Goal: Task Accomplishment & Management: Use online tool/utility

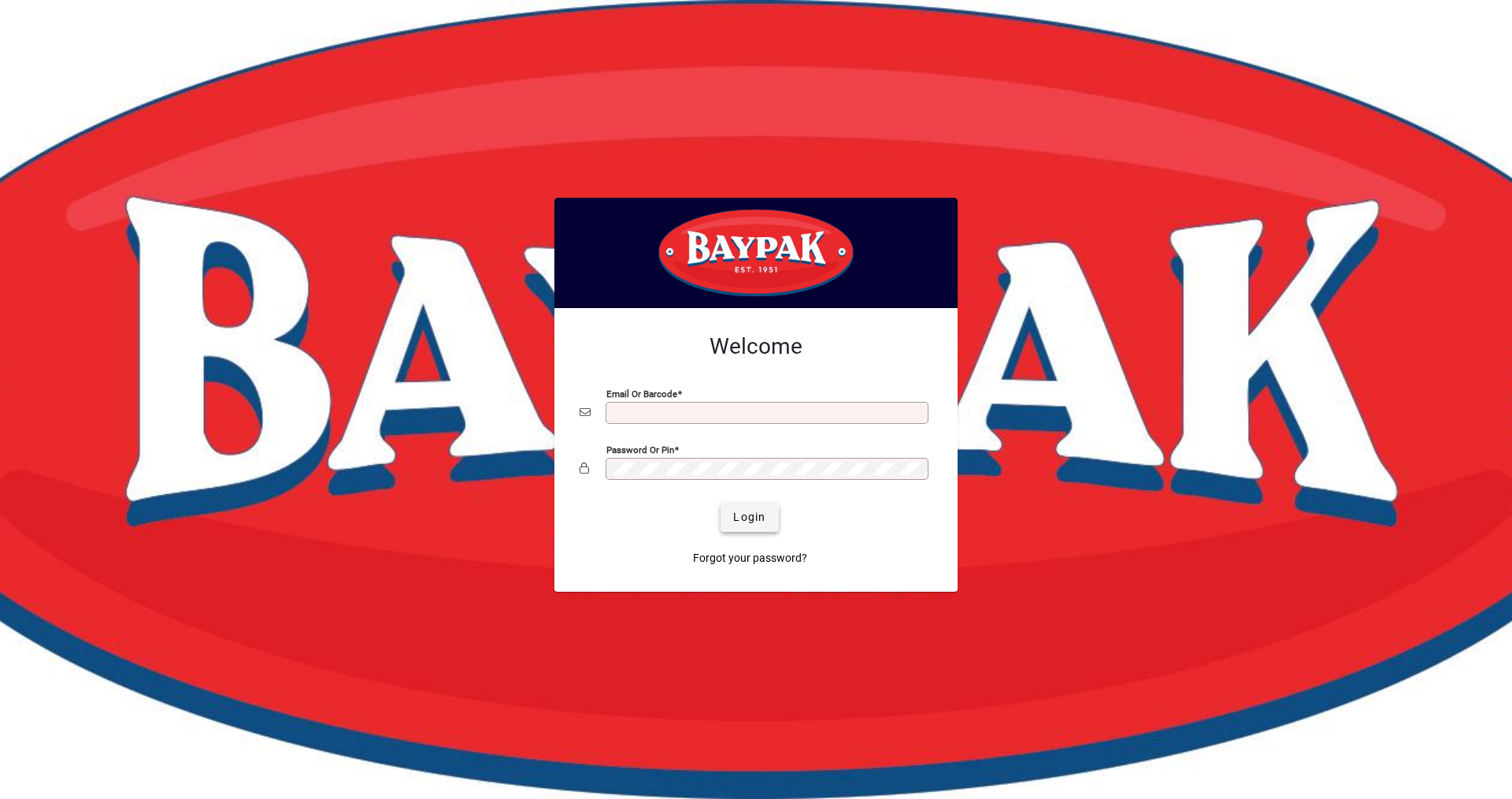
type input "**********"
click at [749, 517] on span "Login" at bounding box center [749, 517] width 33 height 17
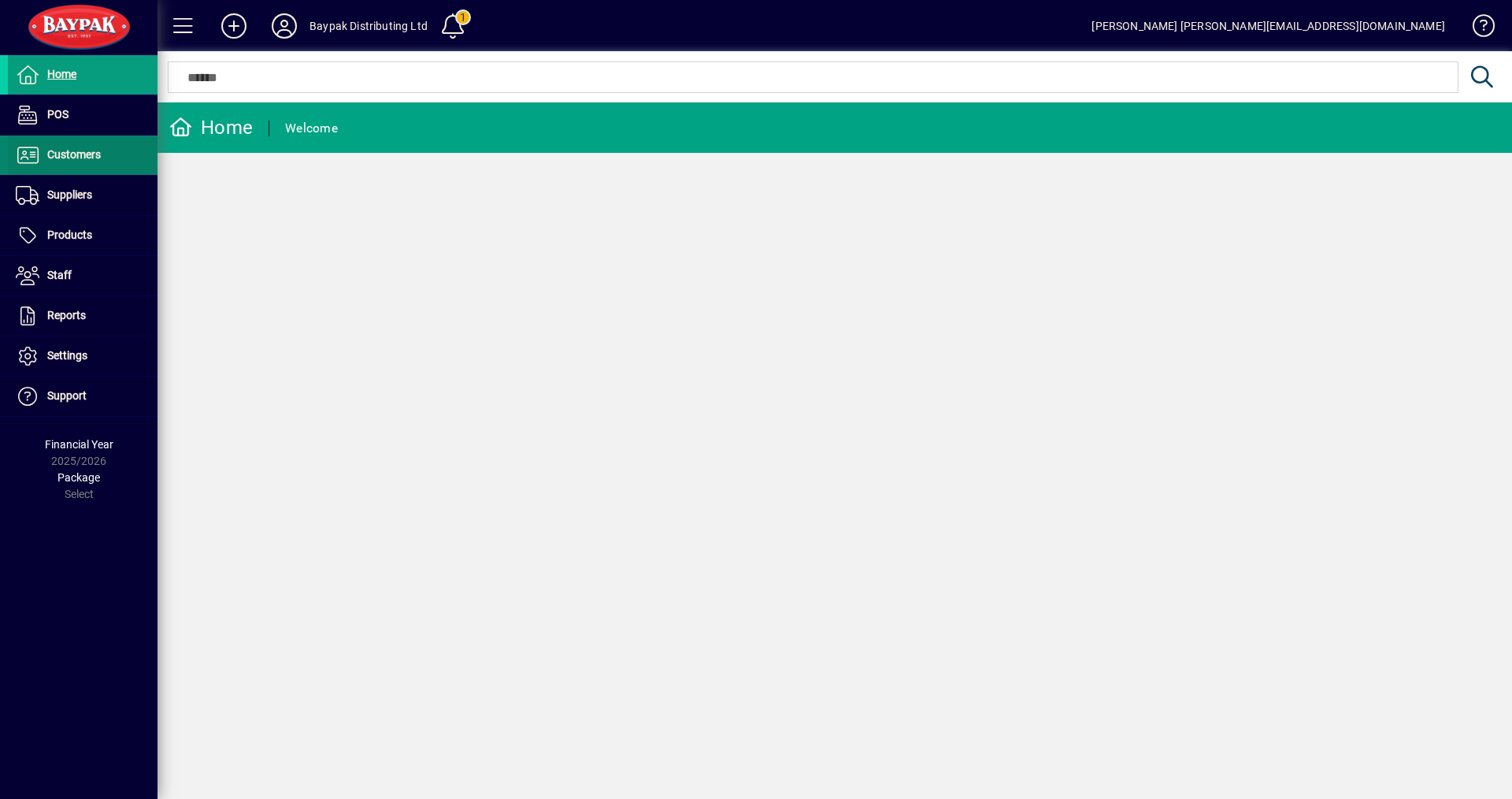
click at [61, 155] on span "Customers" at bounding box center [74, 154] width 54 height 12
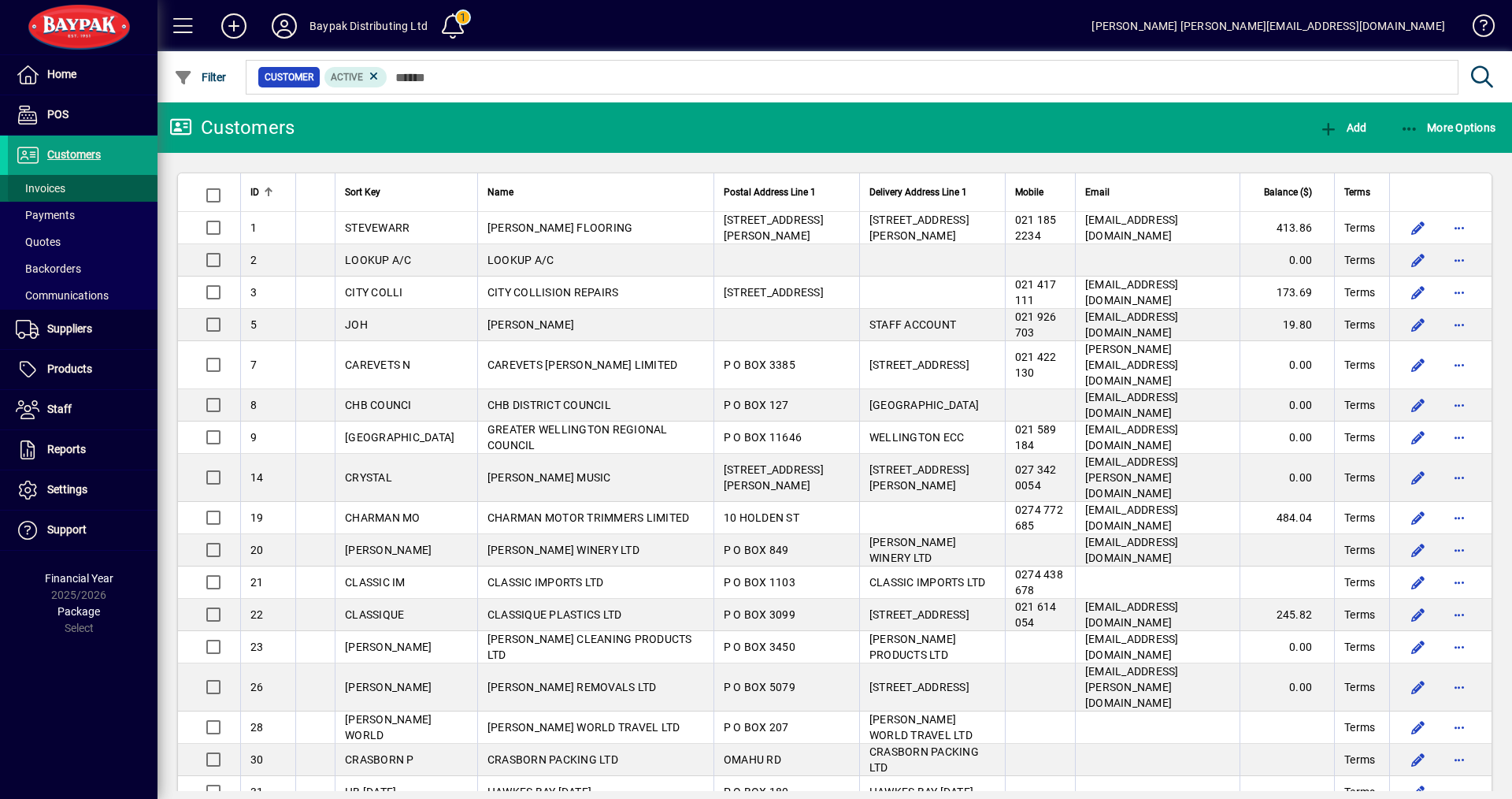
click at [56, 189] on span "Invoices" at bounding box center [41, 189] width 49 height 12
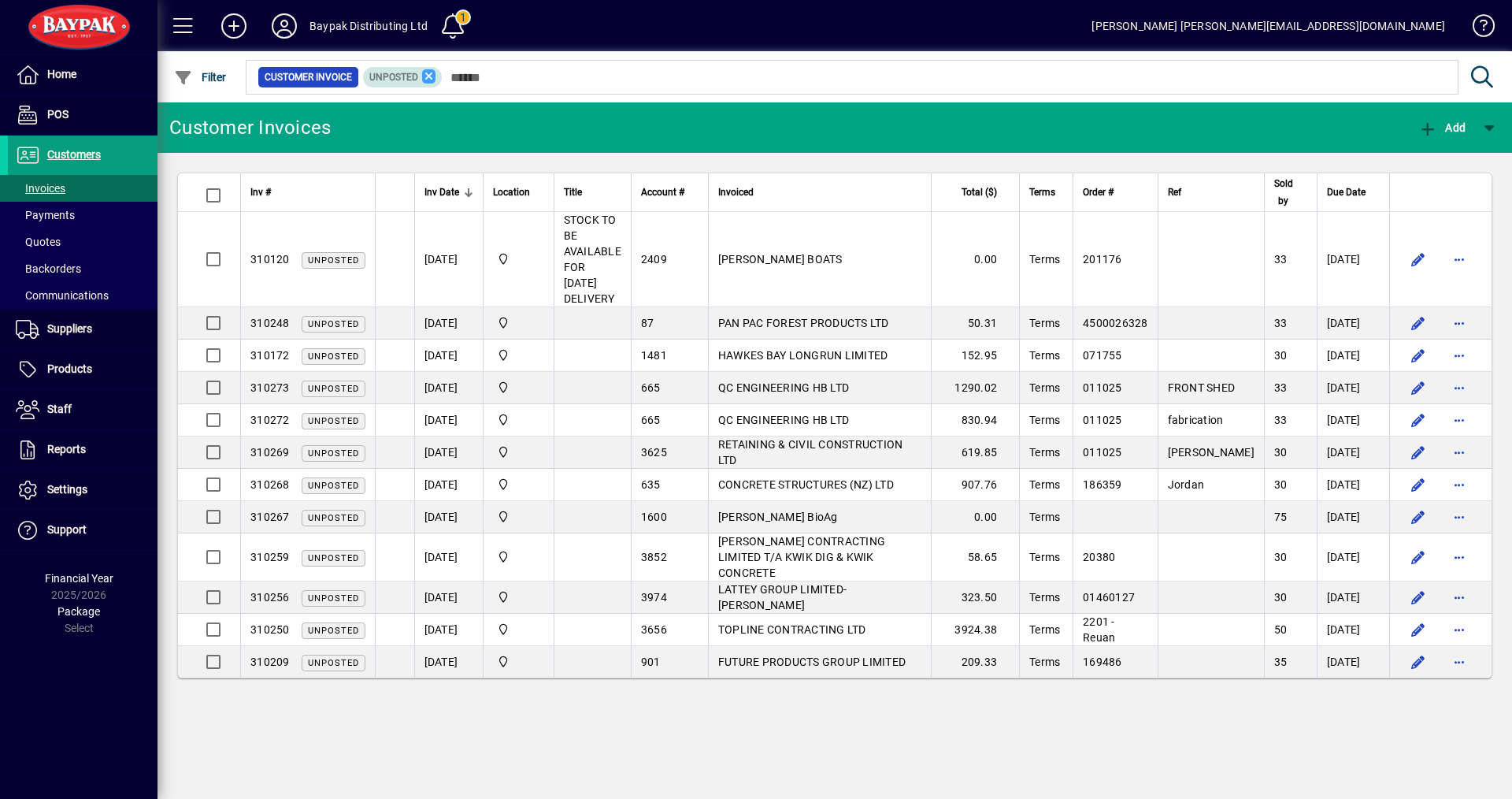
click at [429, 78] on icon at bounding box center [429, 77] width 14 height 14
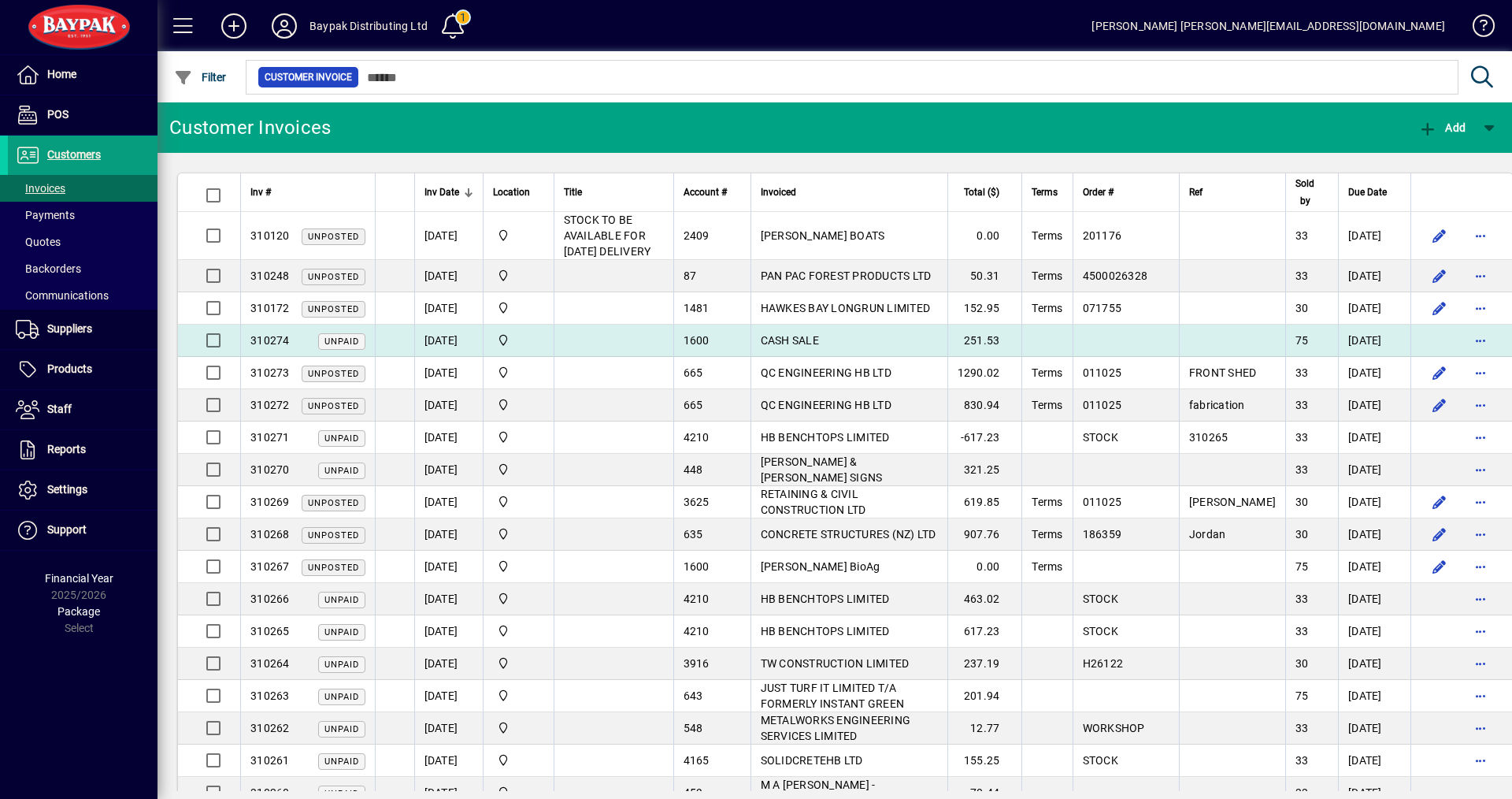
click at [780, 357] on td "CASH SALE" at bounding box center [849, 340] width 197 height 33
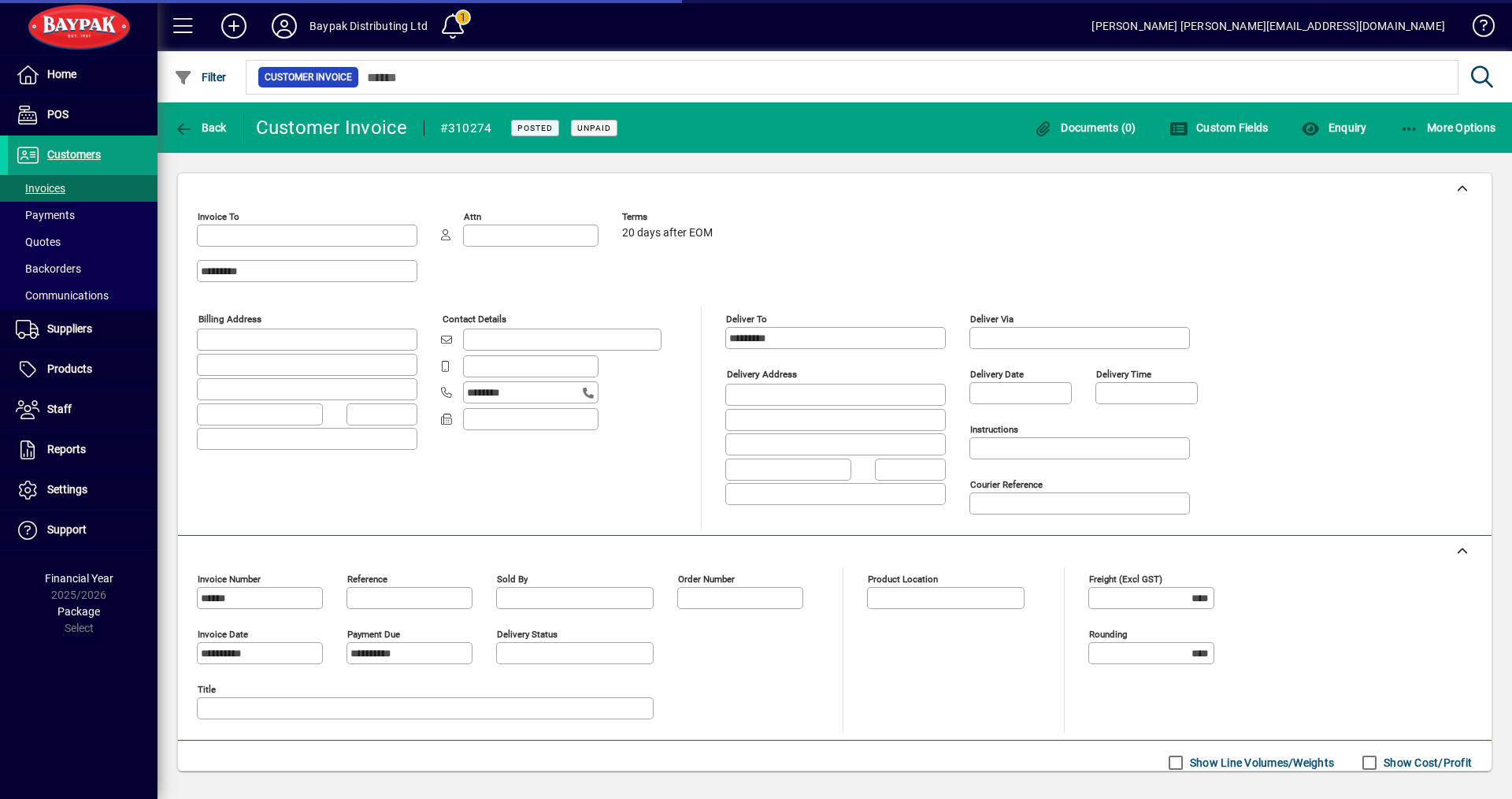
type input "**********"
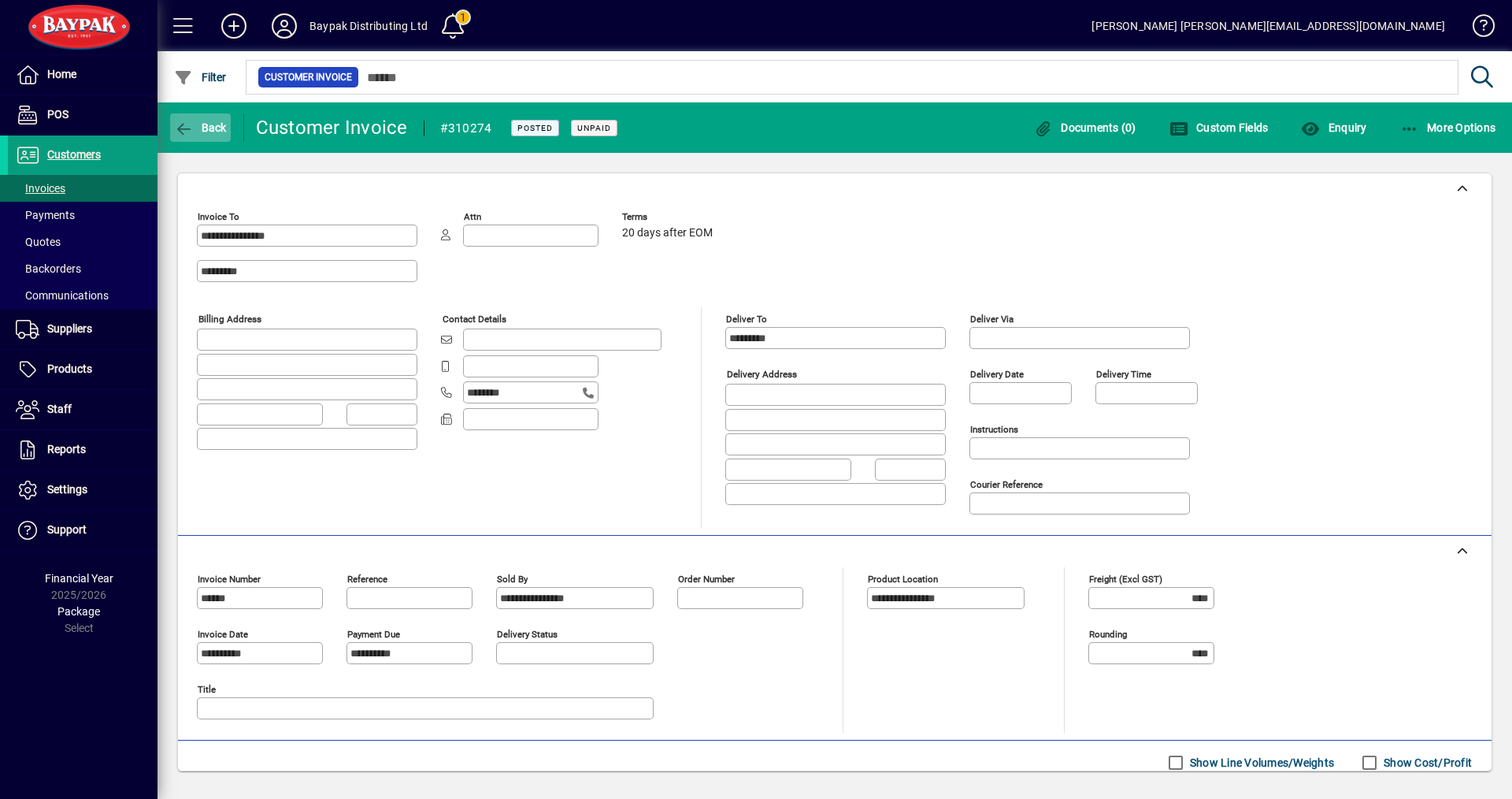
click at [212, 129] on span "Back" at bounding box center [201, 128] width 53 height 12
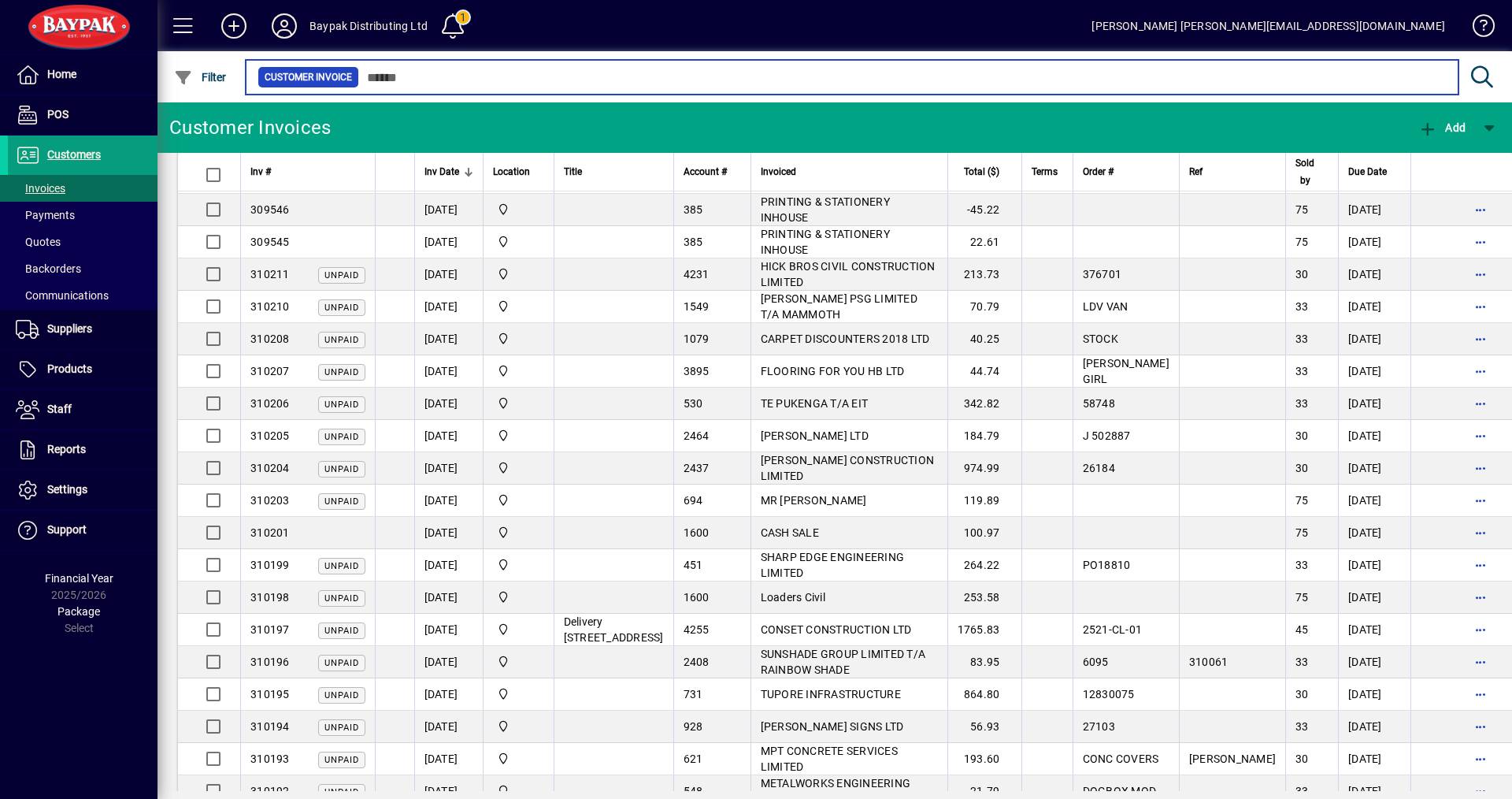
scroll to position [2285, 0]
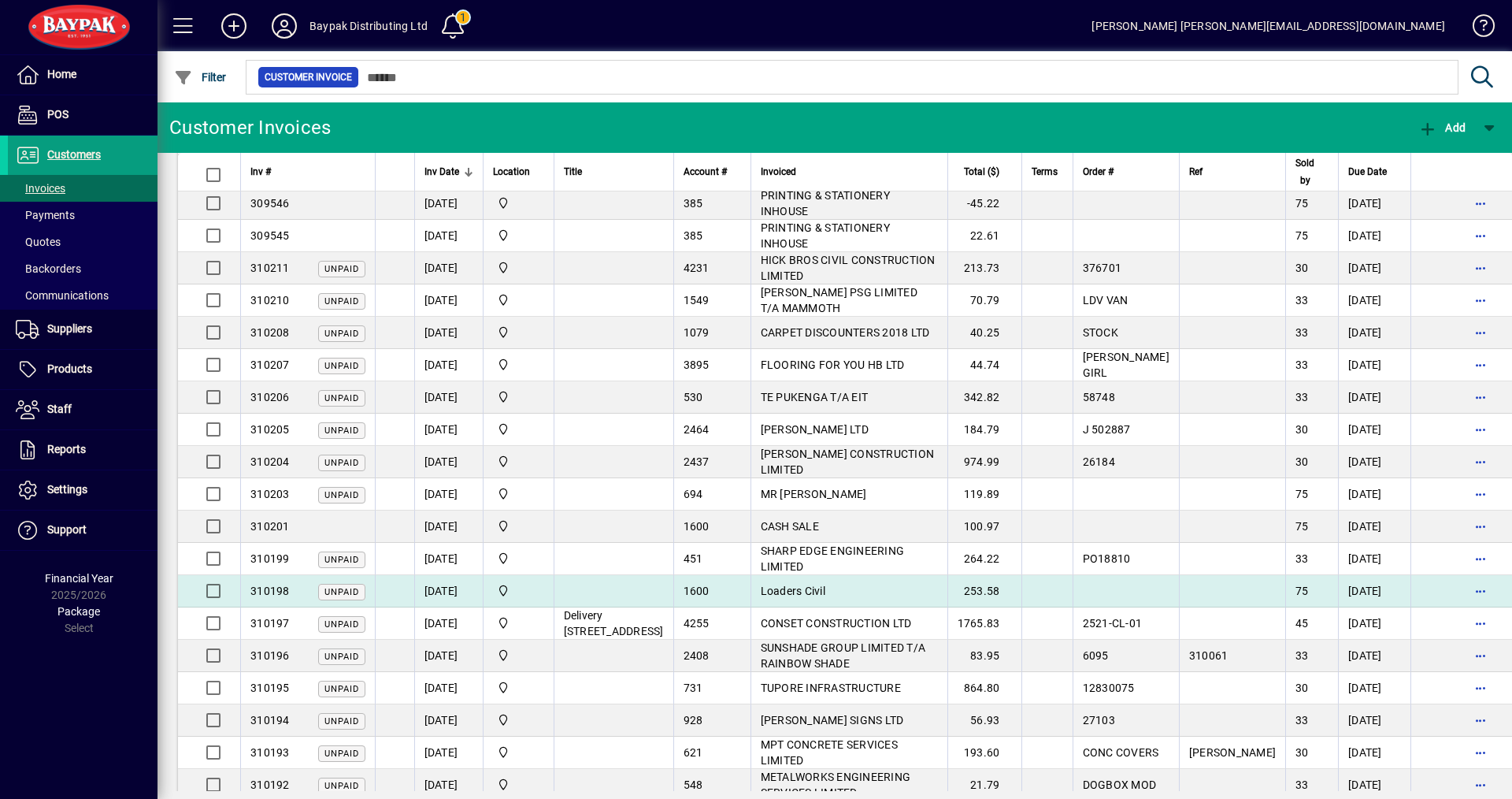
click at [761, 597] on span "Loaders Civil" at bounding box center [793, 591] width 64 height 12
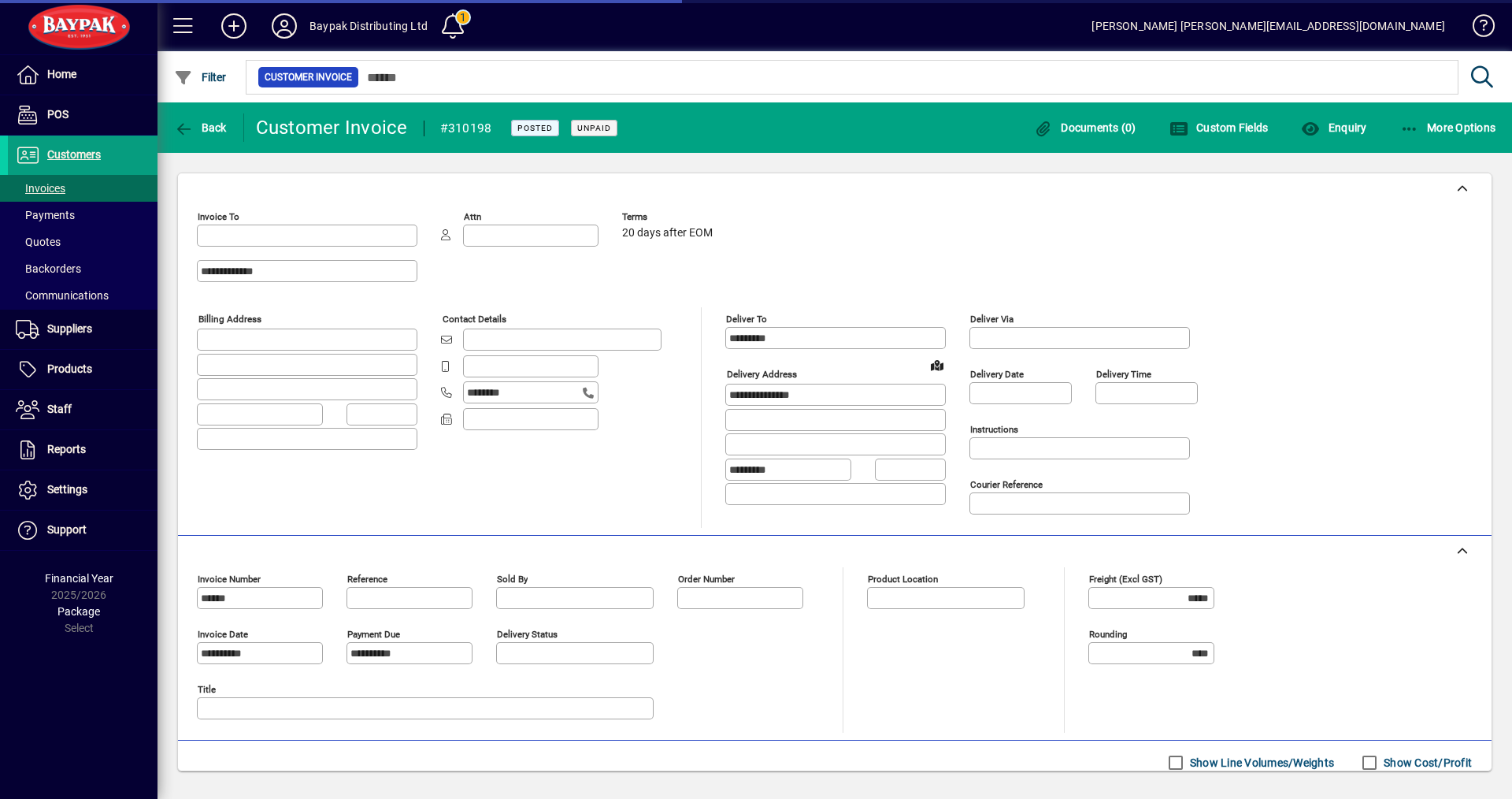
type input "**********"
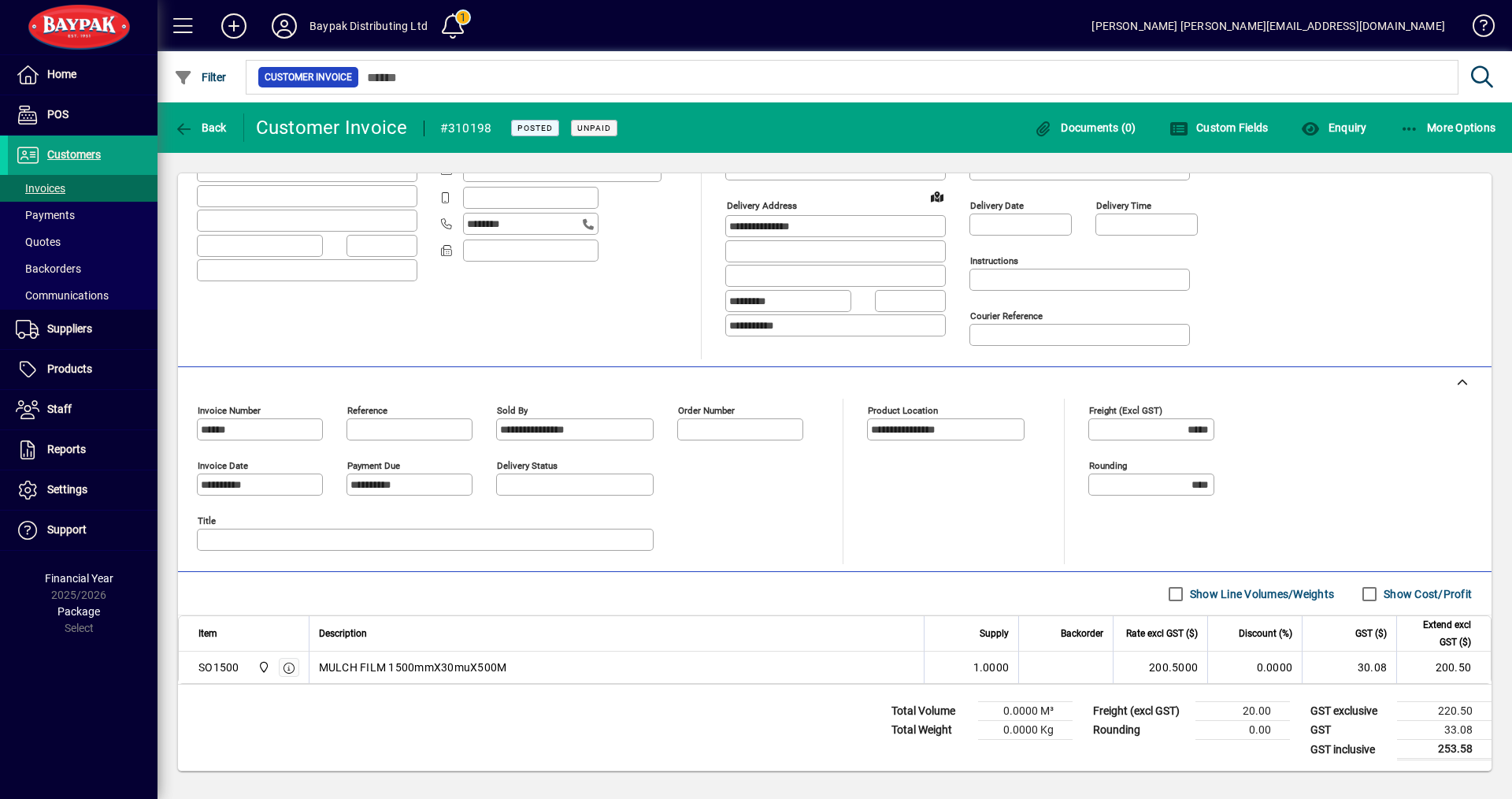
scroll to position [171, 0]
click at [1384, 588] on label "Show Cost/Profit" at bounding box center [1427, 592] width 92 height 16
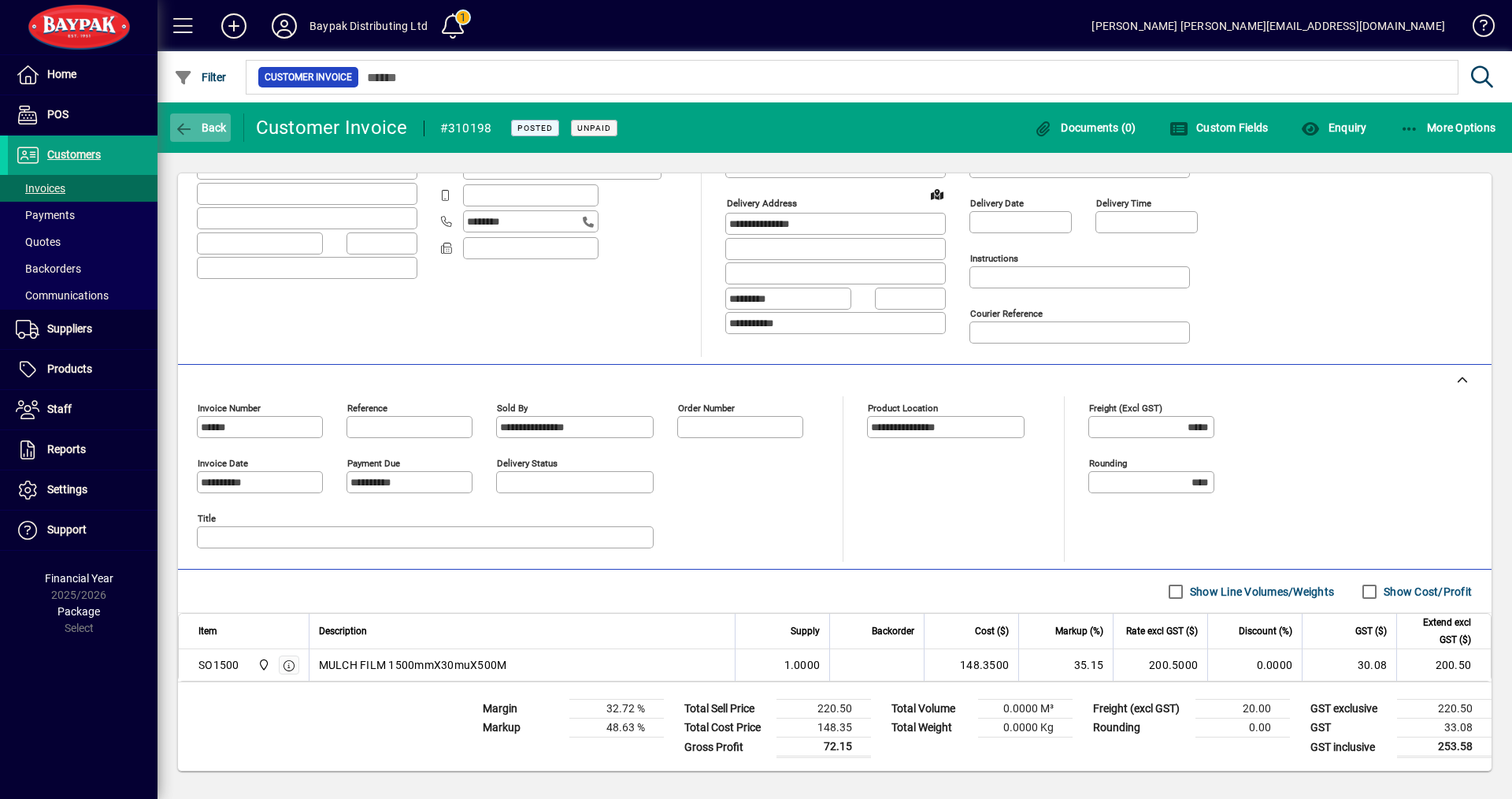
click at [187, 129] on icon "button" at bounding box center [184, 129] width 19 height 16
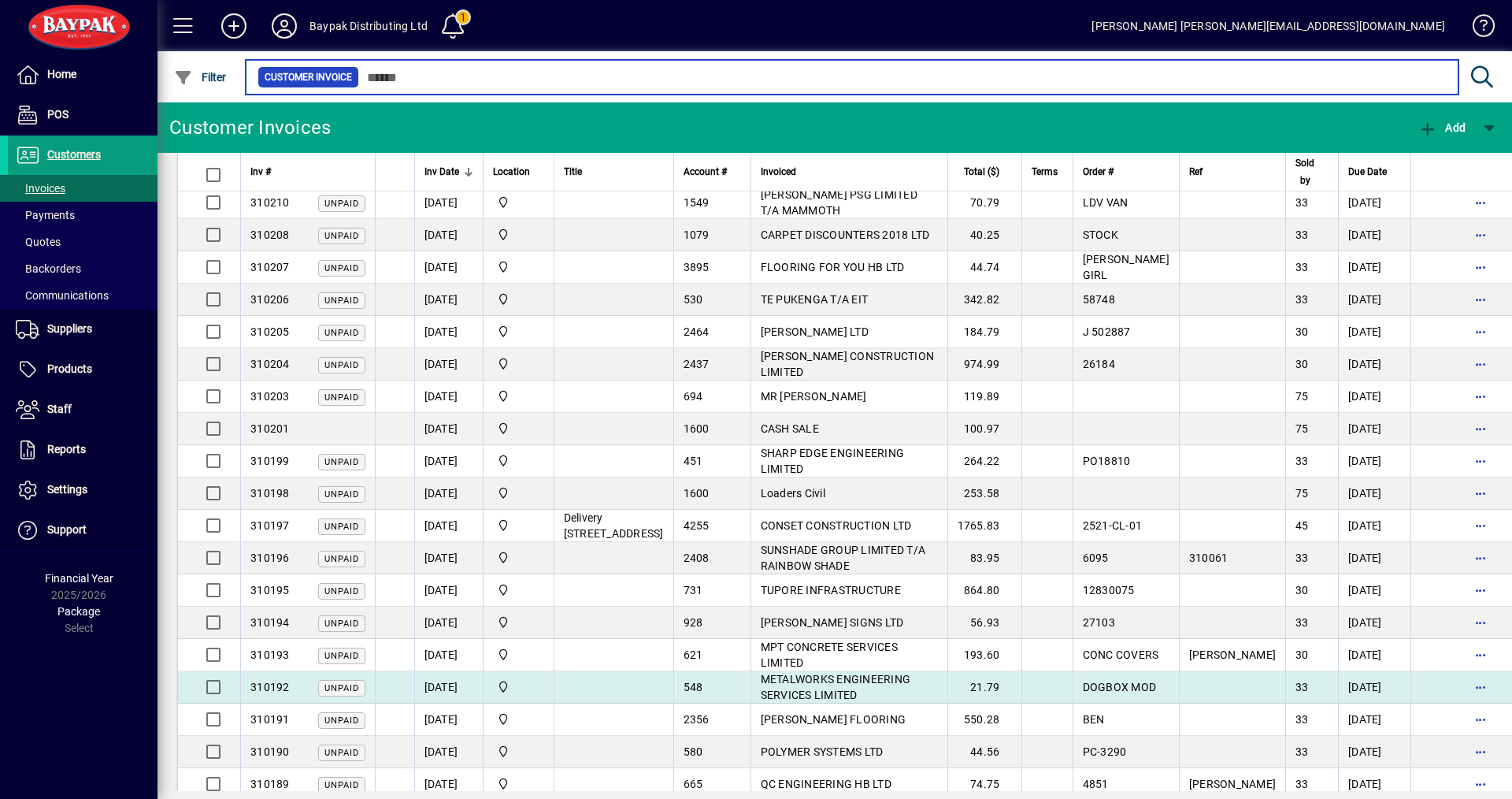
scroll to position [2679, 0]
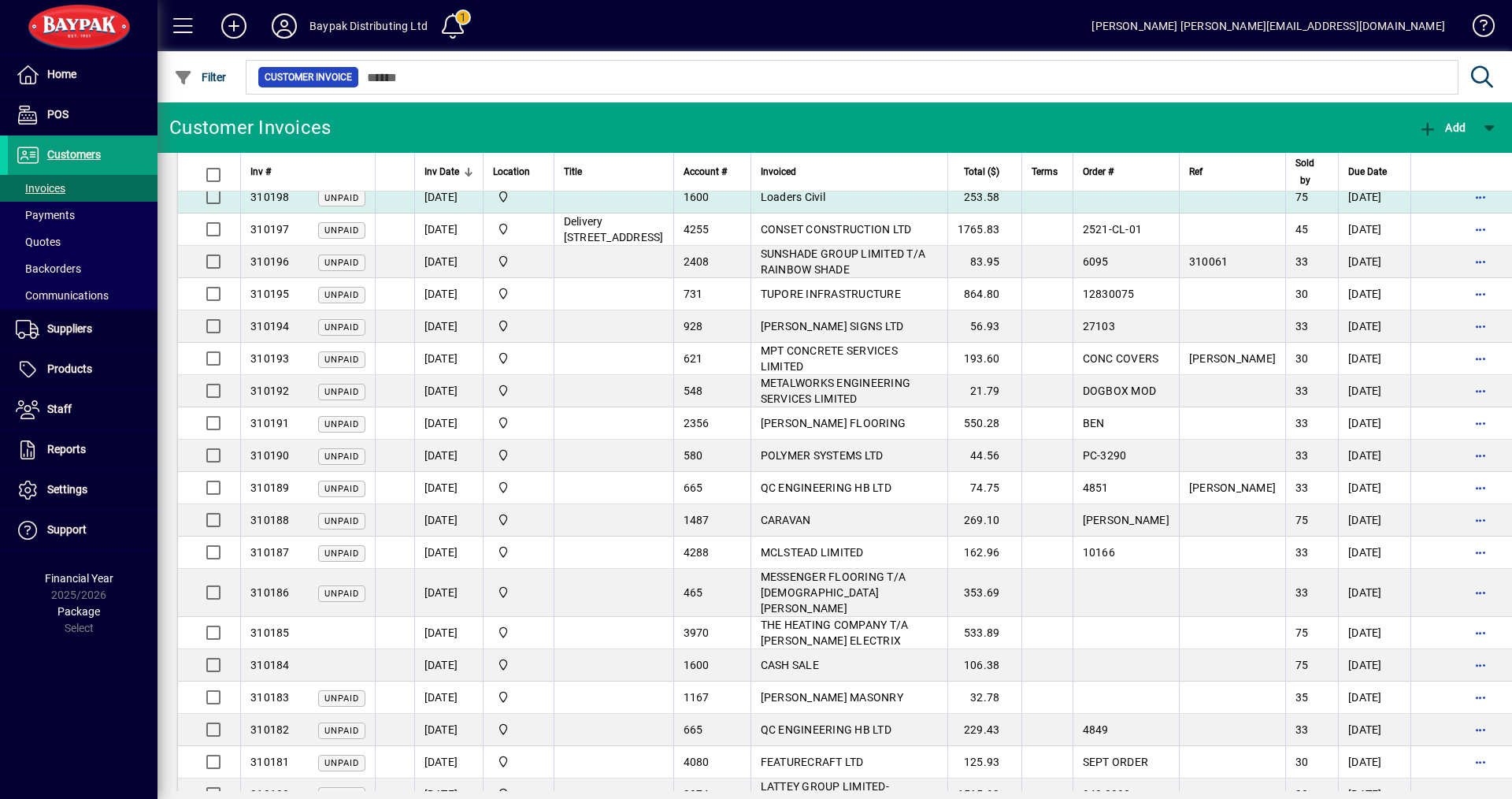
click at [761, 203] on span "Loaders Civil" at bounding box center [793, 196] width 64 height 12
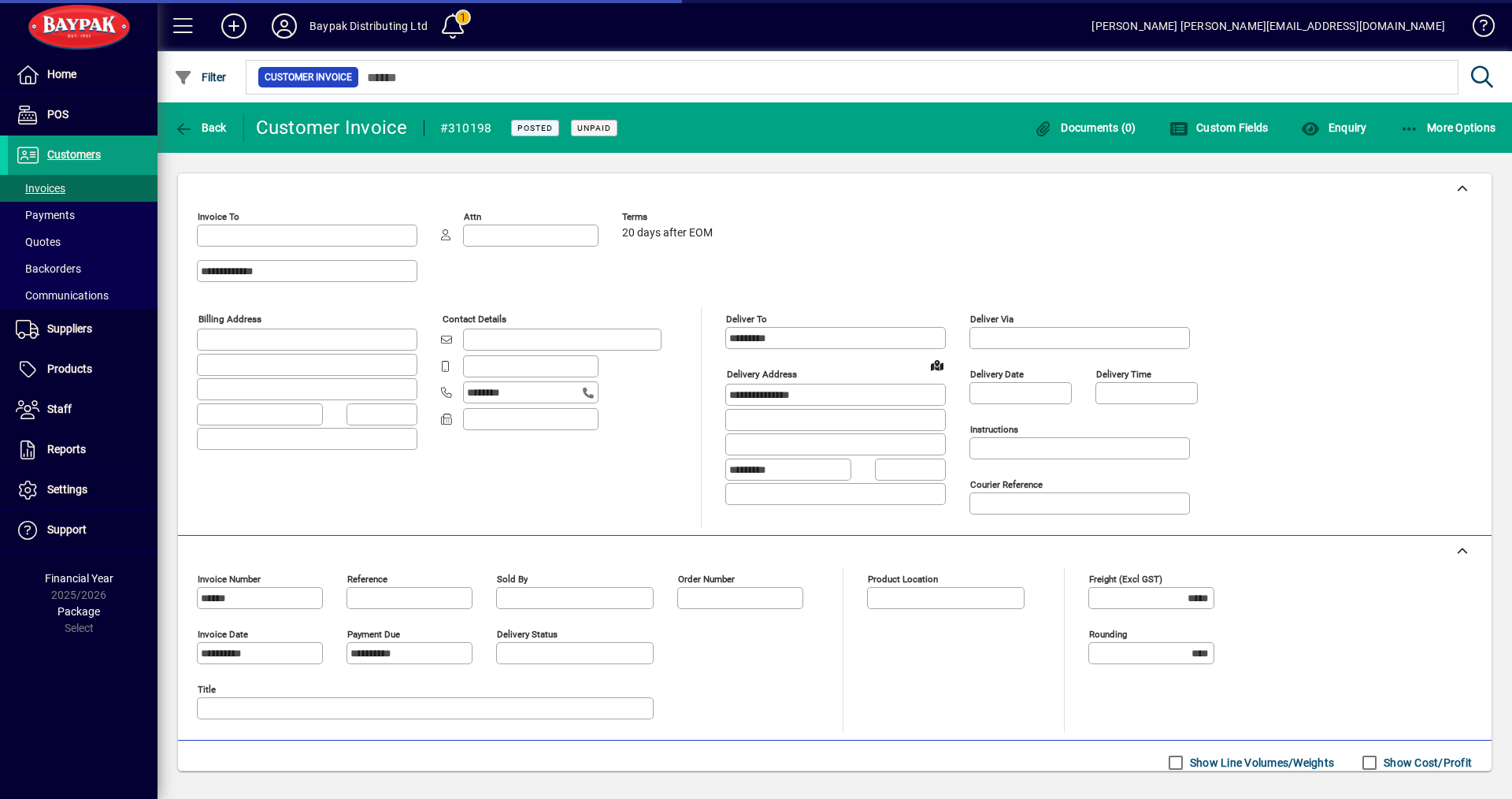
type input "**********"
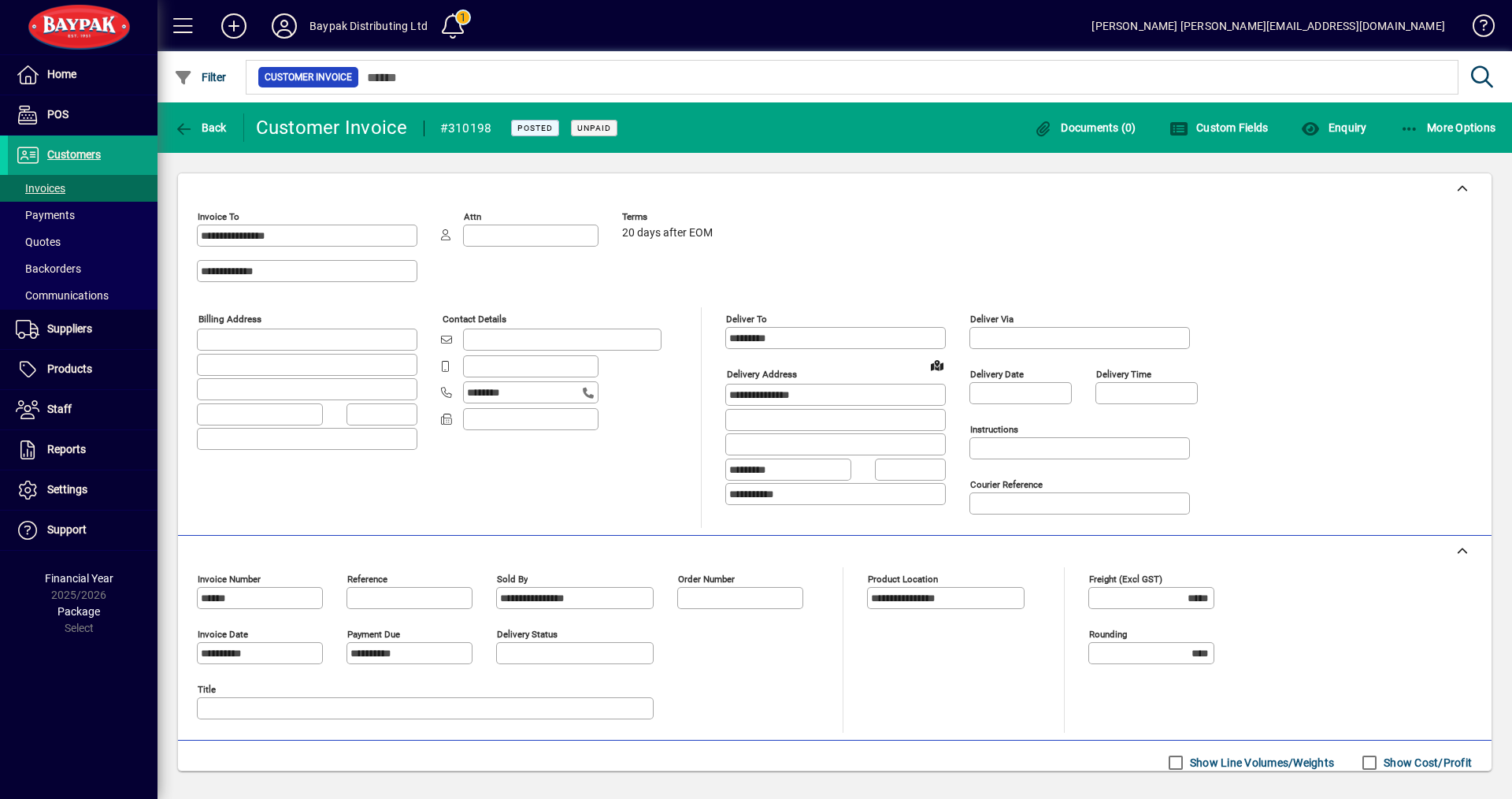
click at [1387, 755] on label "Show Cost/Profit" at bounding box center [1427, 763] width 92 height 16
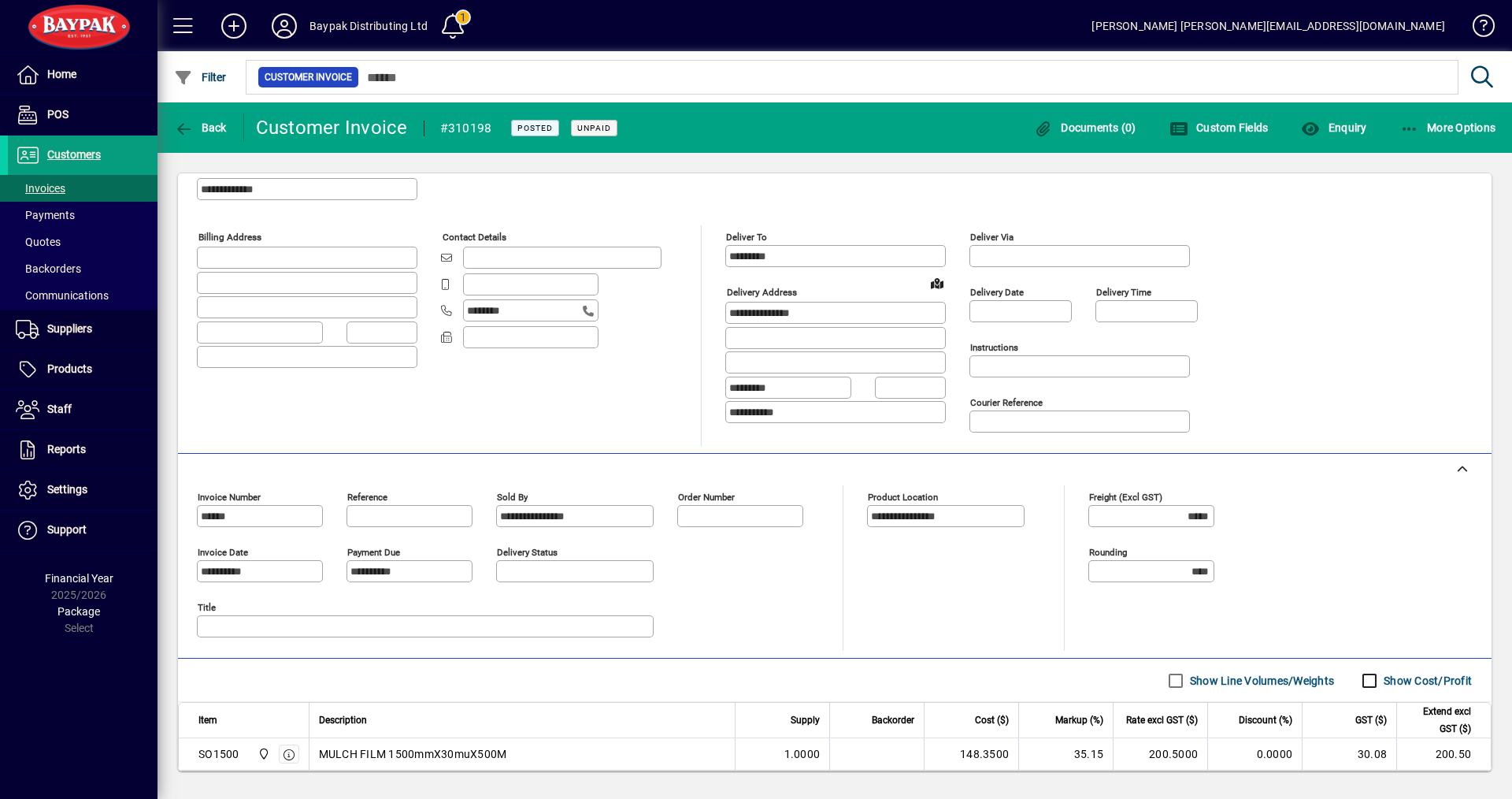
scroll to position [171, 0]
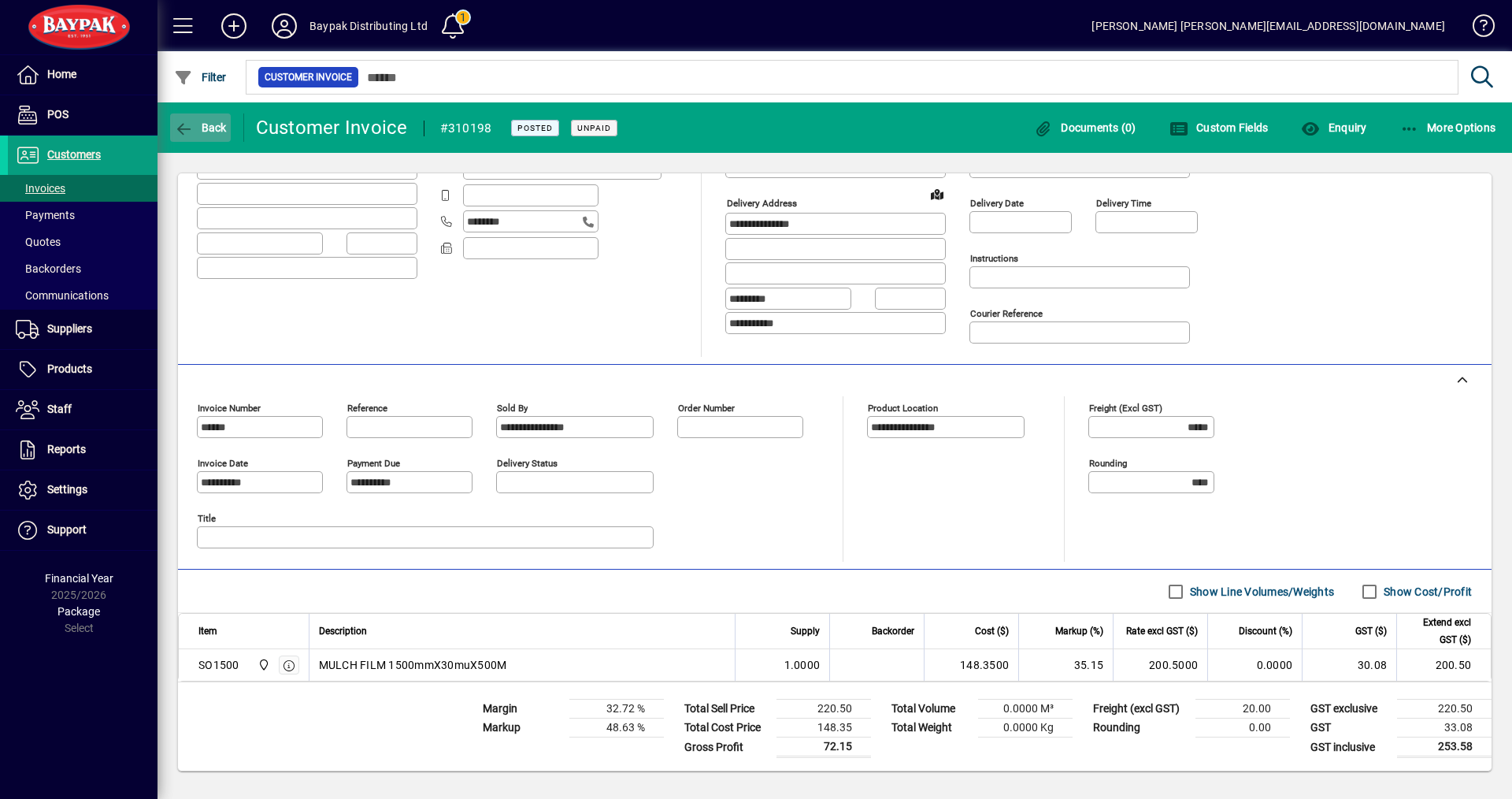
click at [209, 115] on span "button" at bounding box center [200, 127] width 61 height 38
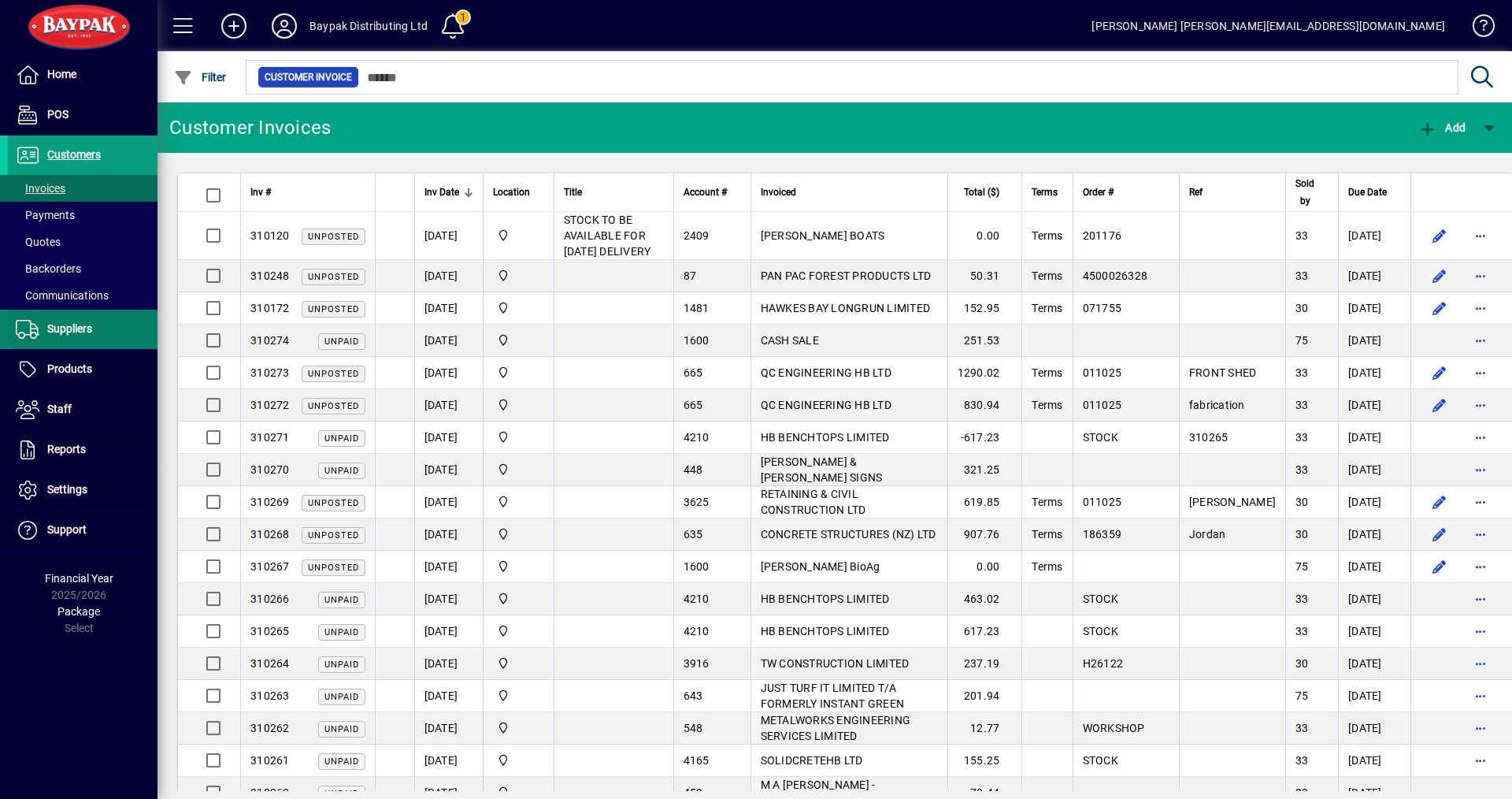
click at [81, 338] on span "Suppliers" at bounding box center [50, 329] width 85 height 18
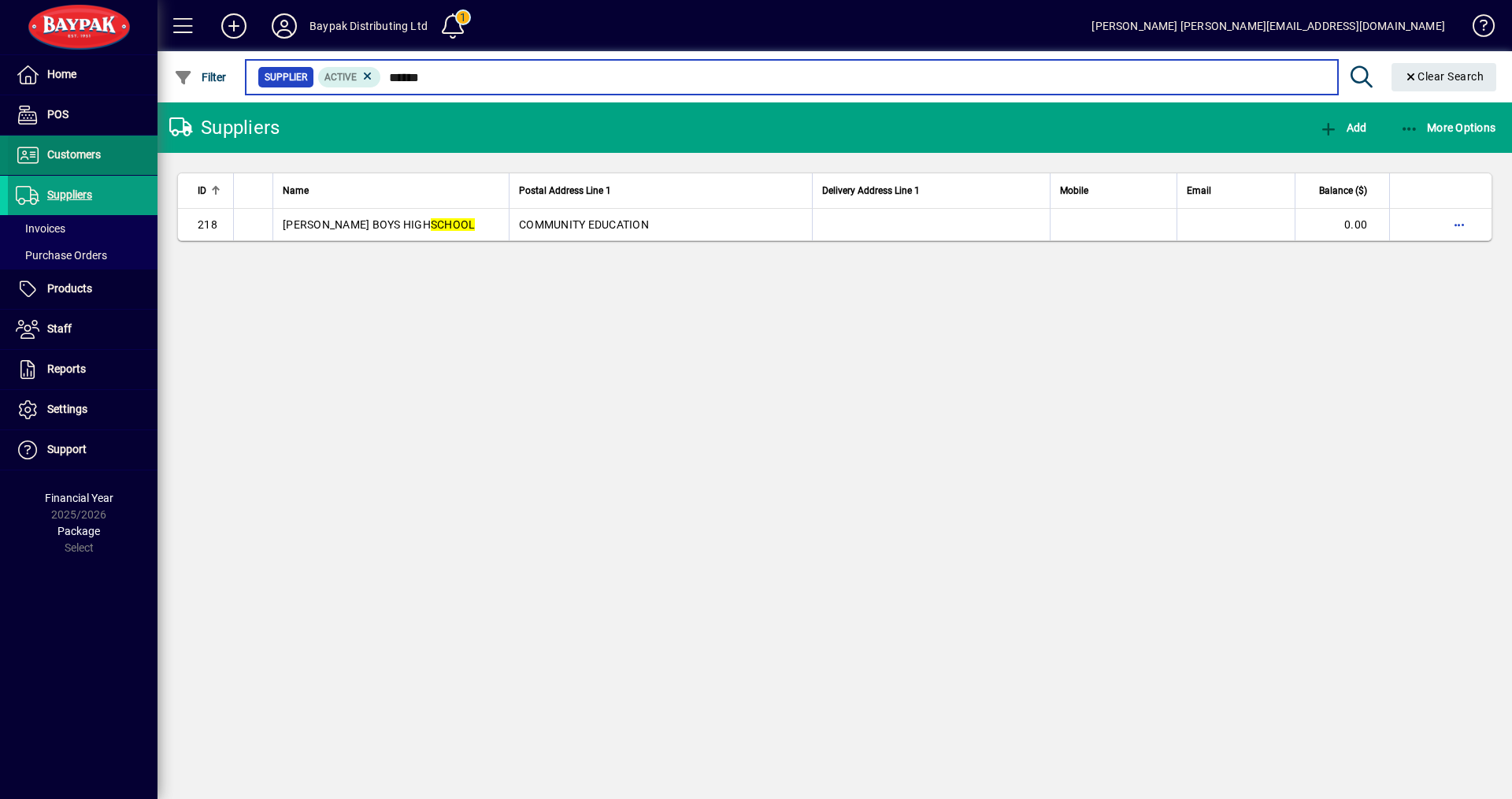
type input "******"
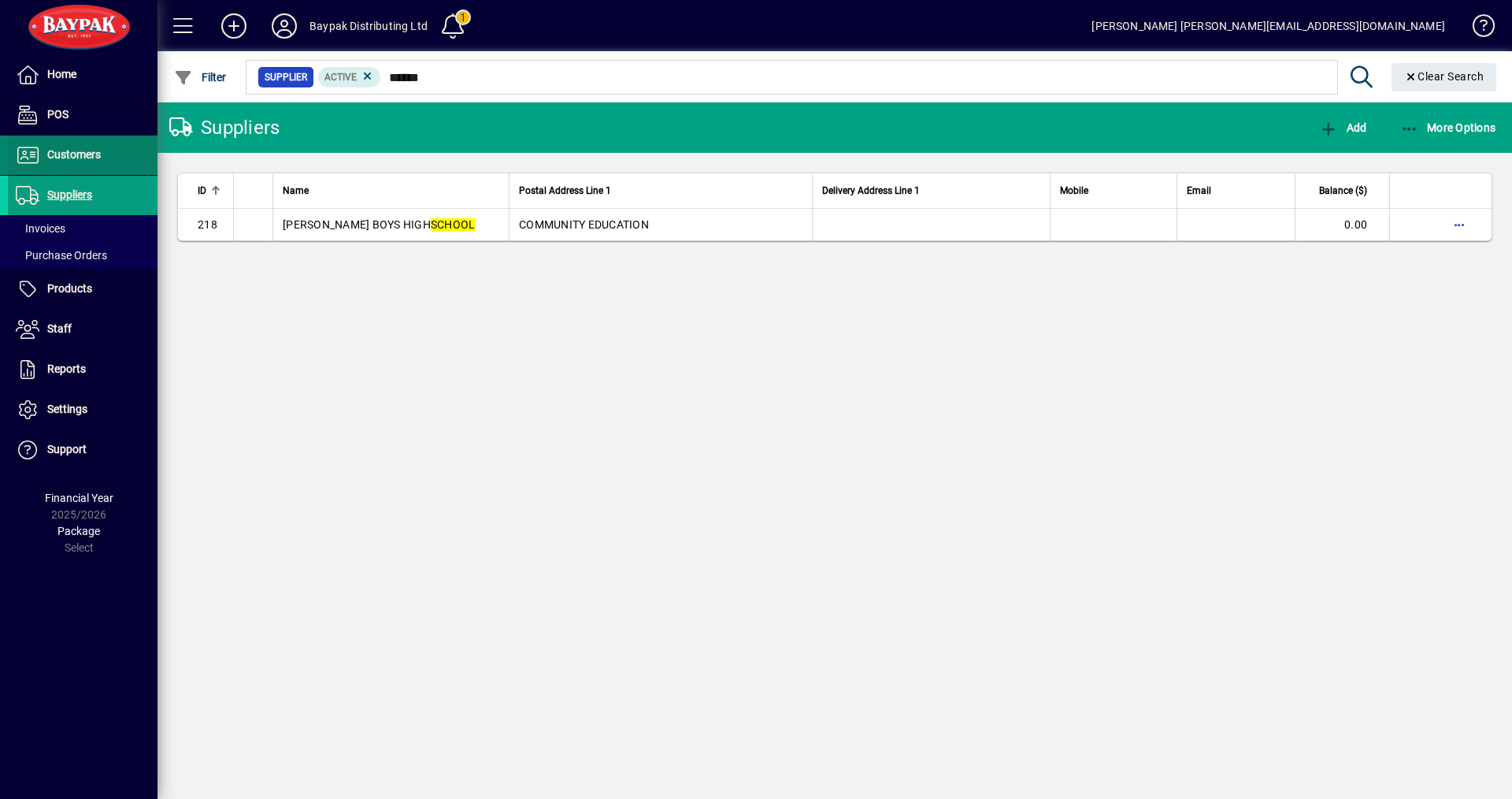
click at [62, 152] on span "Customers" at bounding box center [74, 154] width 54 height 12
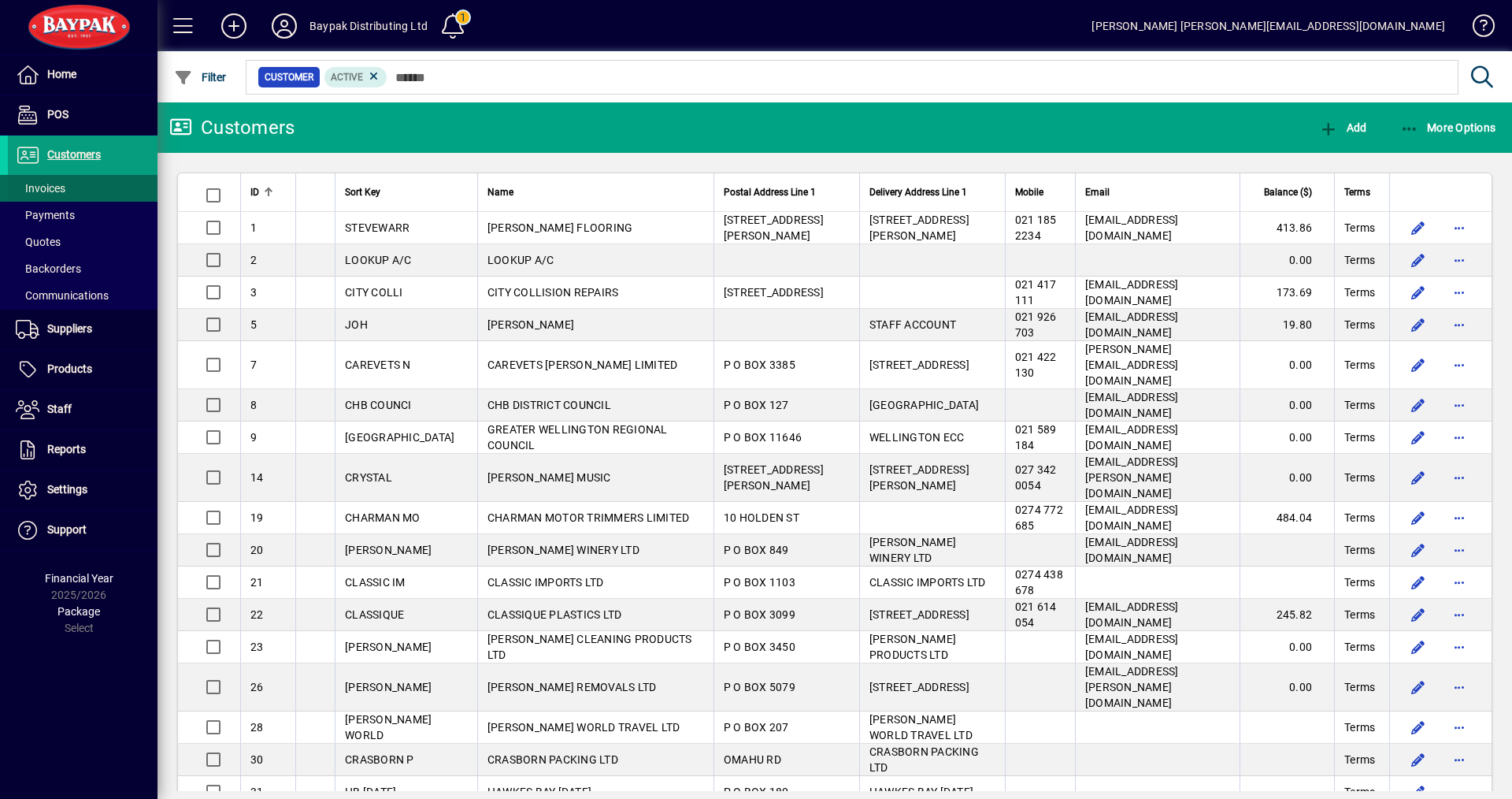
click at [41, 189] on span "Invoices" at bounding box center [41, 189] width 49 height 12
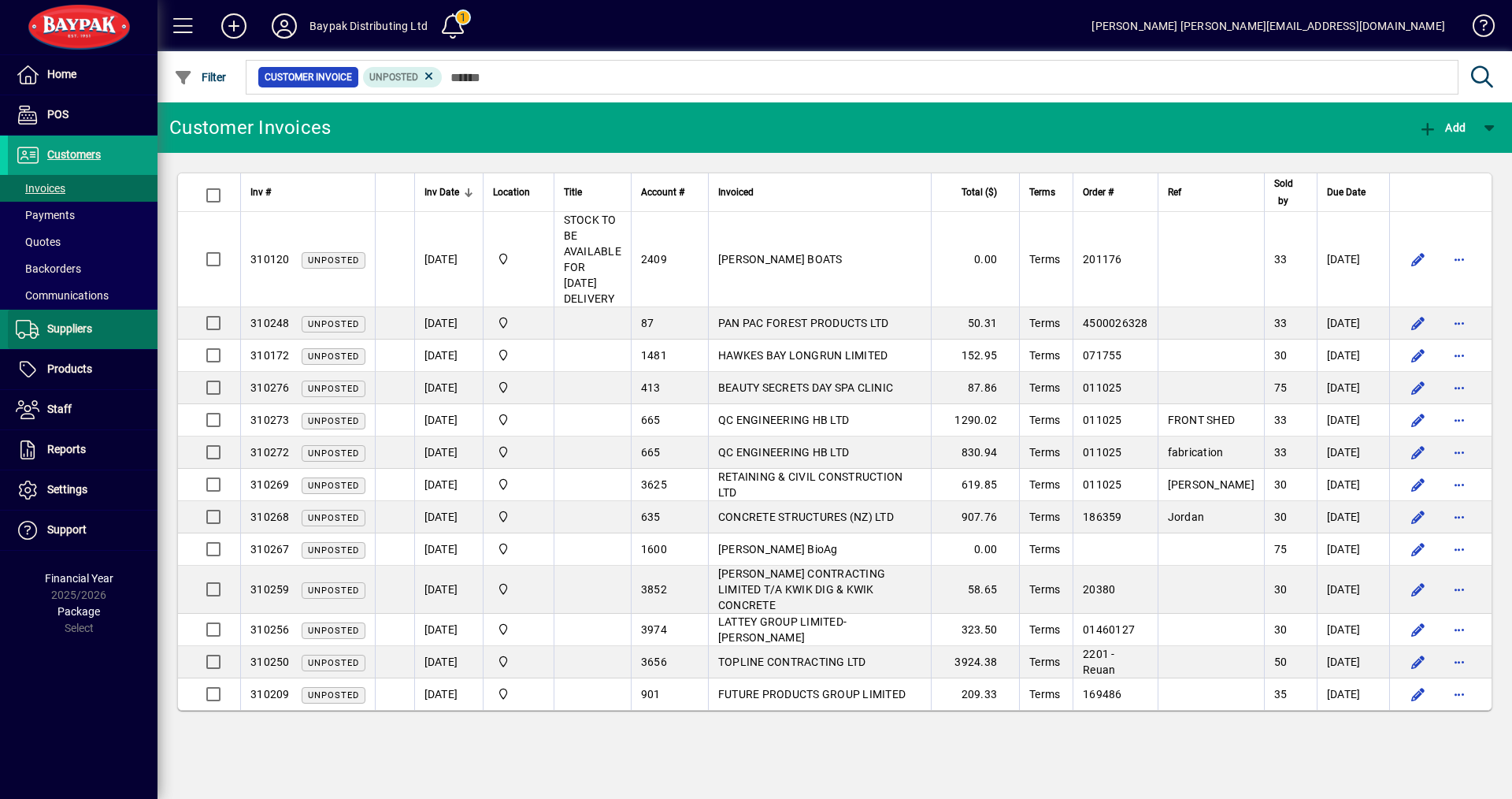
click at [53, 329] on span "Suppliers" at bounding box center [70, 329] width 45 height 12
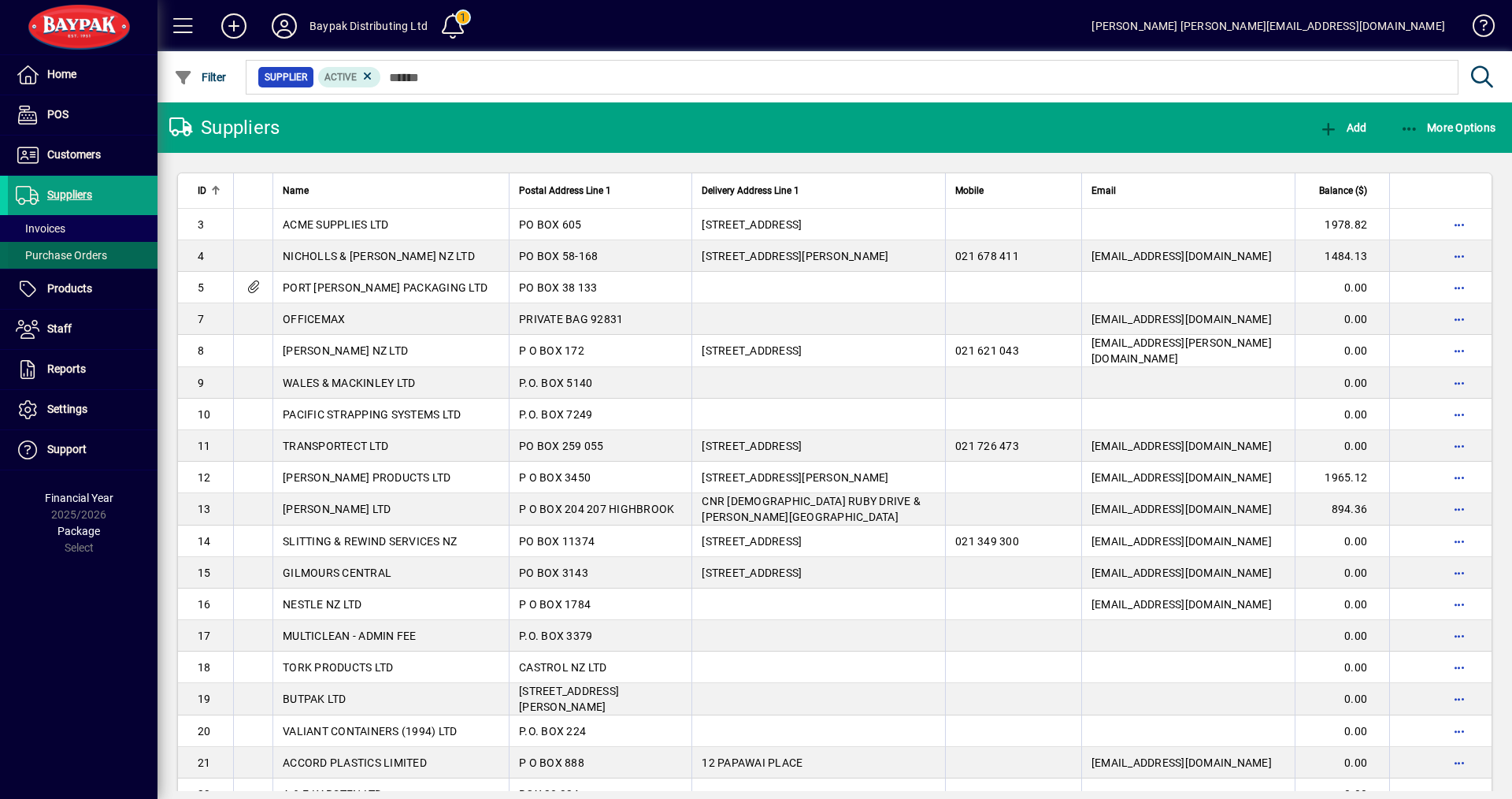
click at [53, 252] on span "Purchase Orders" at bounding box center [62, 255] width 92 height 12
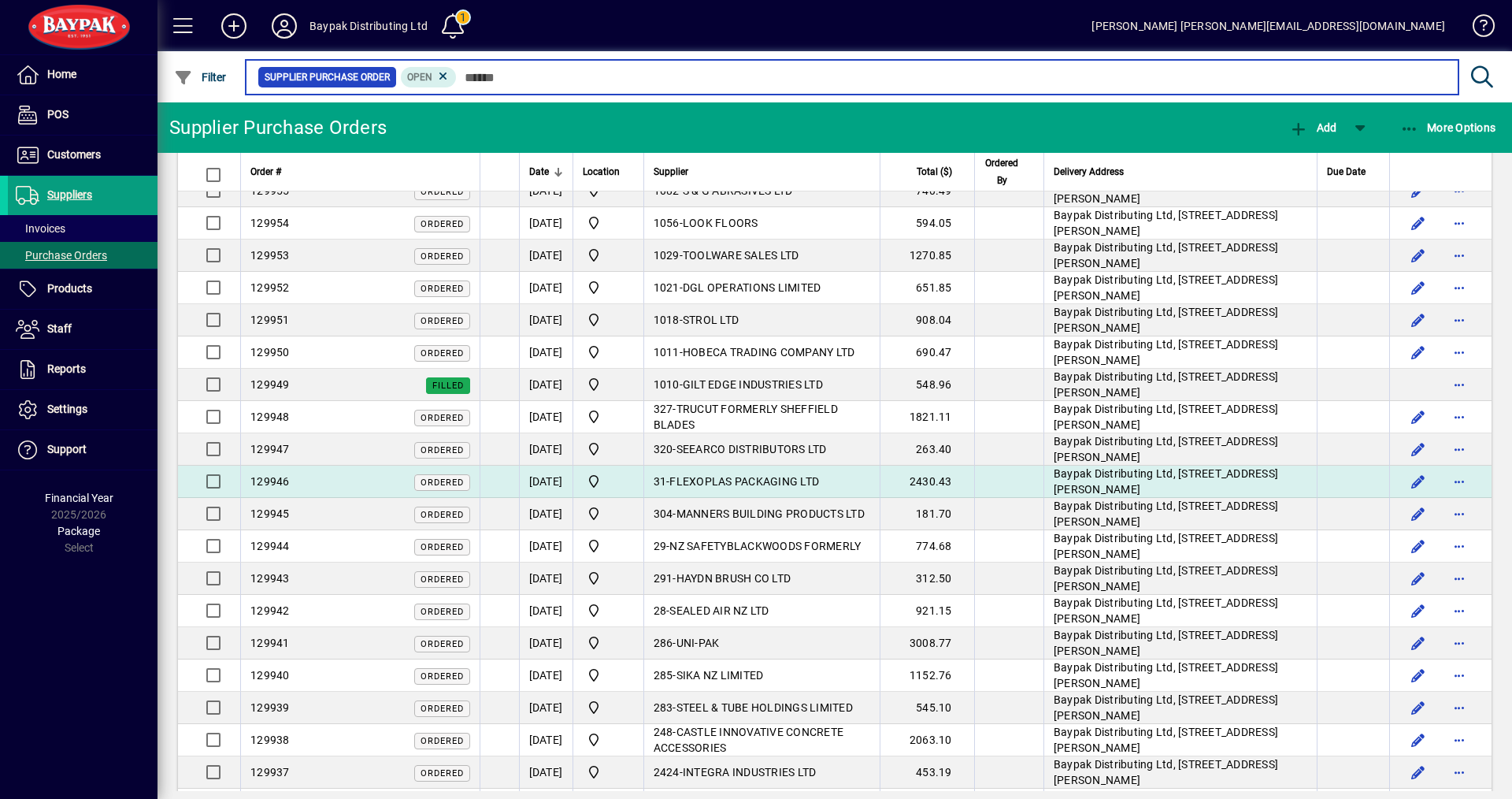
scroll to position [551, 0]
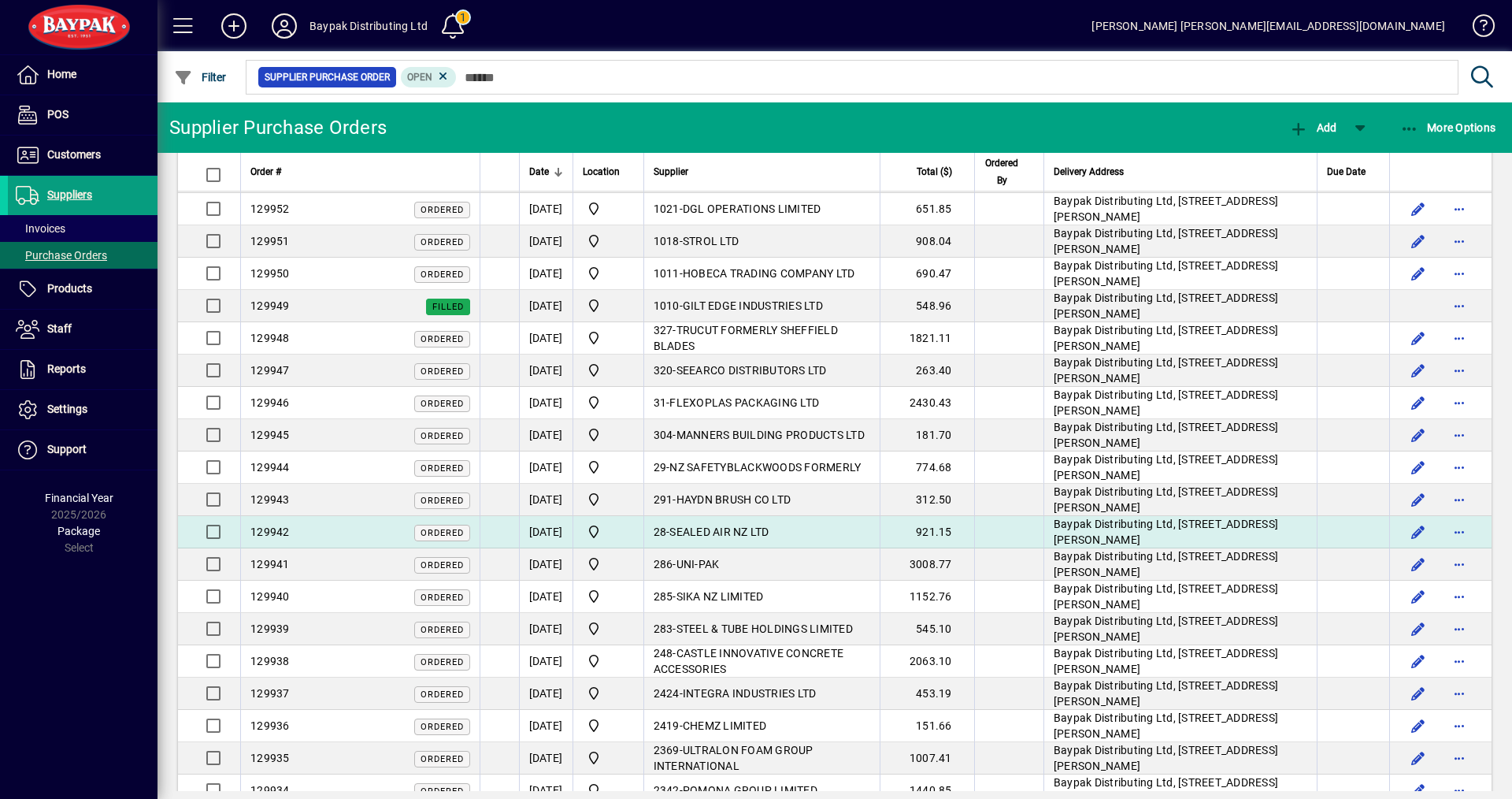
click at [722, 532] on span "SEALED AIR NZ LTD" at bounding box center [719, 532] width 100 height 12
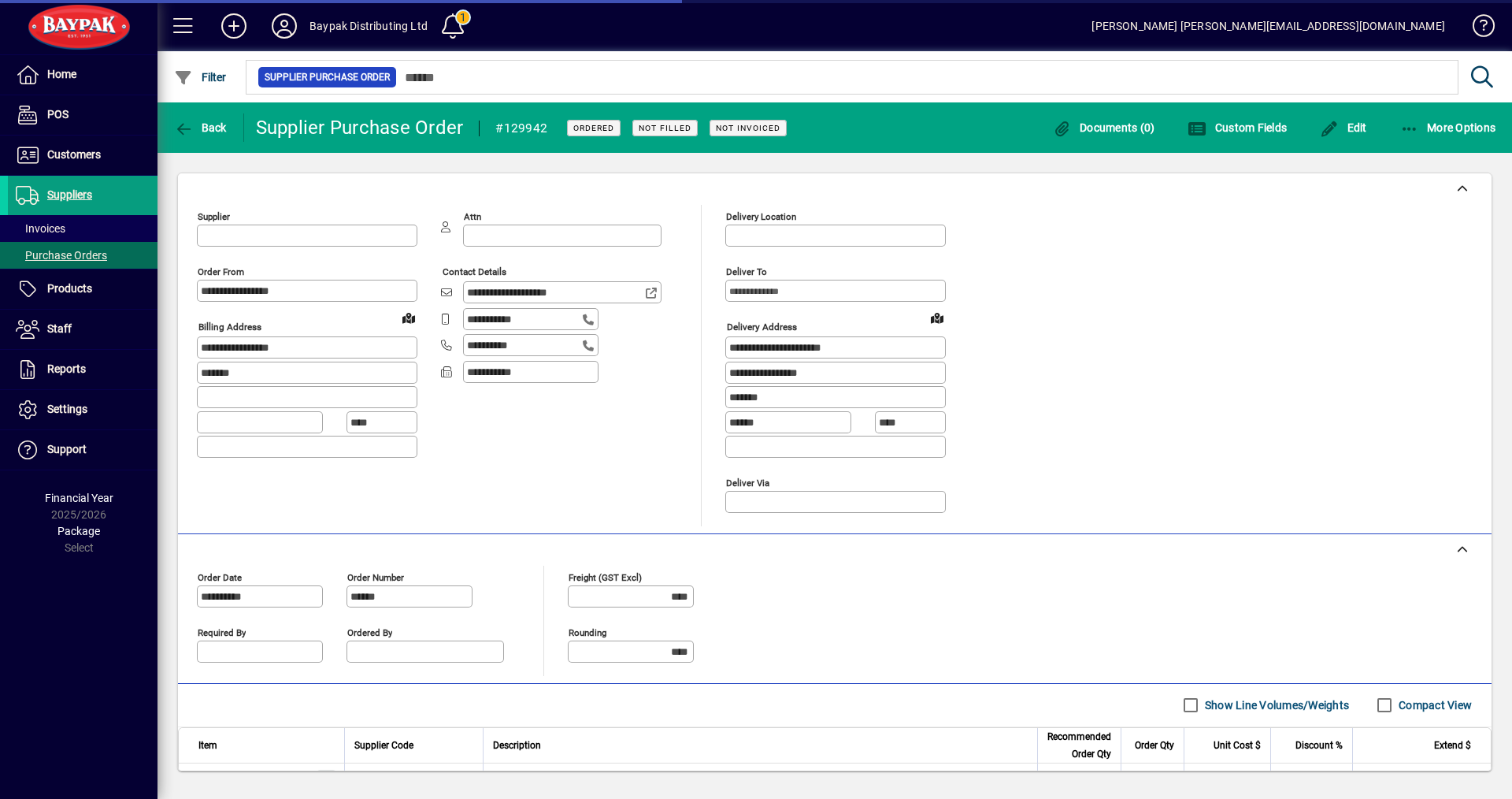
type input "**********"
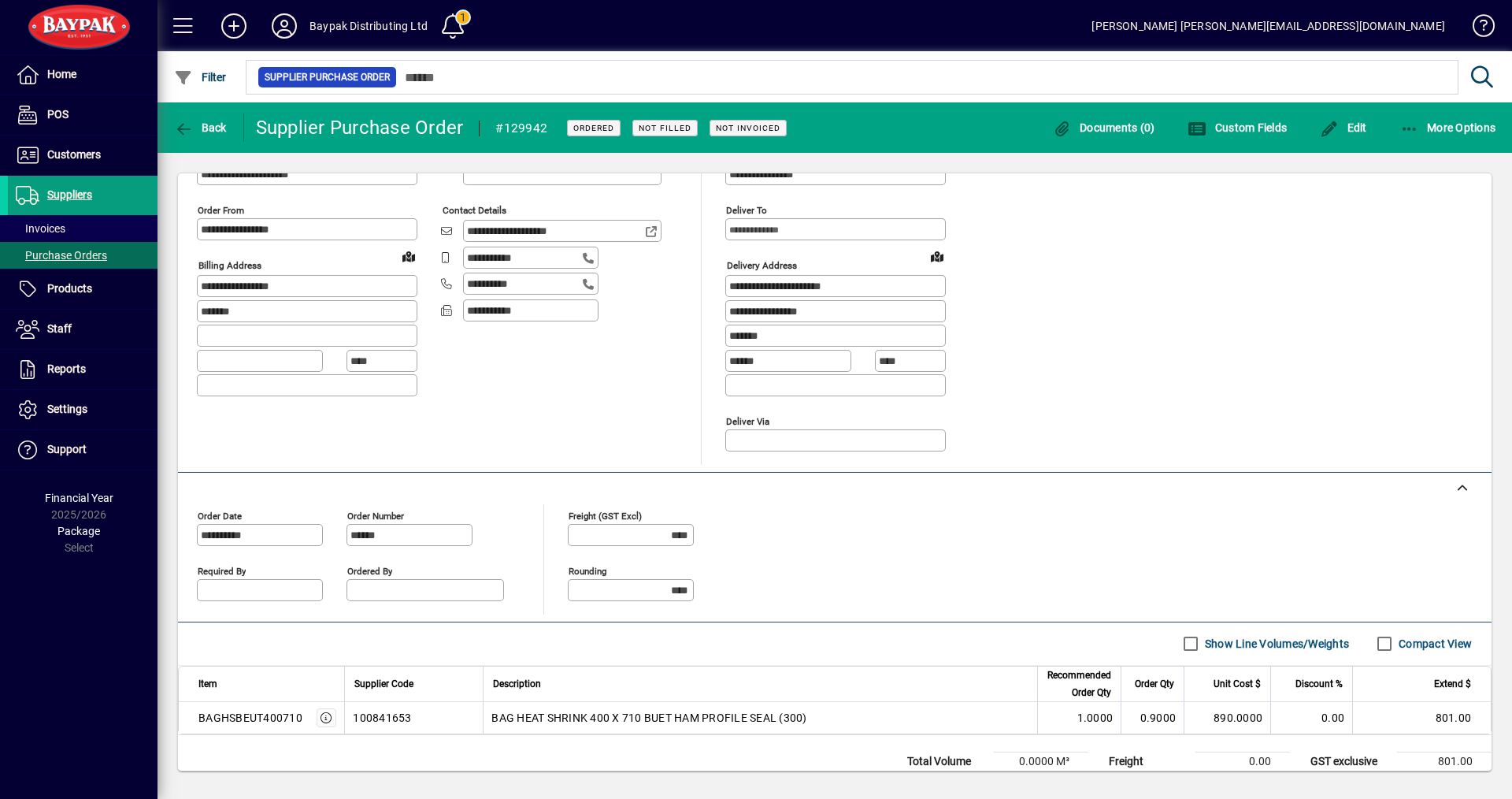
scroll to position [115, 0]
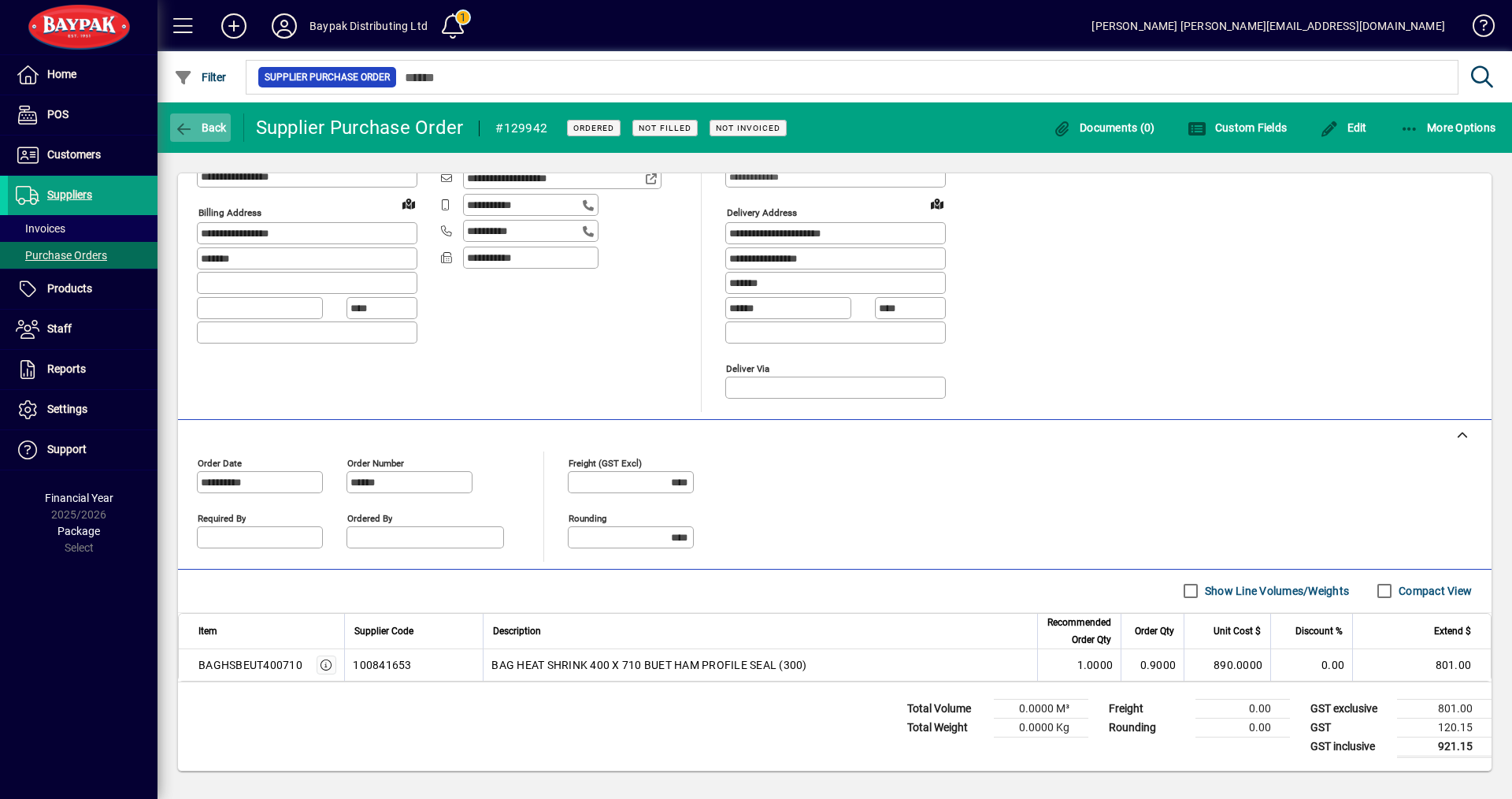
click at [198, 125] on span "Back" at bounding box center [201, 128] width 53 height 12
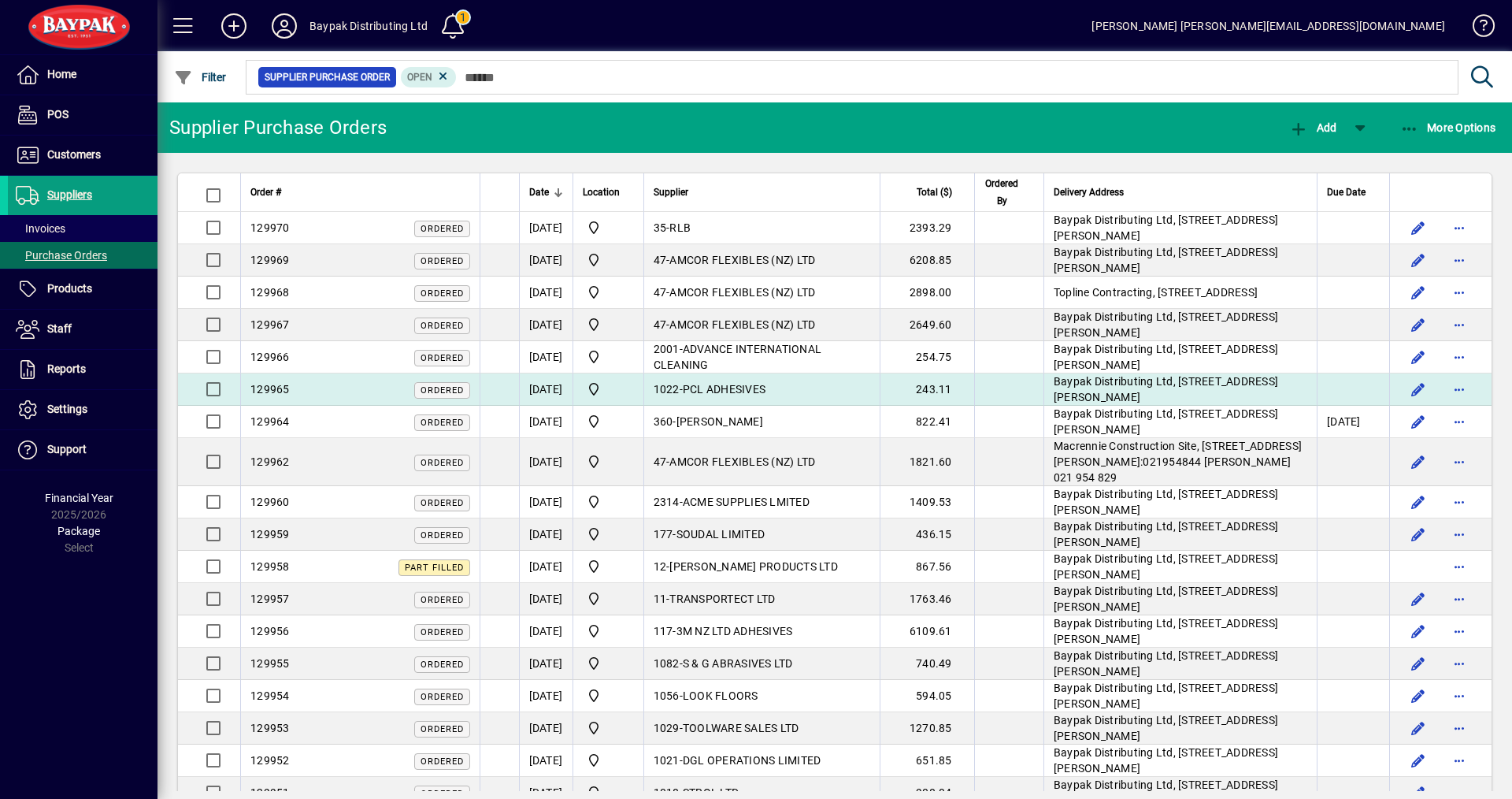
click at [358, 396] on div "129965 Ordered" at bounding box center [360, 389] width 220 height 17
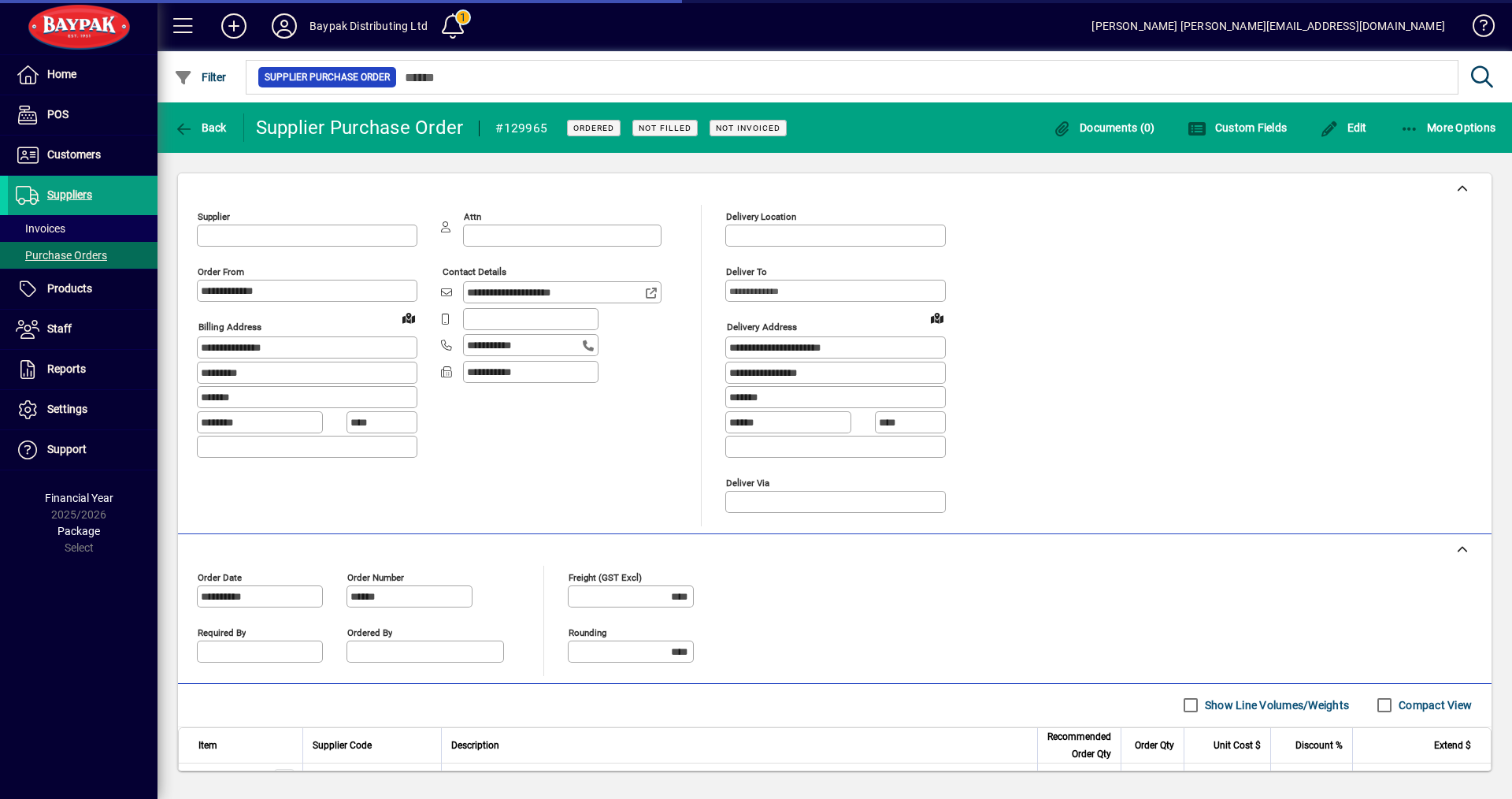
type input "**********"
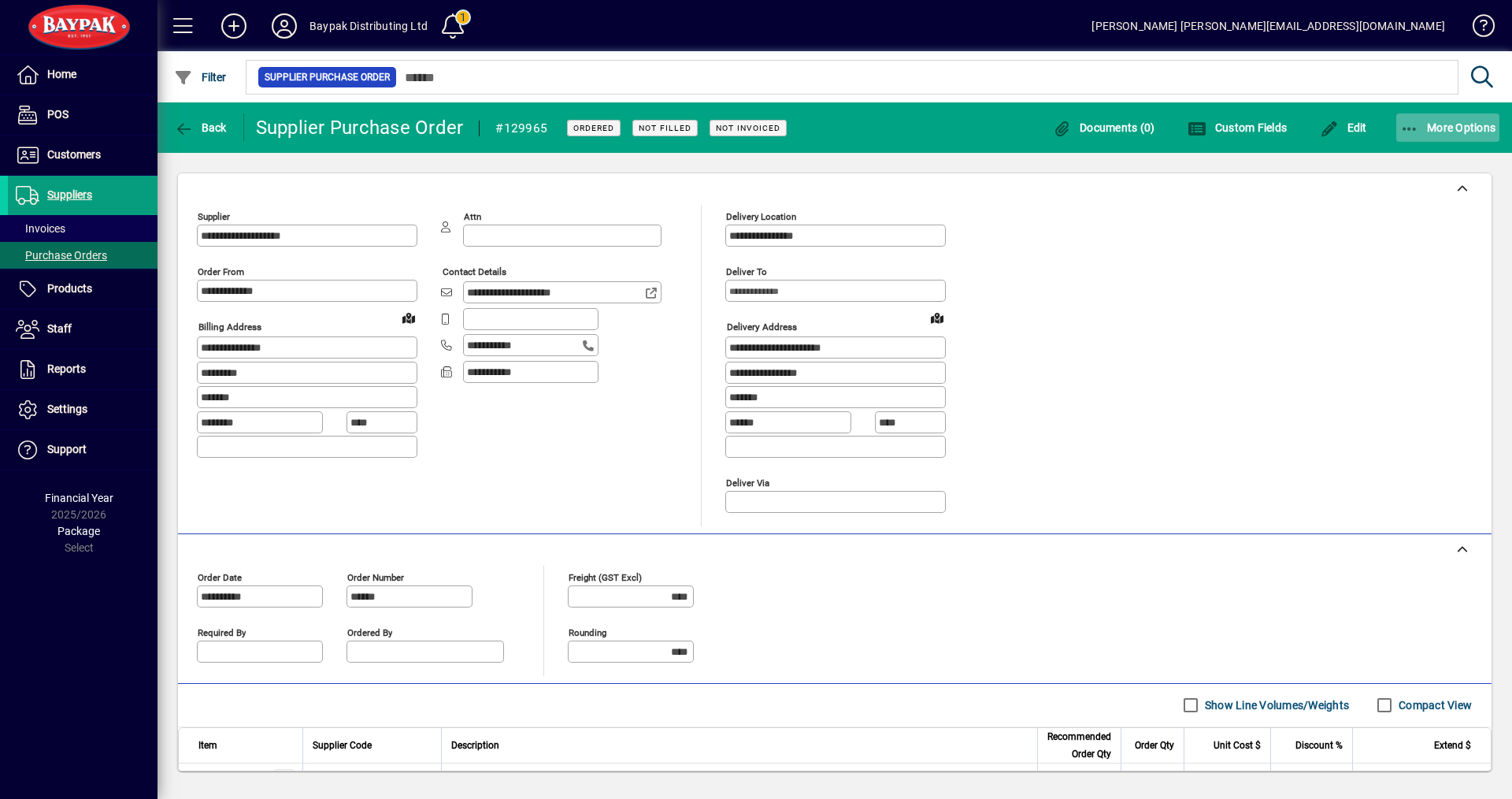
click at [1435, 122] on span "More Options" at bounding box center [1448, 128] width 96 height 12
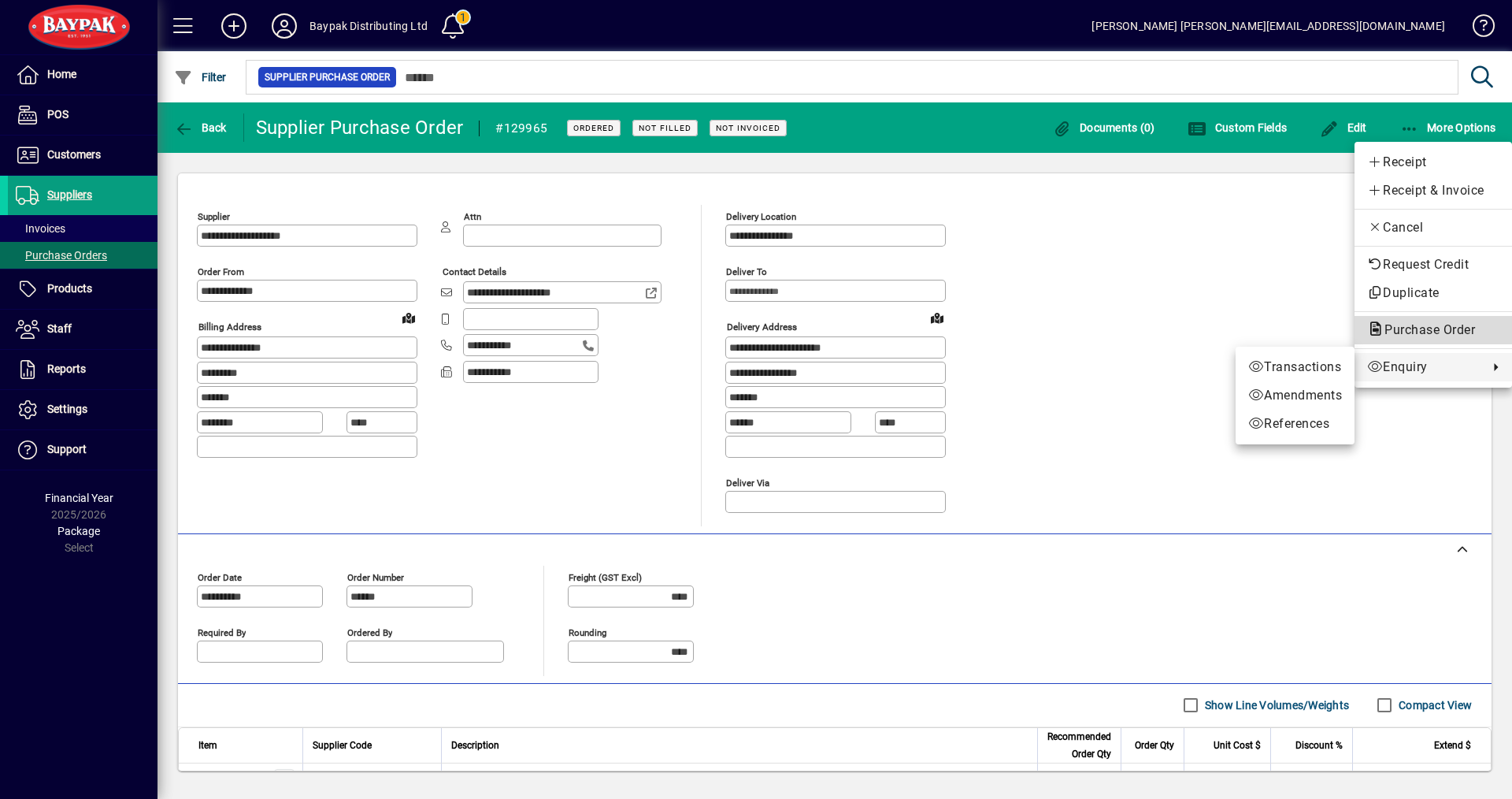
click at [1409, 332] on span "Purchase Order" at bounding box center [1425, 329] width 115 height 15
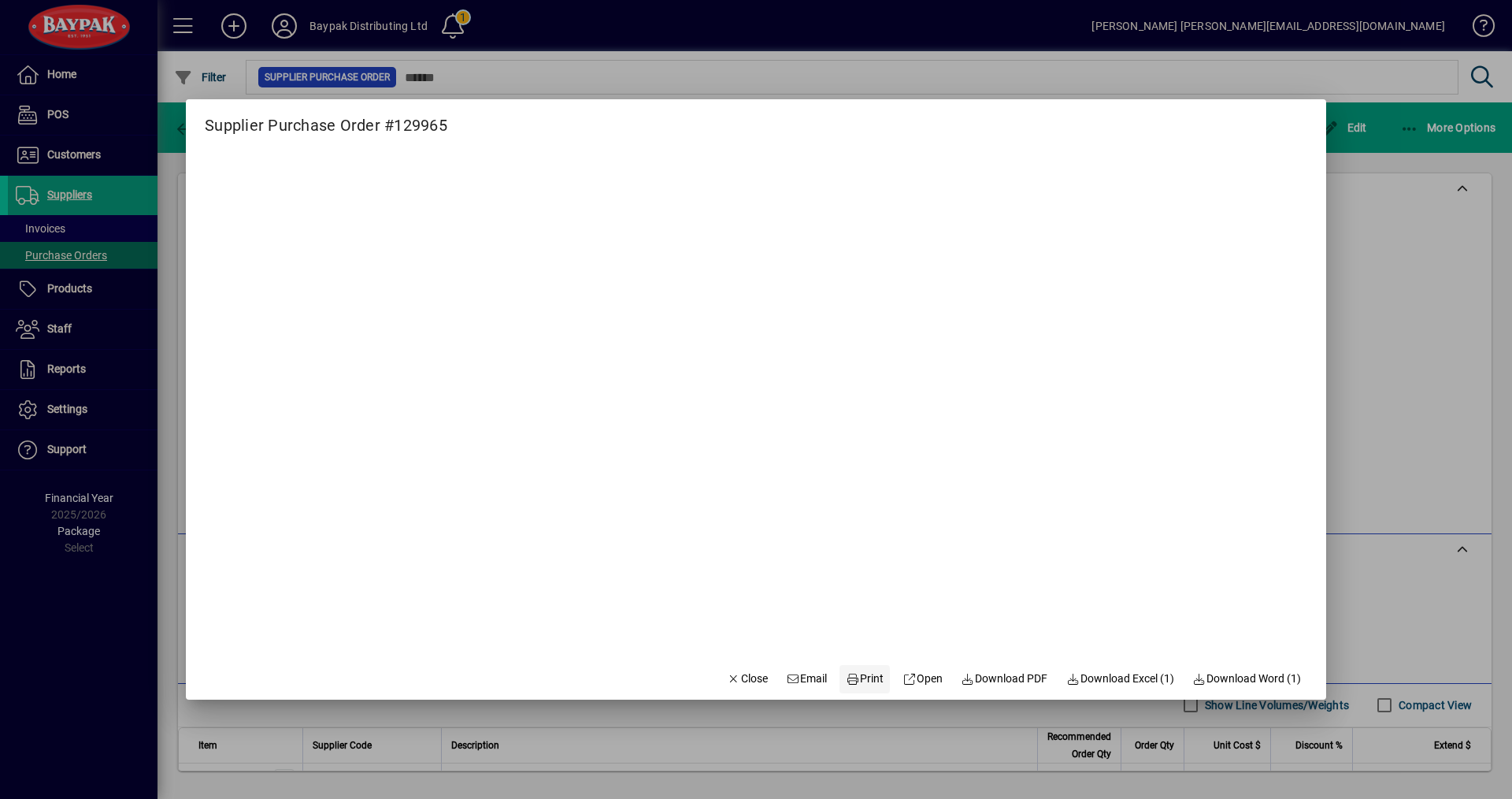
click at [849, 683] on span "Print" at bounding box center [865, 678] width 38 height 17
click at [742, 675] on span "Close" at bounding box center [748, 678] width 41 height 17
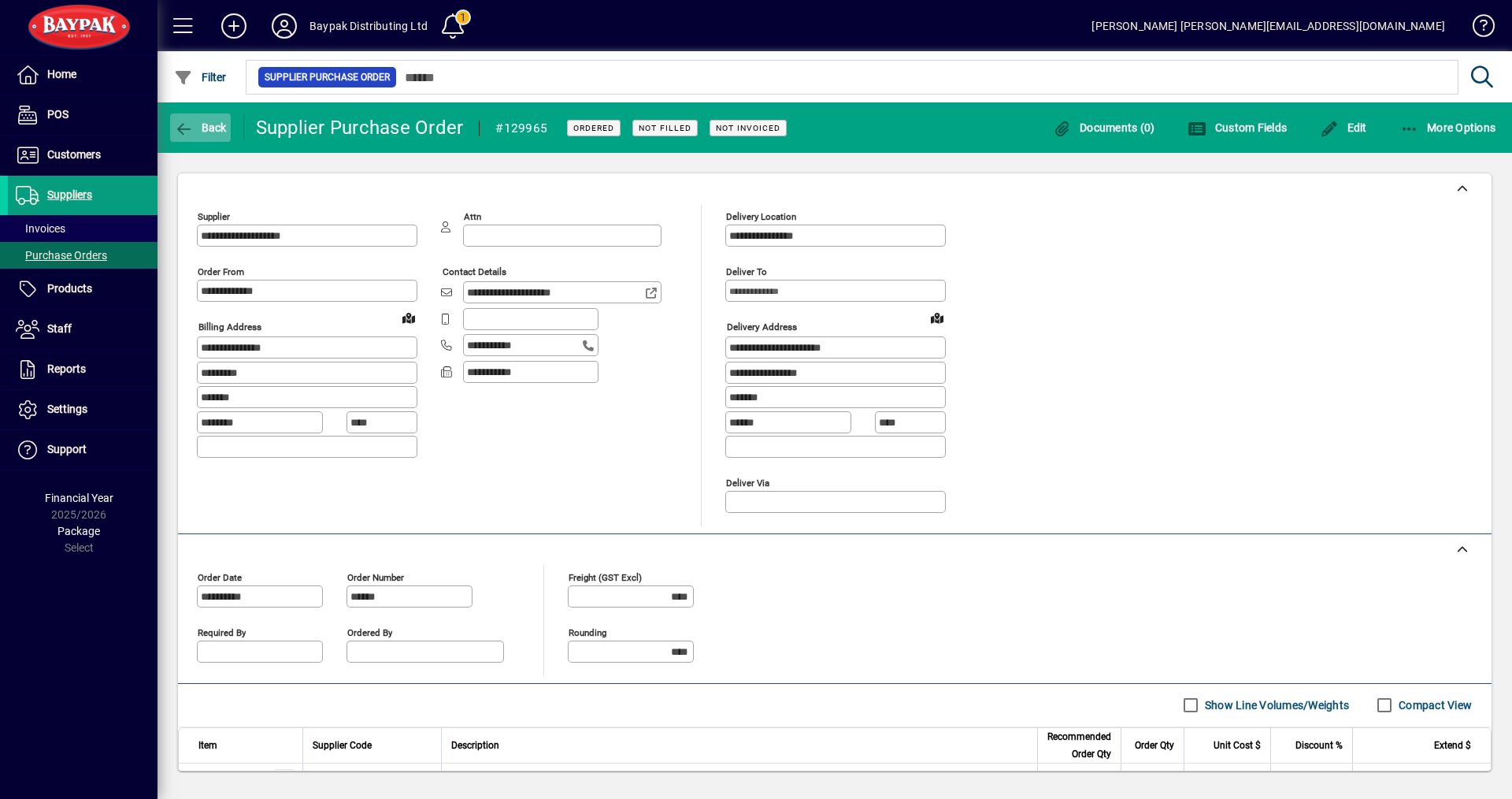
click at [201, 125] on span "Back" at bounding box center [201, 128] width 53 height 12
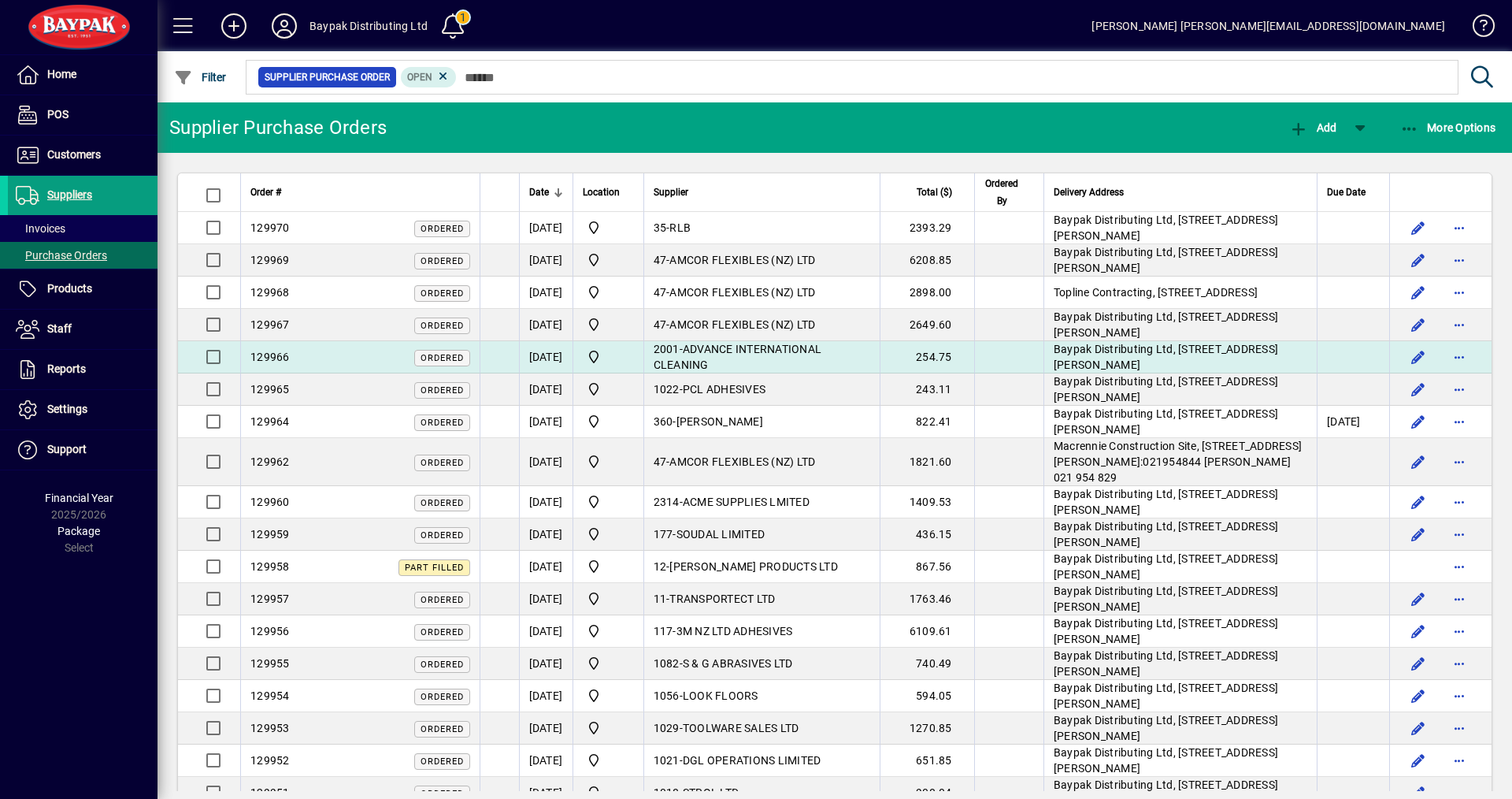
click at [547, 359] on td "[DATE]" at bounding box center [545, 357] width 54 height 33
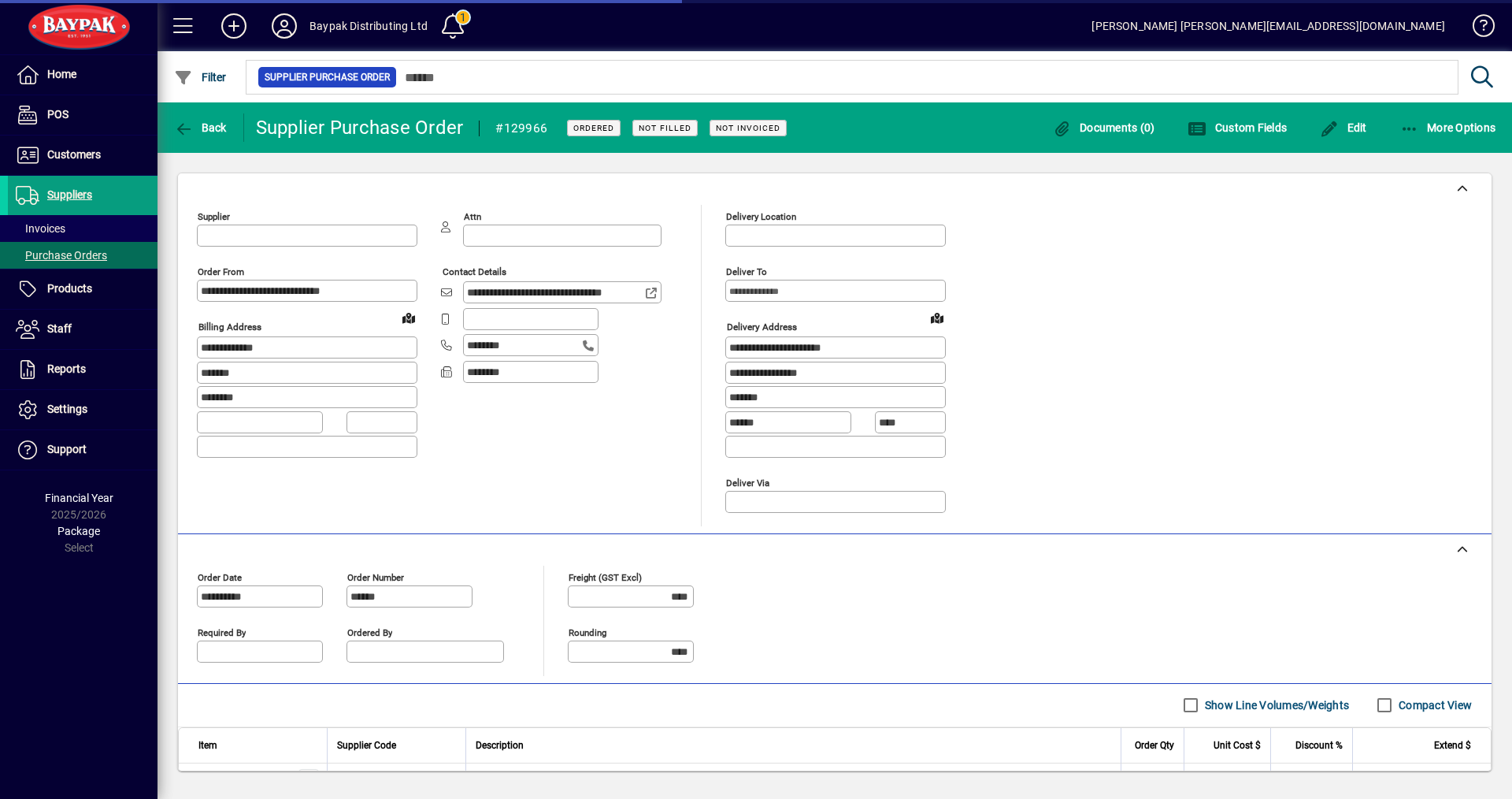
type input "**********"
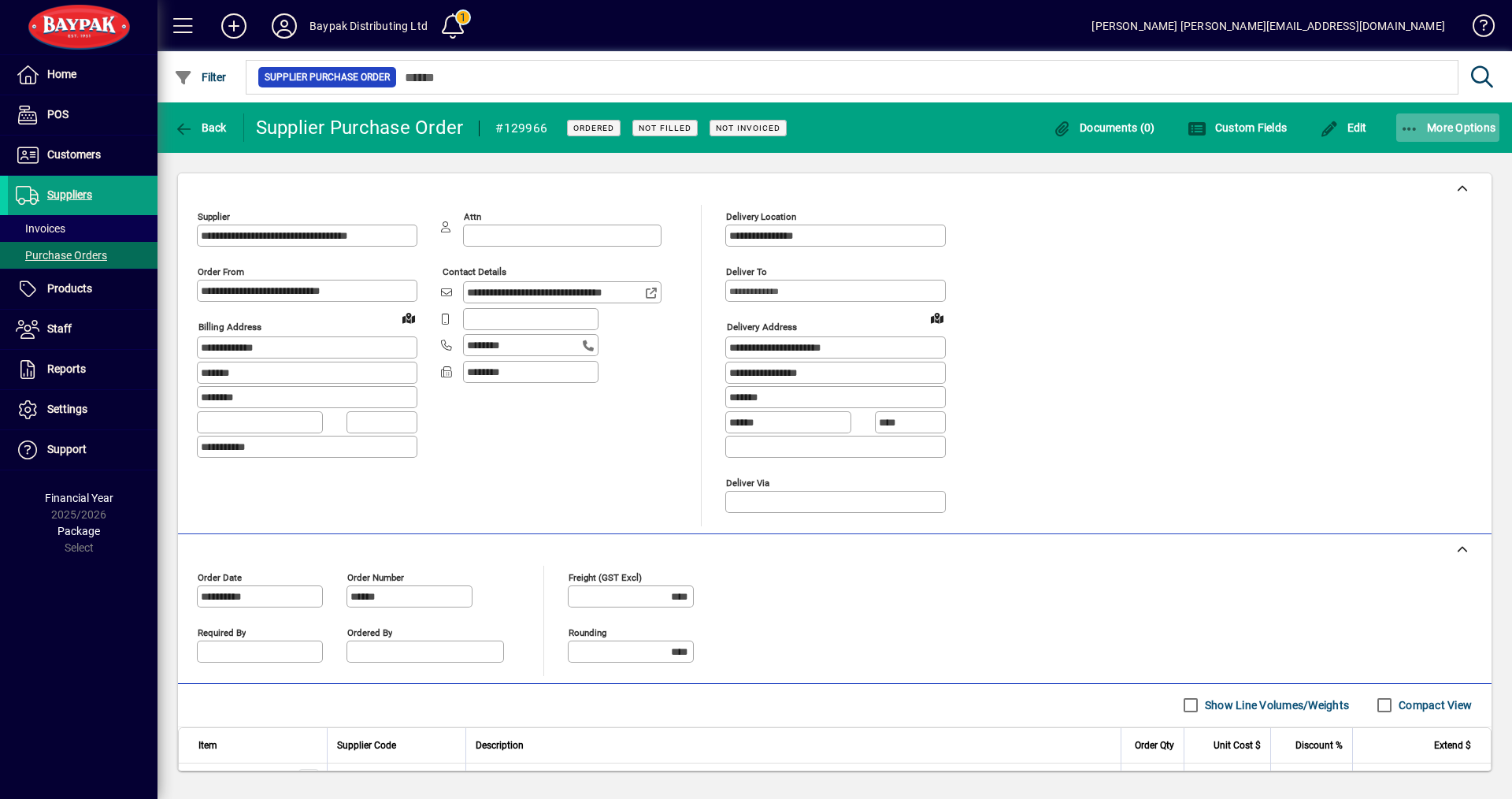
click at [1443, 128] on span "More Options" at bounding box center [1448, 128] width 96 height 12
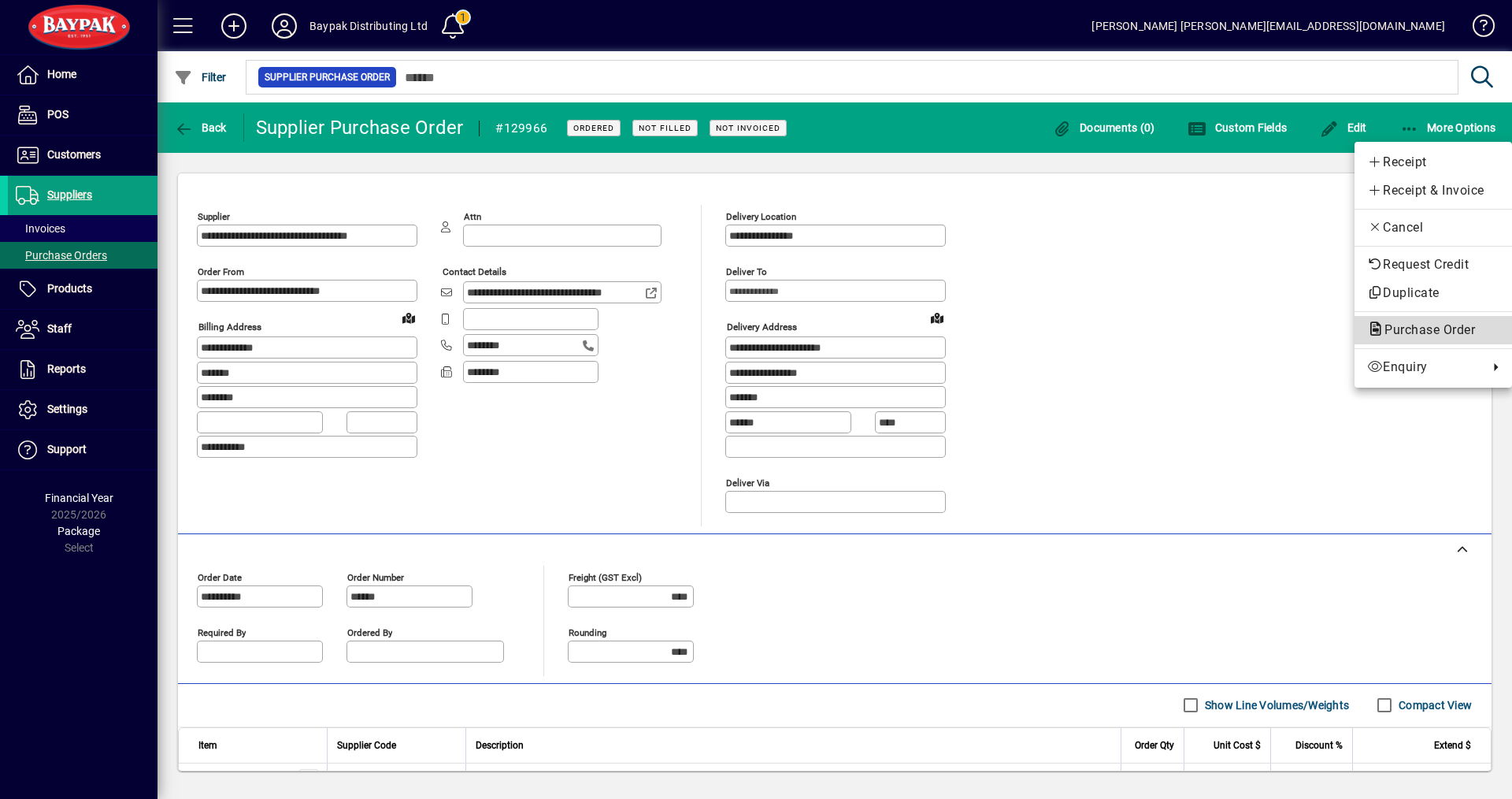
click at [1413, 332] on span "Purchase Order" at bounding box center [1425, 329] width 115 height 15
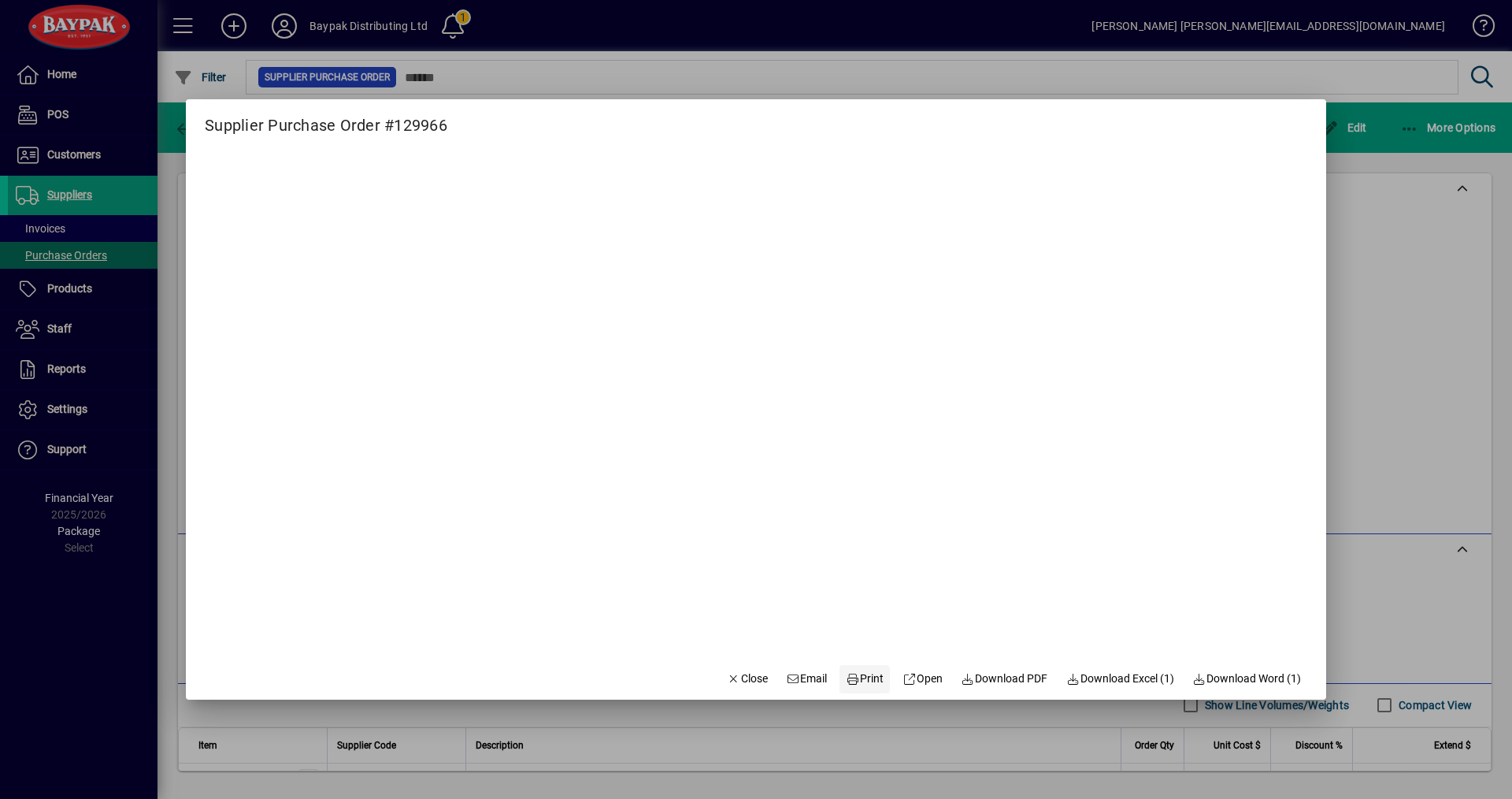
click at [860, 683] on span "Print" at bounding box center [865, 678] width 38 height 17
click at [736, 677] on span "Close" at bounding box center [748, 678] width 41 height 17
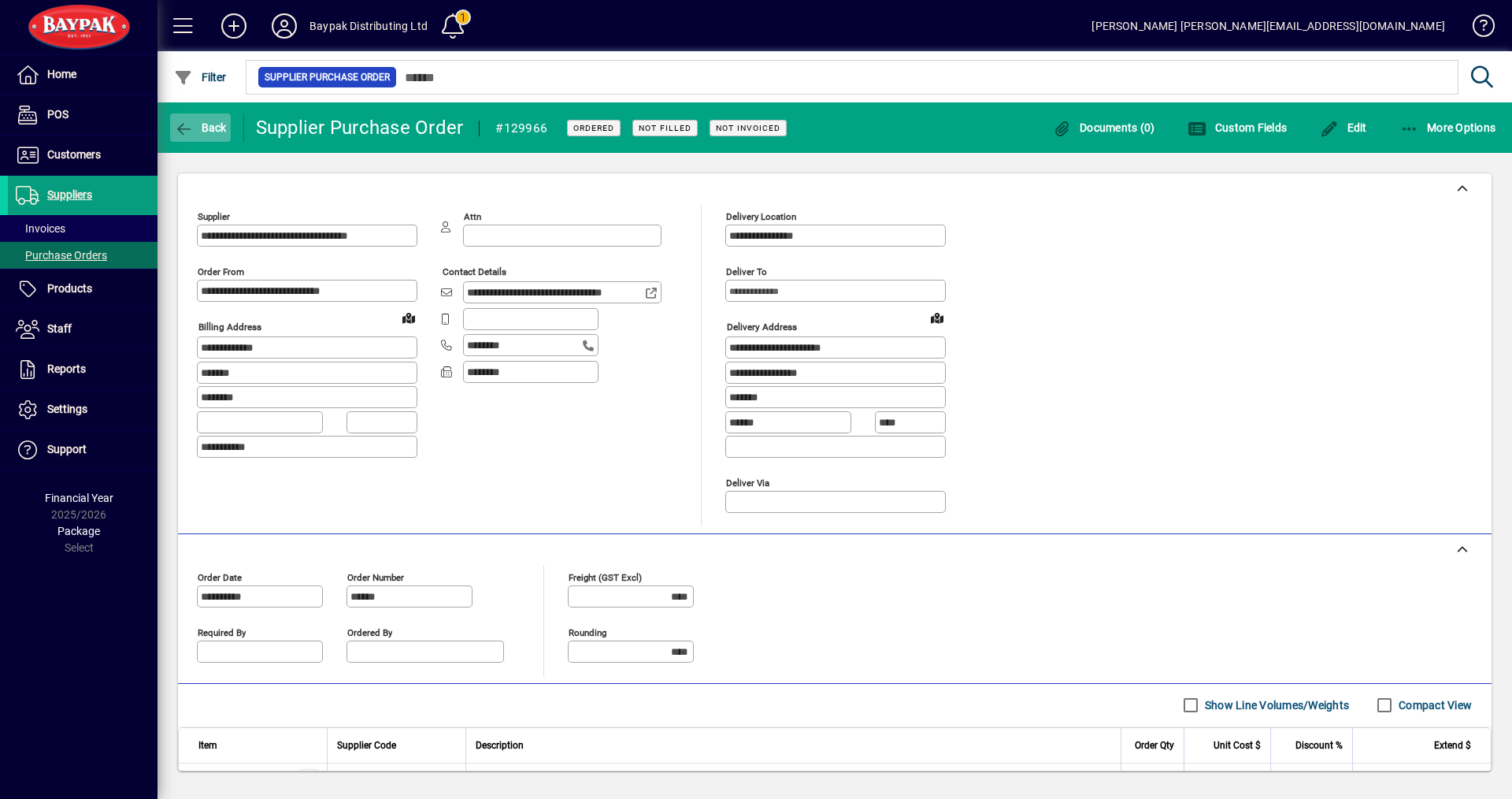
click at [202, 133] on span "Back" at bounding box center [201, 128] width 53 height 12
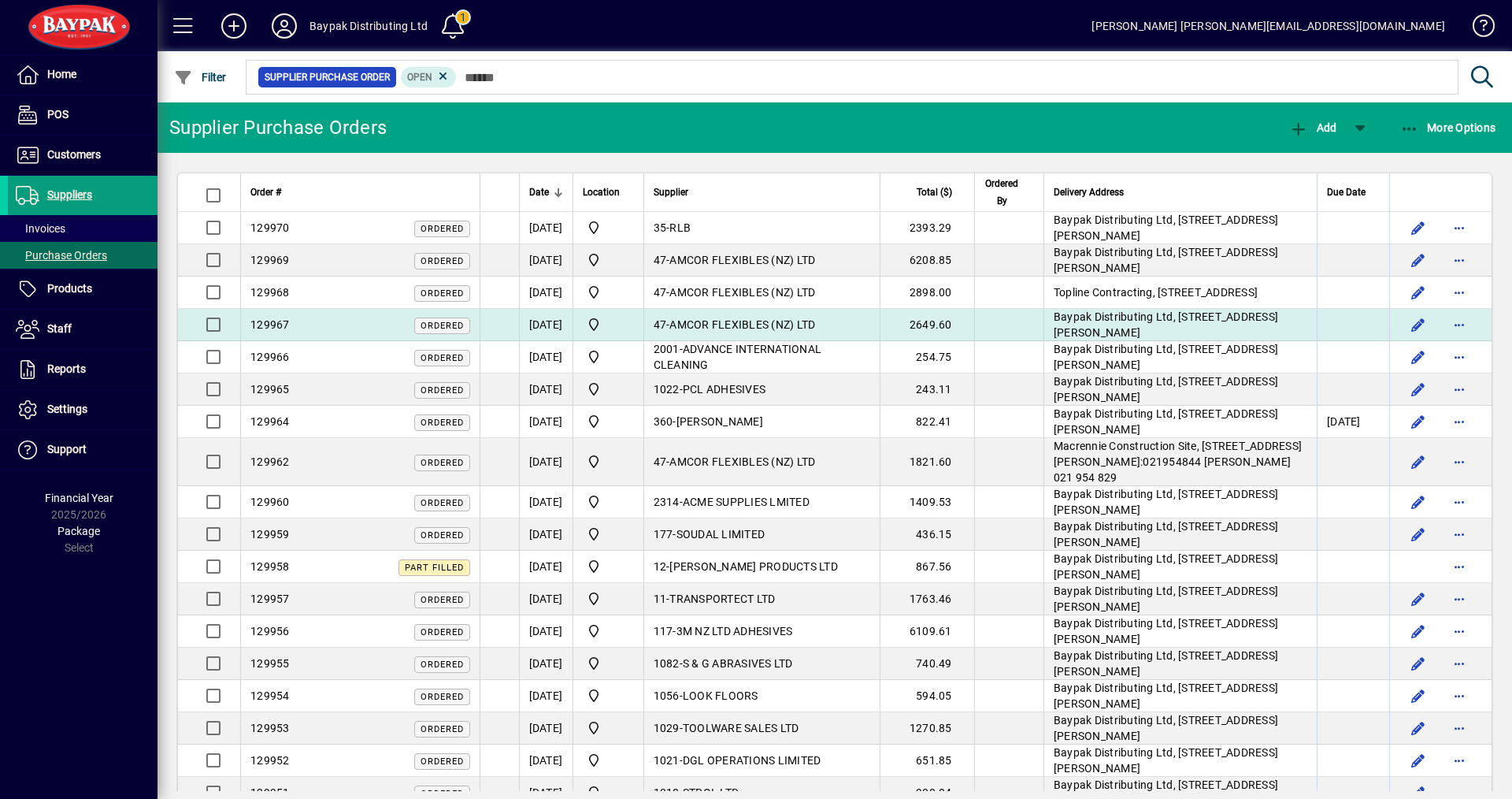
click at [726, 318] on span "AMCOR FLEXIBLES (NZ) LTD" at bounding box center [741, 324] width 145 height 12
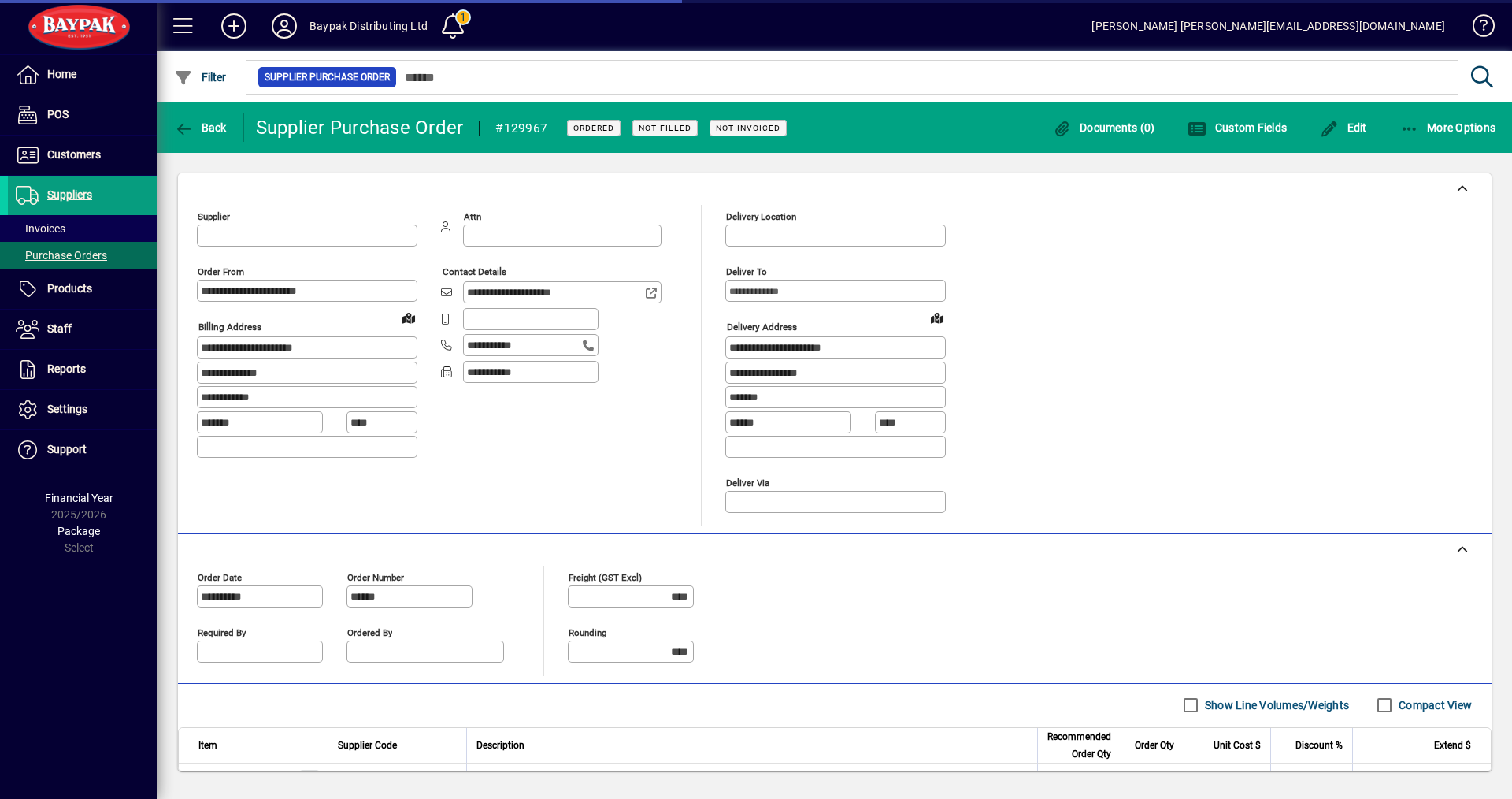
type input "**********"
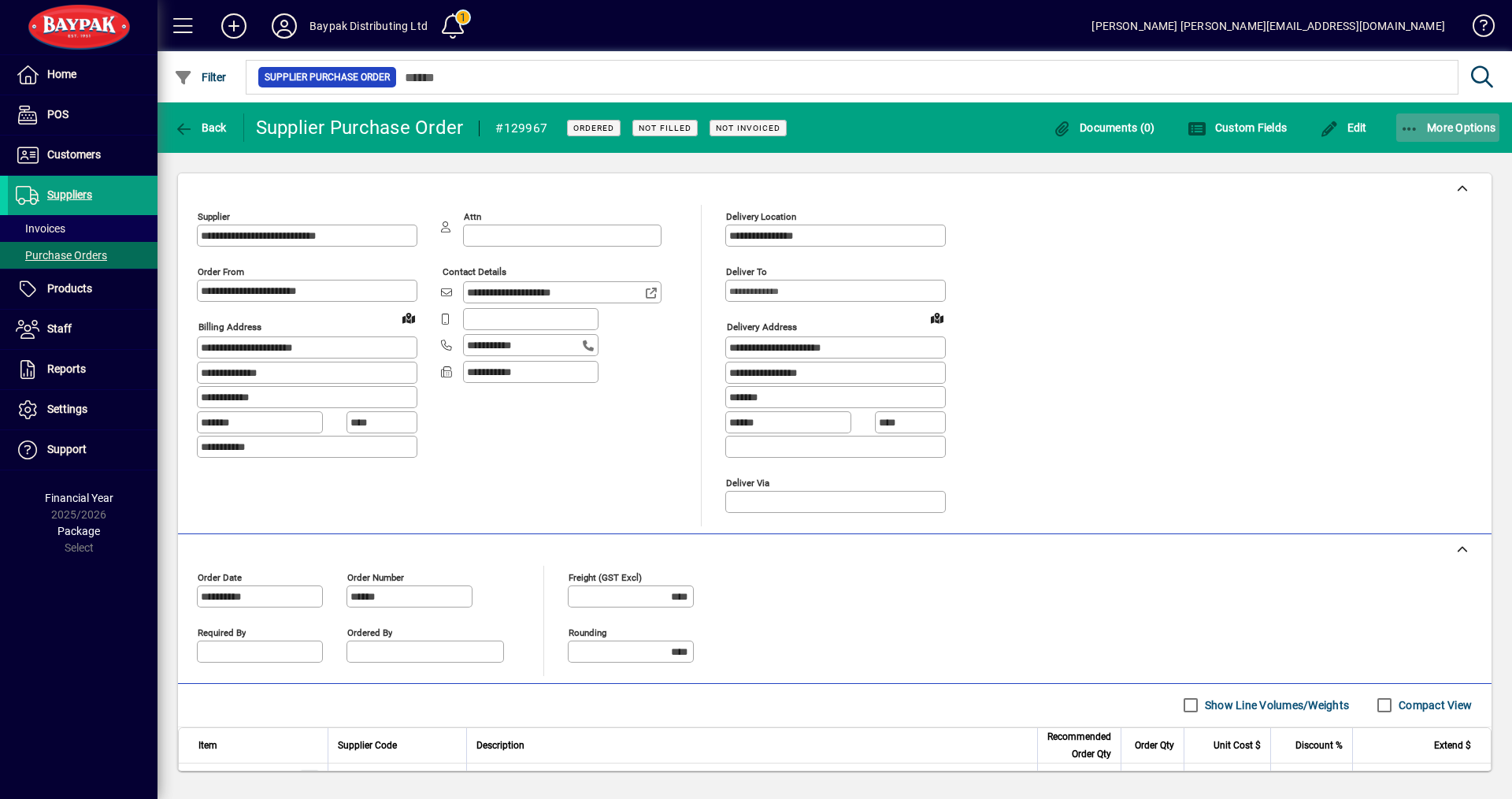
click at [1442, 122] on span "More Options" at bounding box center [1448, 128] width 96 height 12
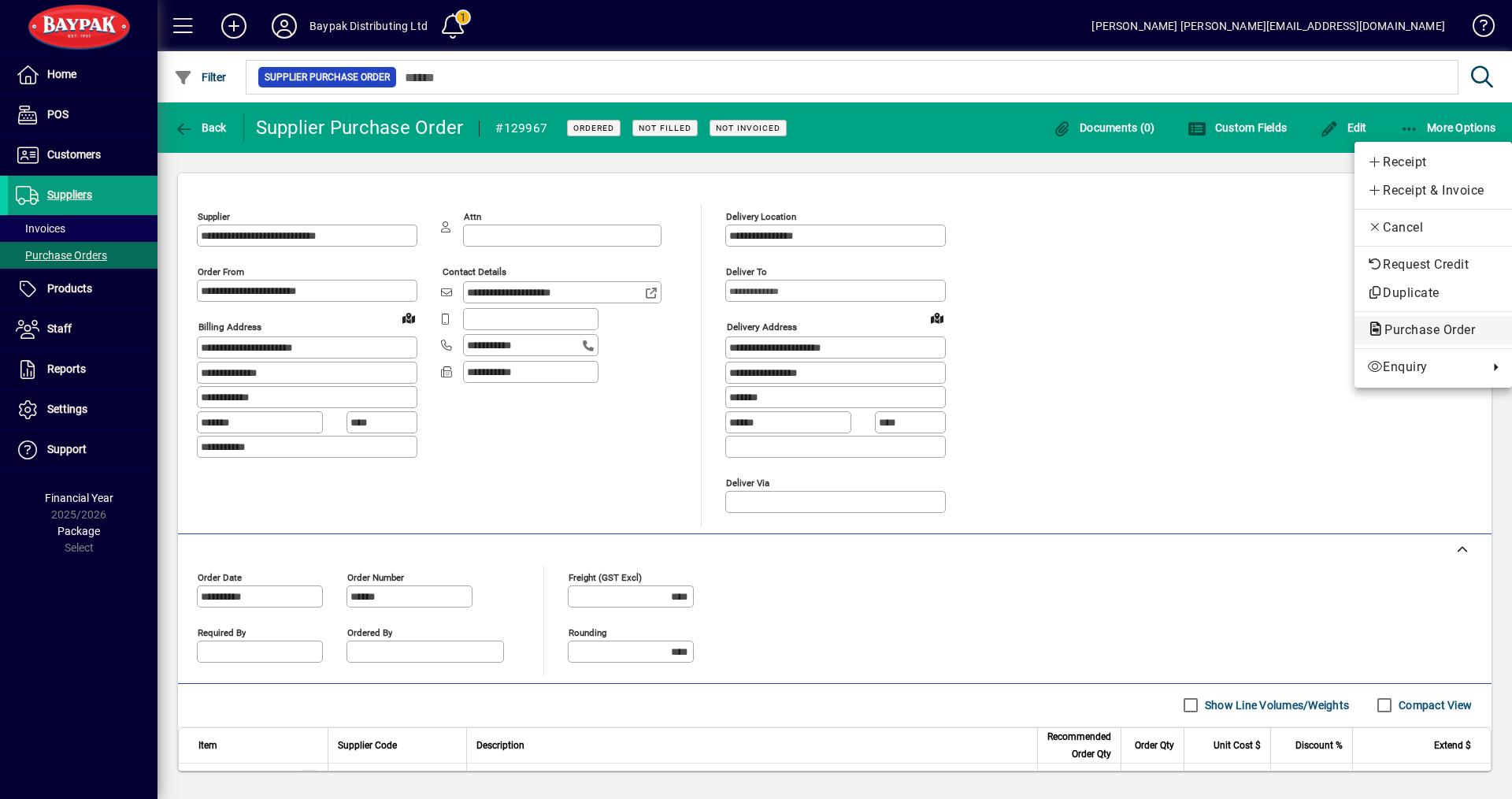
click at [1421, 334] on span "Purchase Order" at bounding box center [1425, 329] width 115 height 15
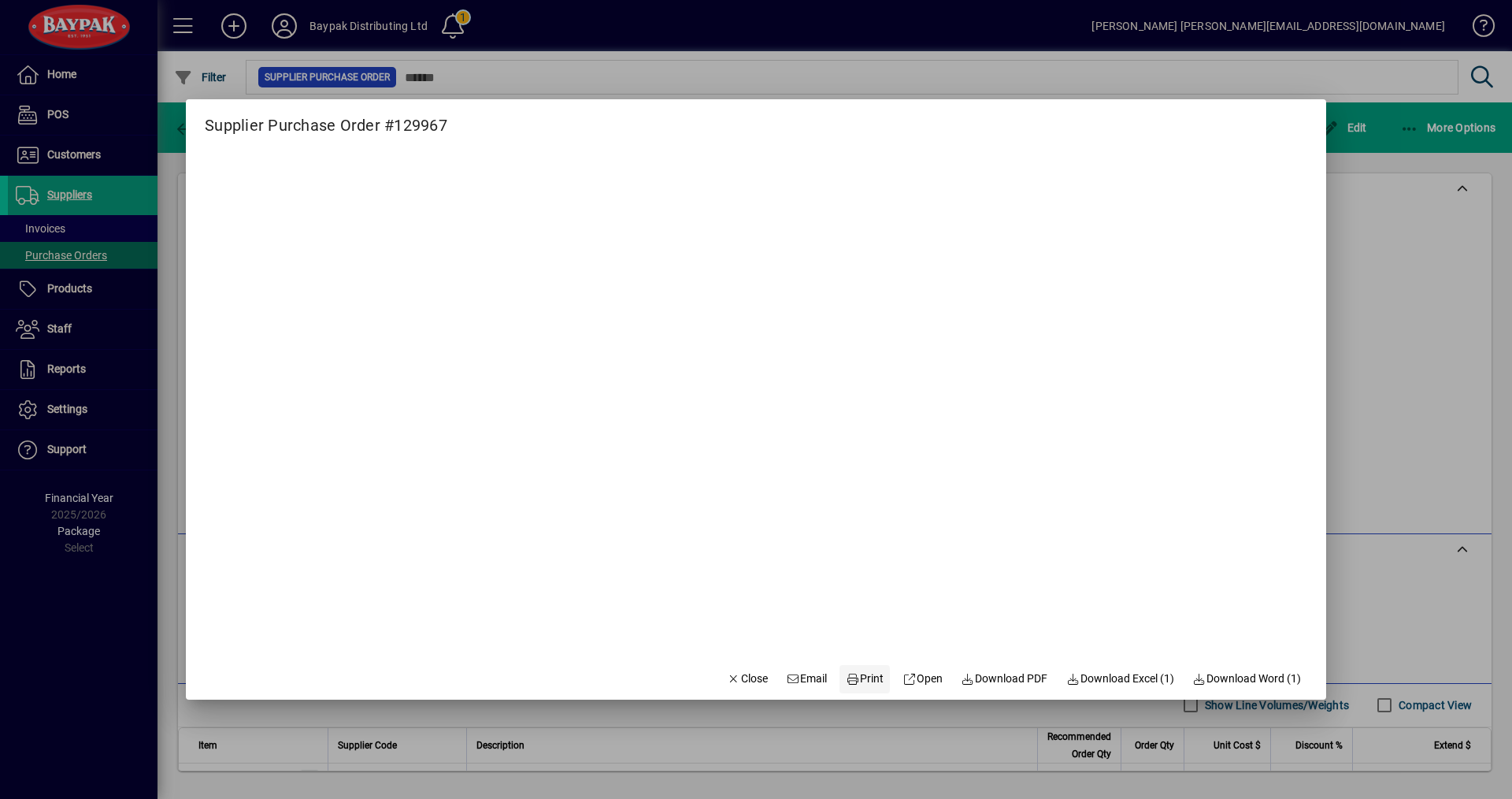
click at [861, 677] on span "Print" at bounding box center [865, 678] width 38 height 17
click at [742, 680] on span "Close" at bounding box center [748, 678] width 41 height 17
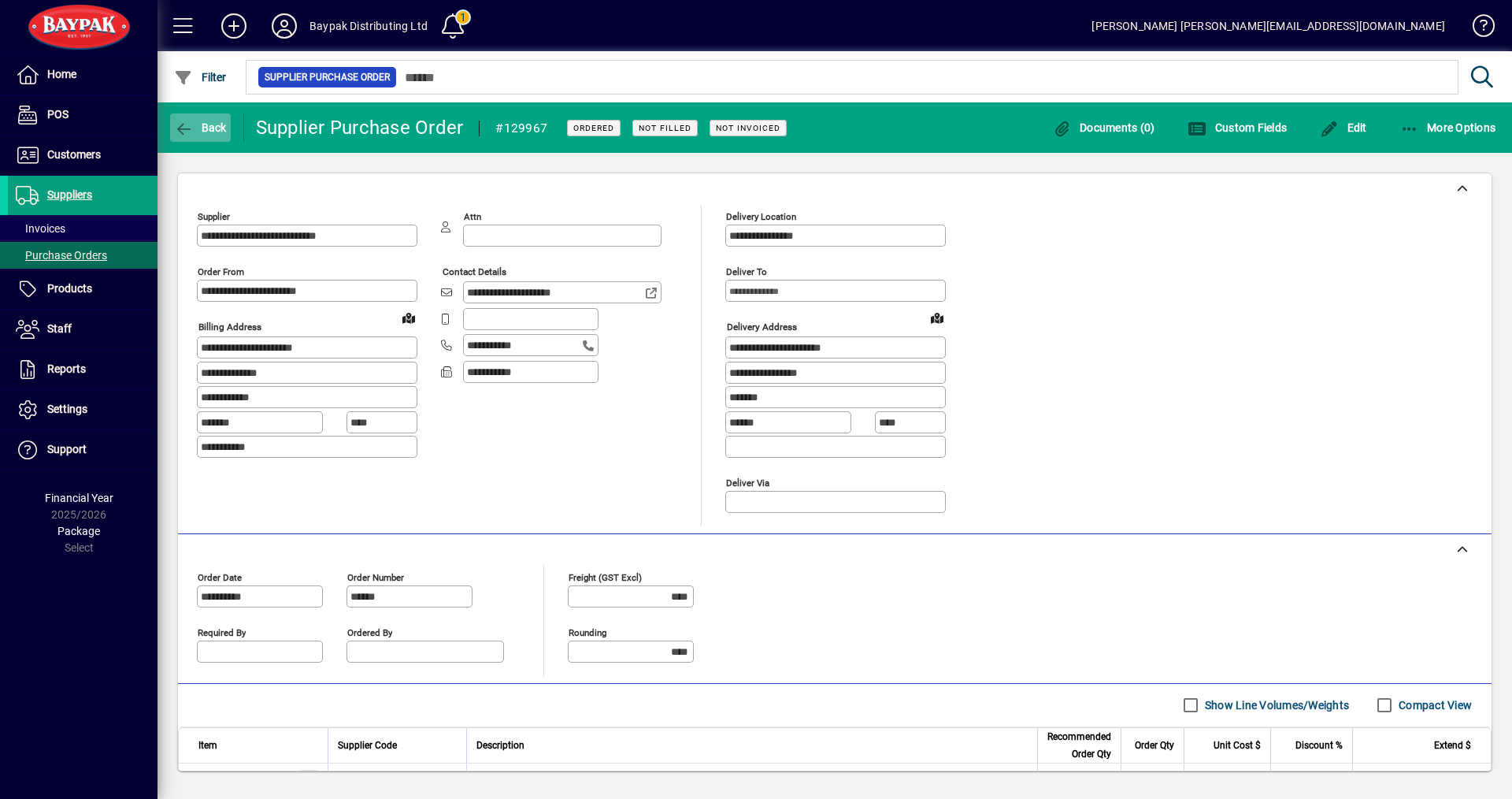
click at [196, 126] on span "Back" at bounding box center [201, 128] width 53 height 12
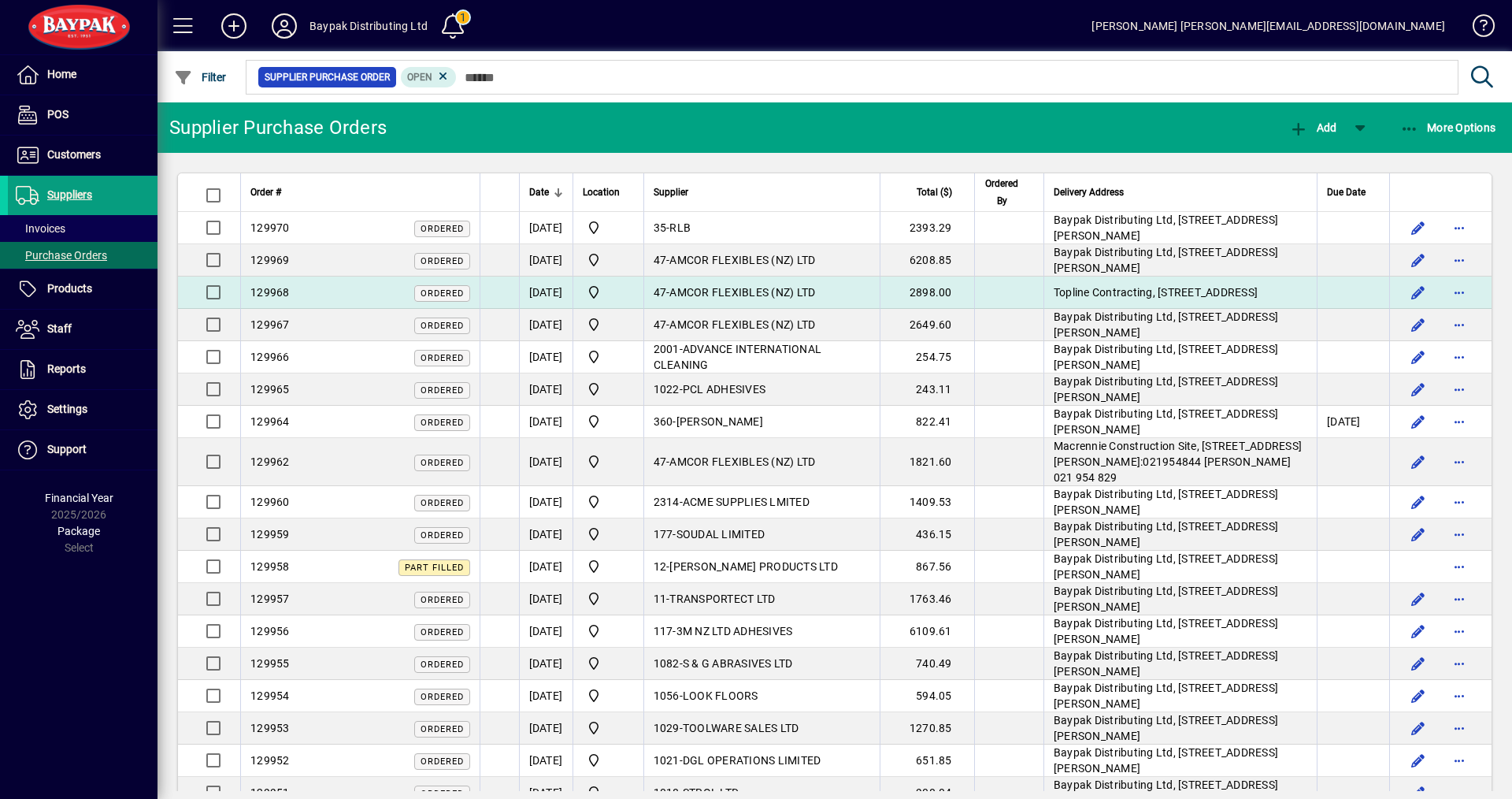
click at [725, 300] on td "47 - AMCOR FLEXIBLES (NZ) LTD" at bounding box center [762, 292] width 236 height 33
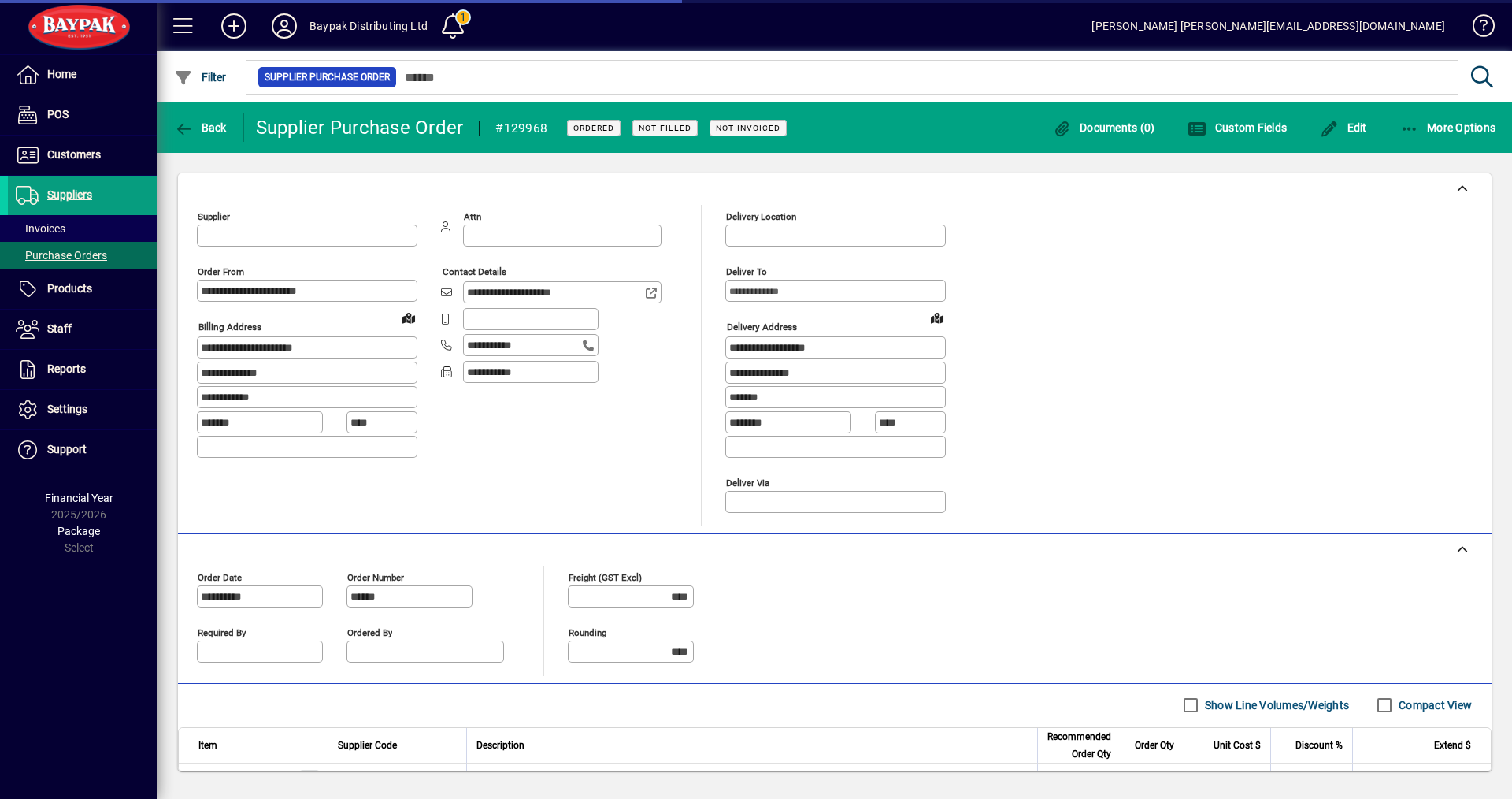
type input "**********"
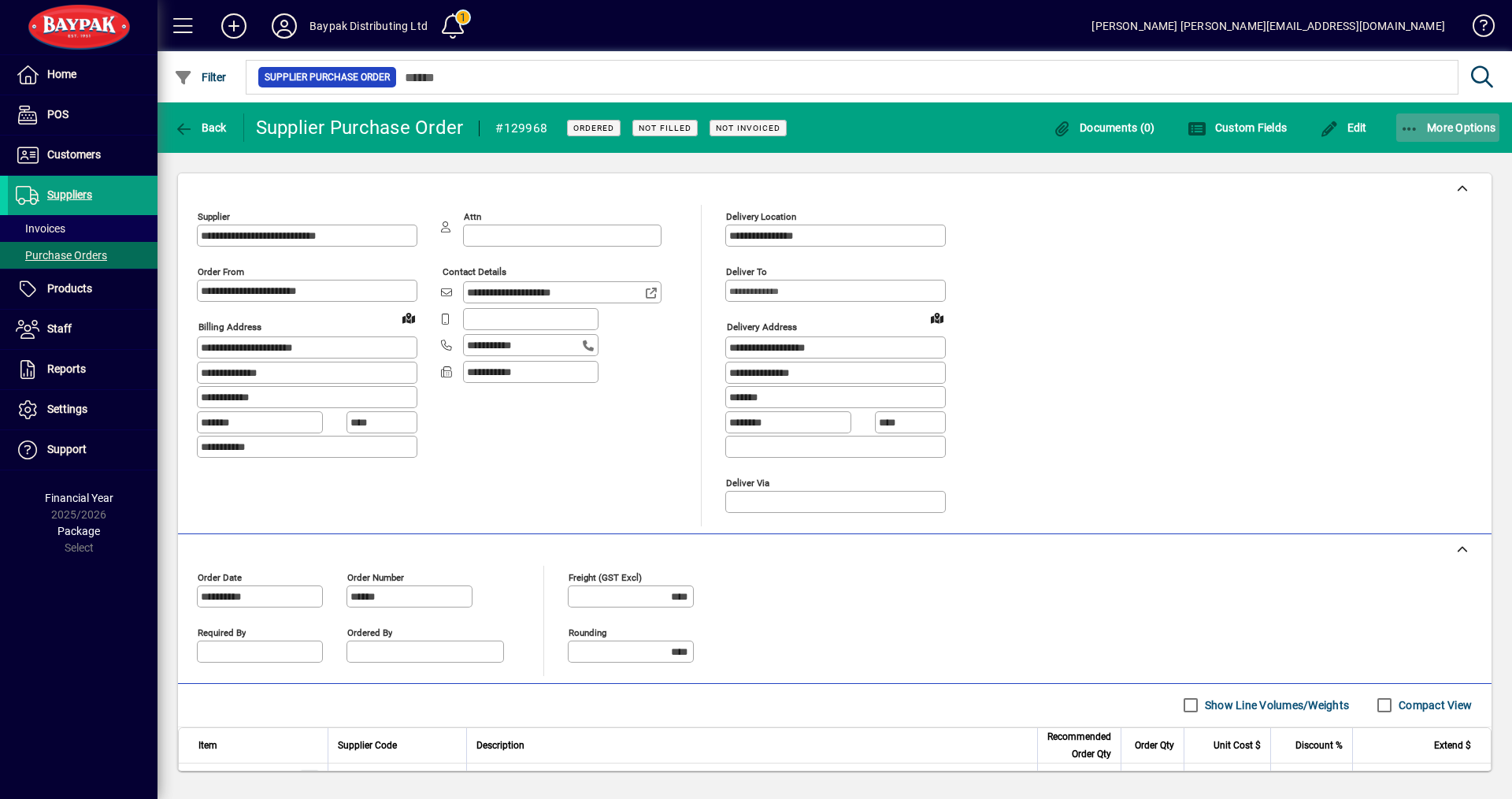
click at [1462, 125] on span "More Options" at bounding box center [1448, 128] width 96 height 12
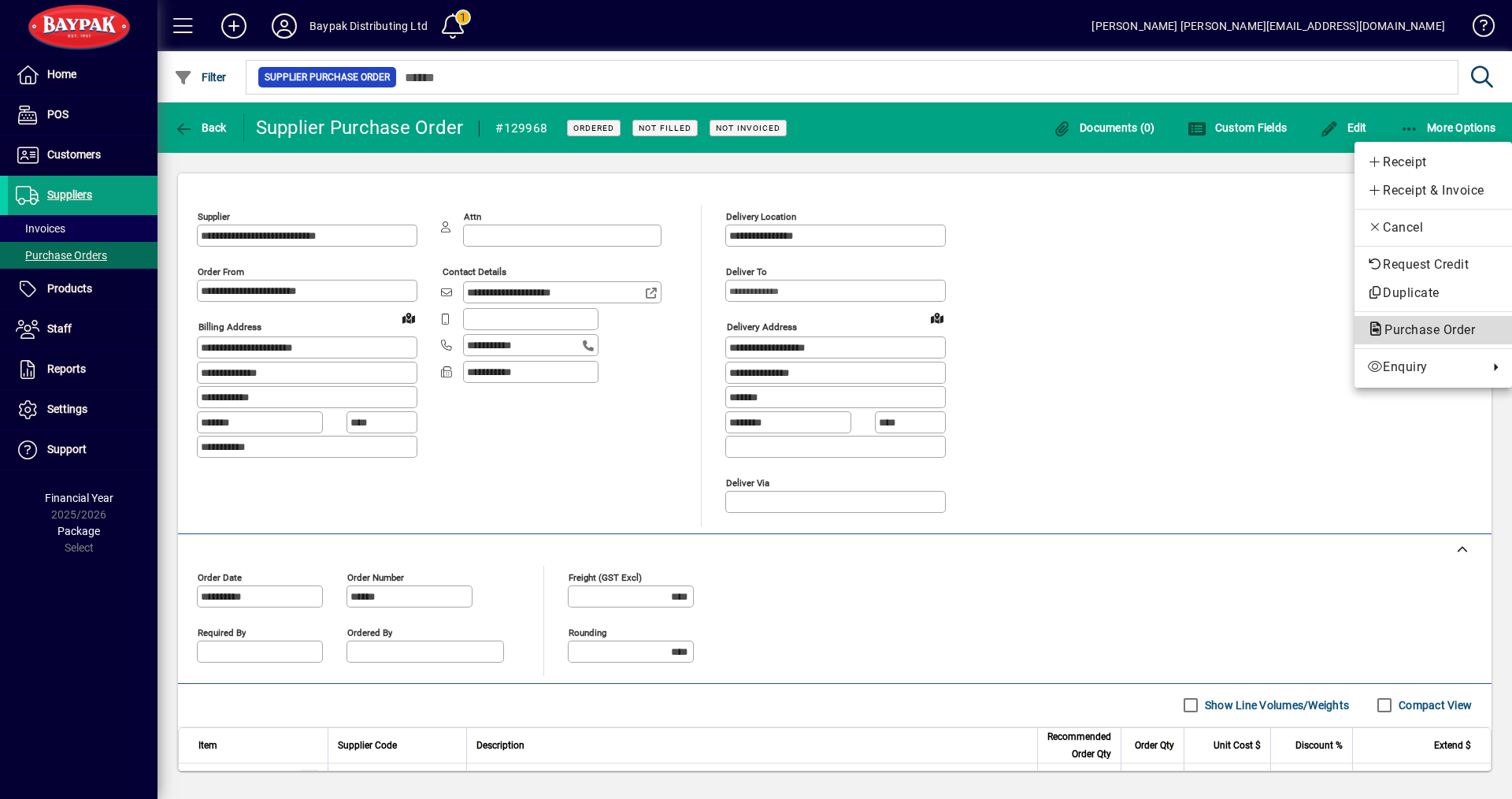
click at [1435, 332] on span "Purchase Order" at bounding box center [1425, 329] width 115 height 15
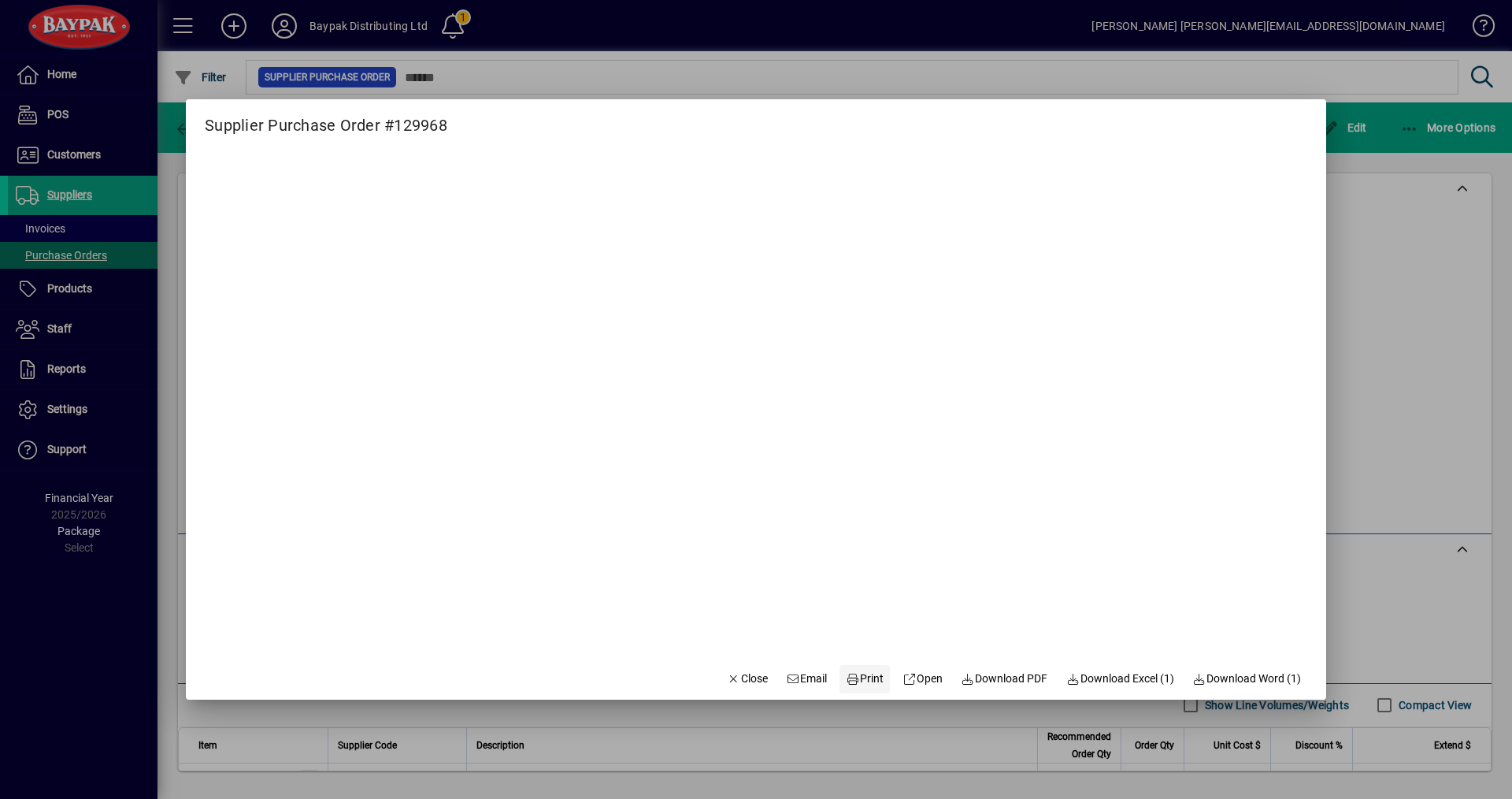
click at [846, 679] on icon at bounding box center [853, 679] width 14 height 11
click at [737, 677] on span "Close" at bounding box center [748, 678] width 41 height 17
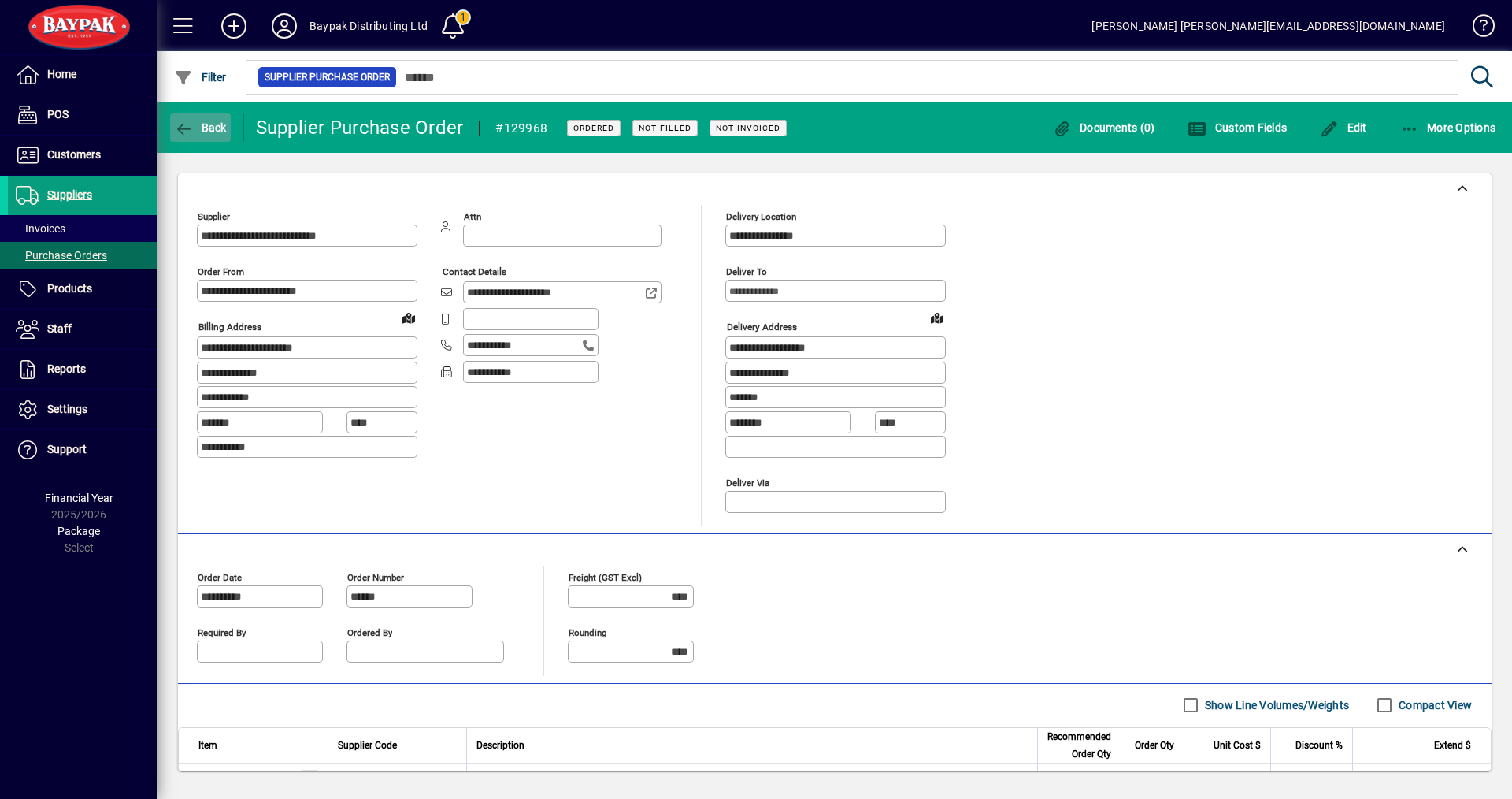
click at [218, 132] on span "Back" at bounding box center [201, 128] width 53 height 12
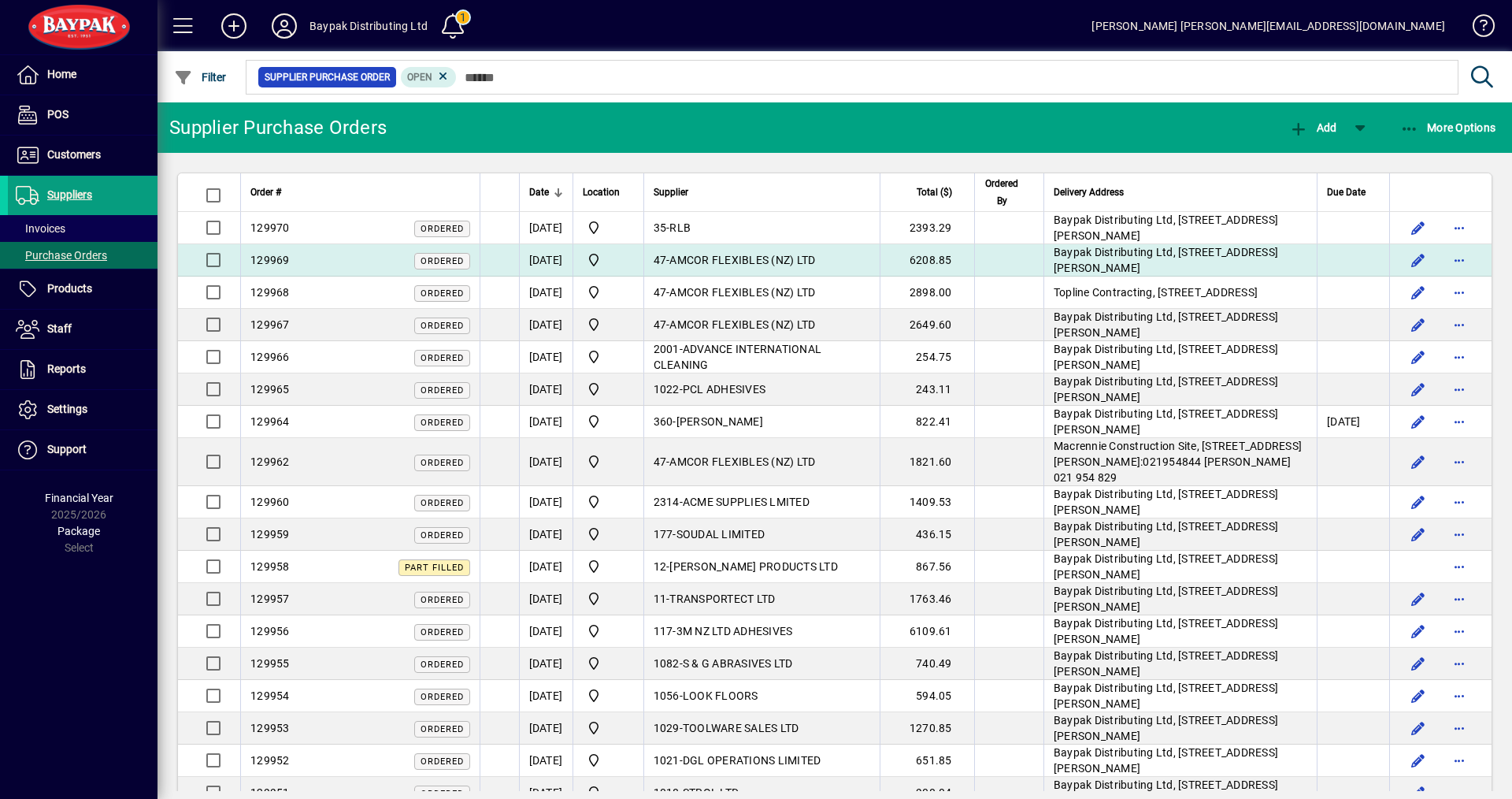
click at [724, 257] on span "AMCOR FLEXIBLES (NZ) LTD" at bounding box center [741, 260] width 145 height 12
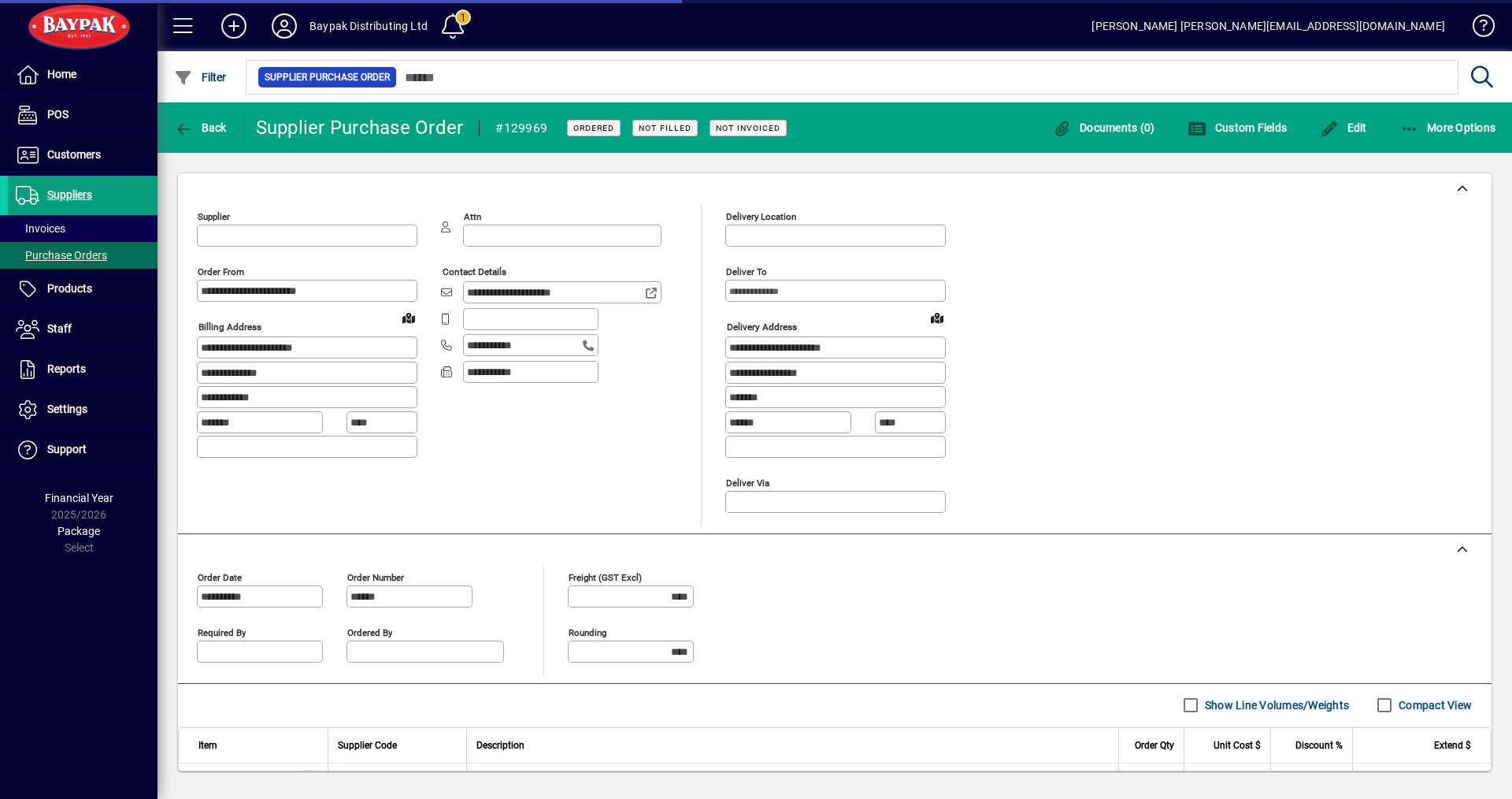
type input "**********"
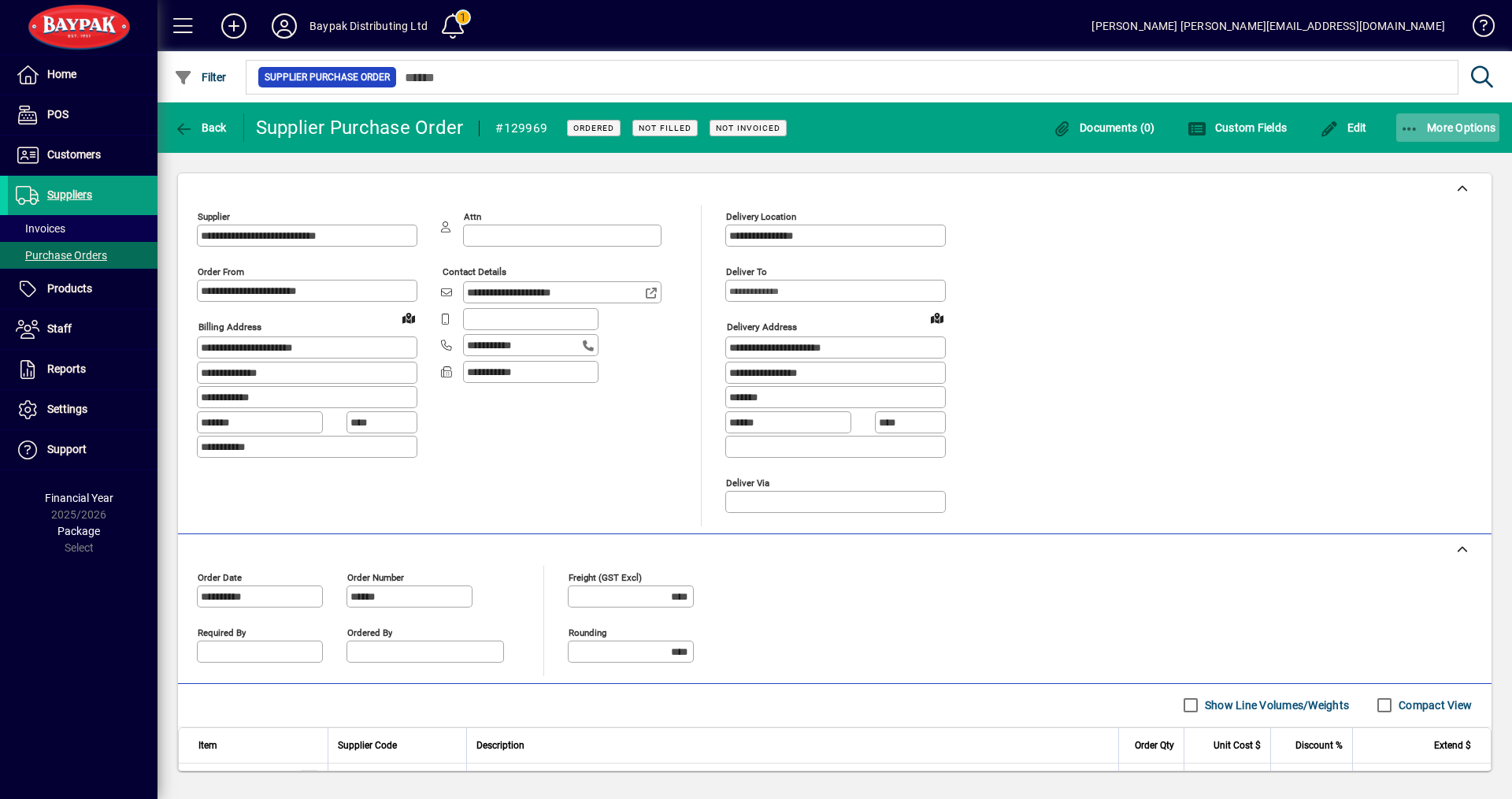
click at [1449, 125] on span "More Options" at bounding box center [1448, 128] width 96 height 12
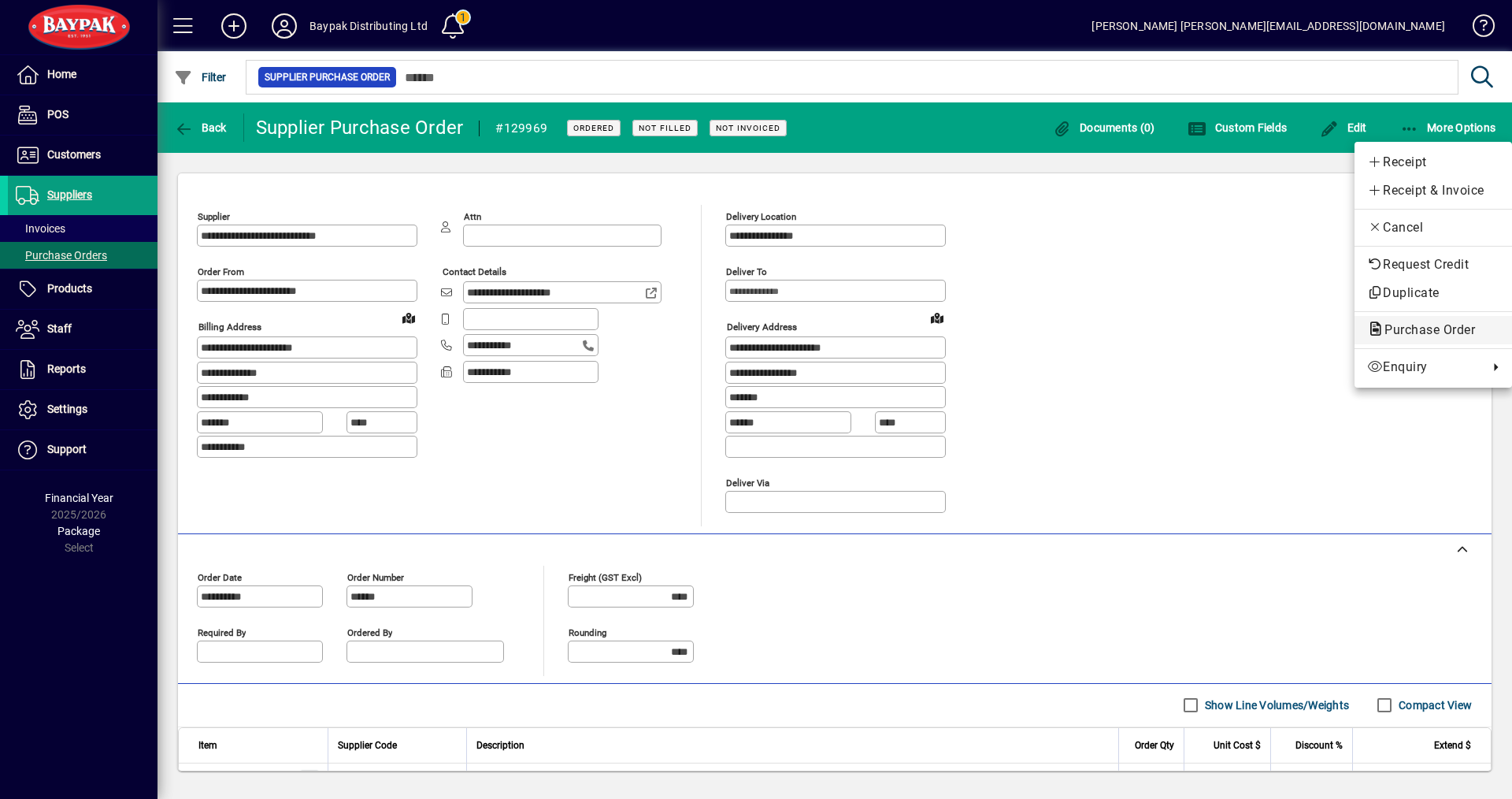
click at [1414, 336] on span "Purchase Order" at bounding box center [1425, 329] width 115 height 15
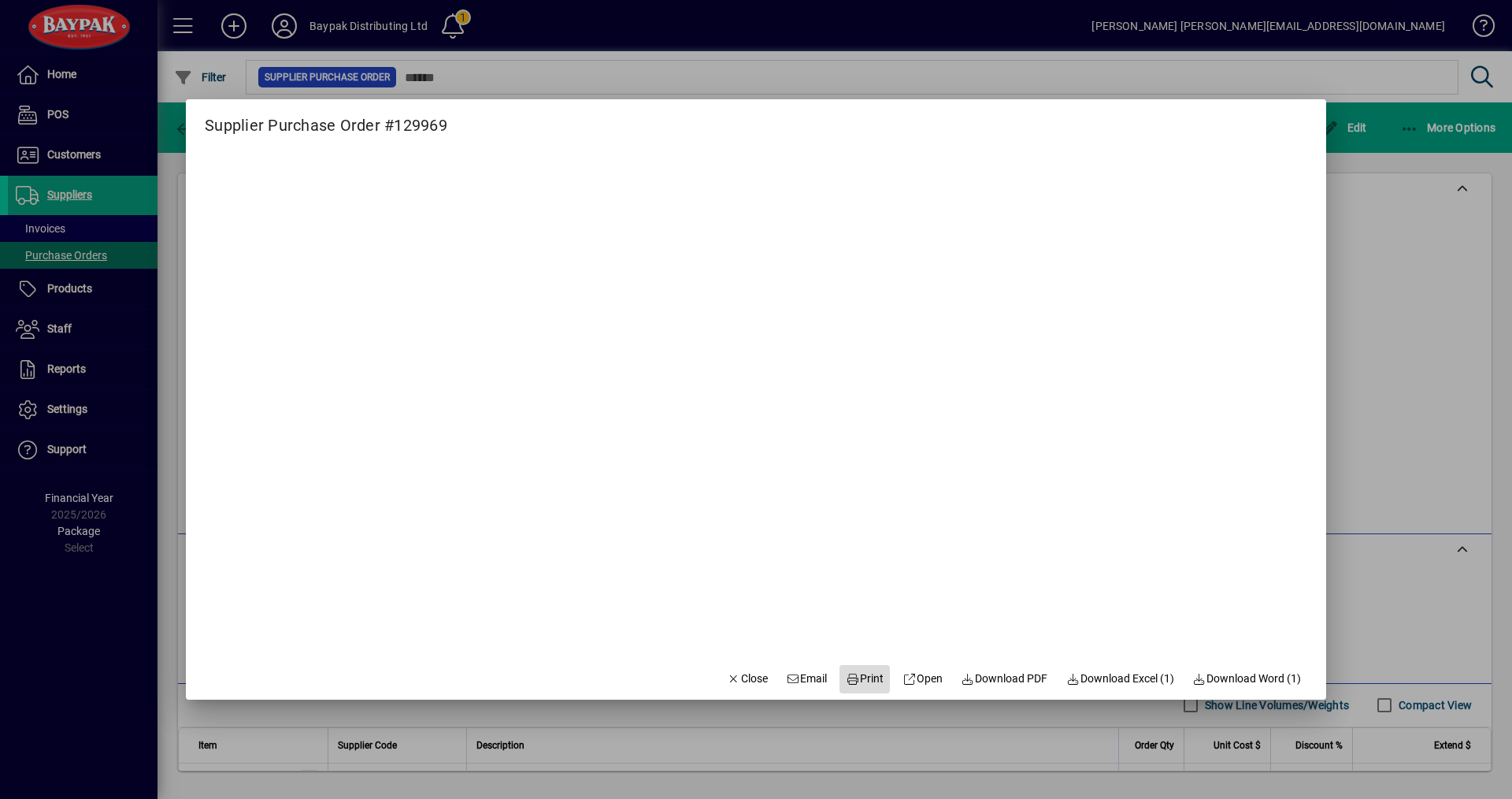
click at [876, 673] on span at bounding box center [864, 678] width 50 height 38
click at [734, 678] on span "Close" at bounding box center [748, 678] width 41 height 17
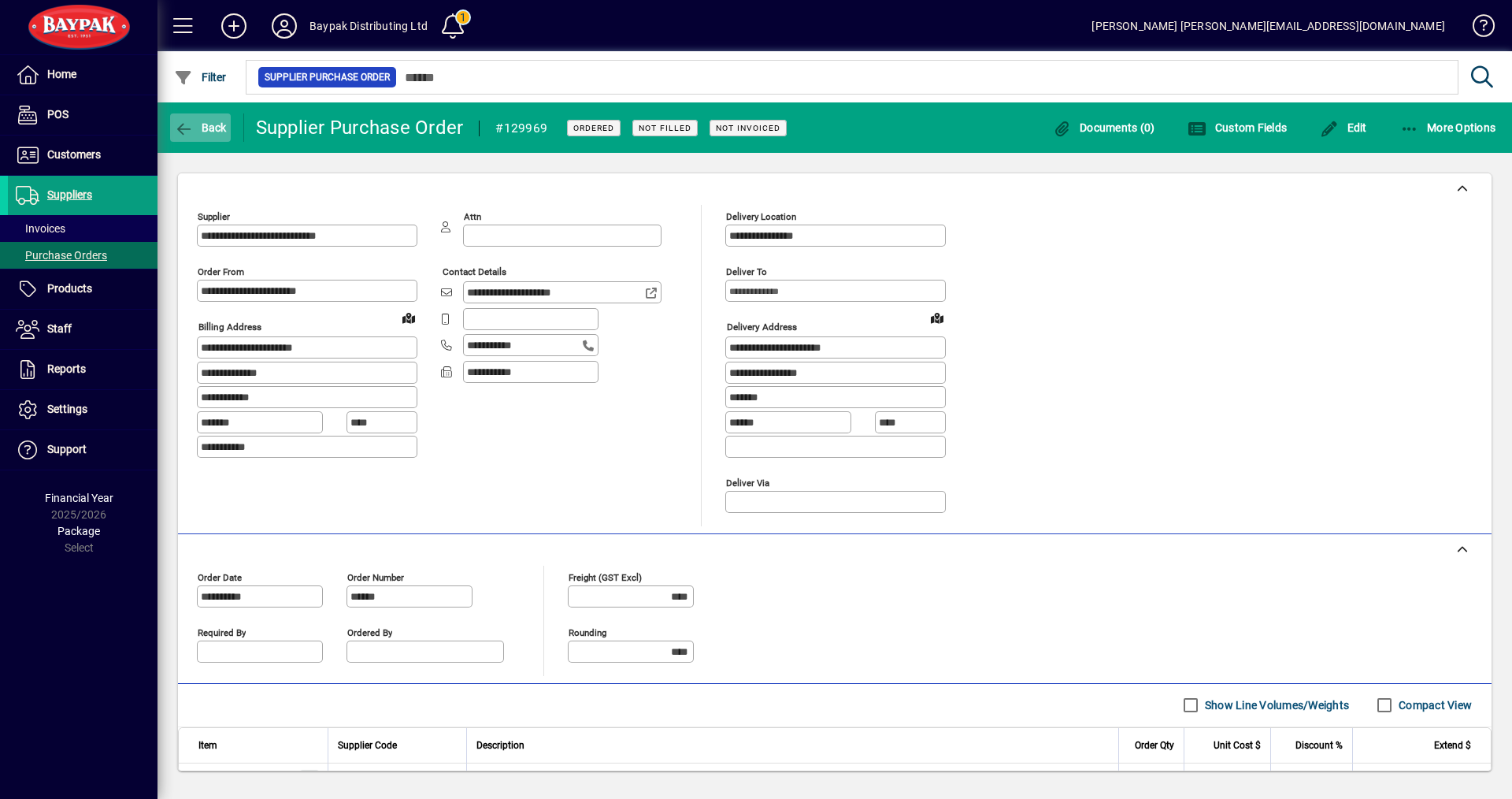
click at [212, 131] on span "Back" at bounding box center [201, 128] width 53 height 12
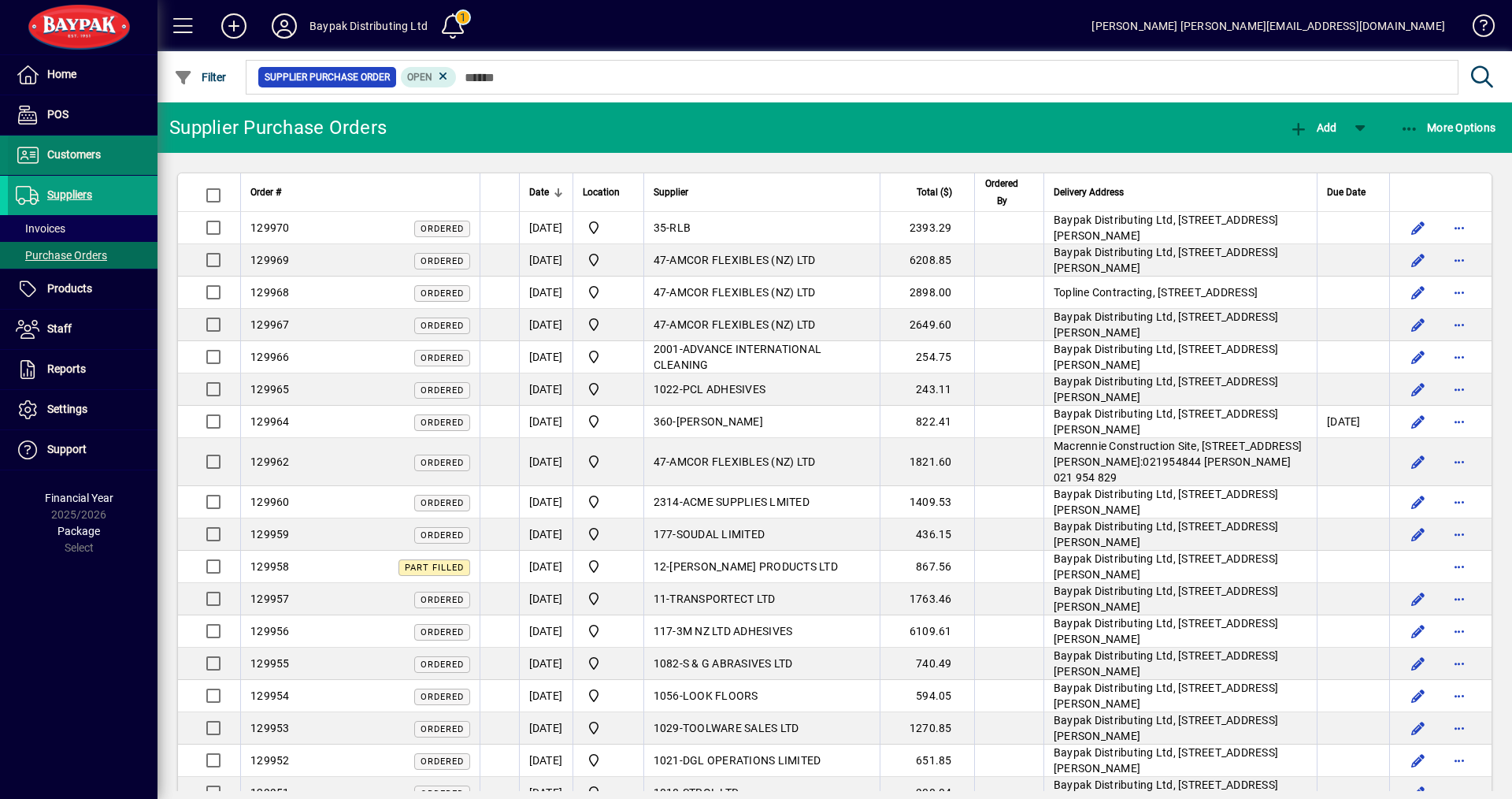
click at [76, 156] on span "Customers" at bounding box center [74, 154] width 54 height 12
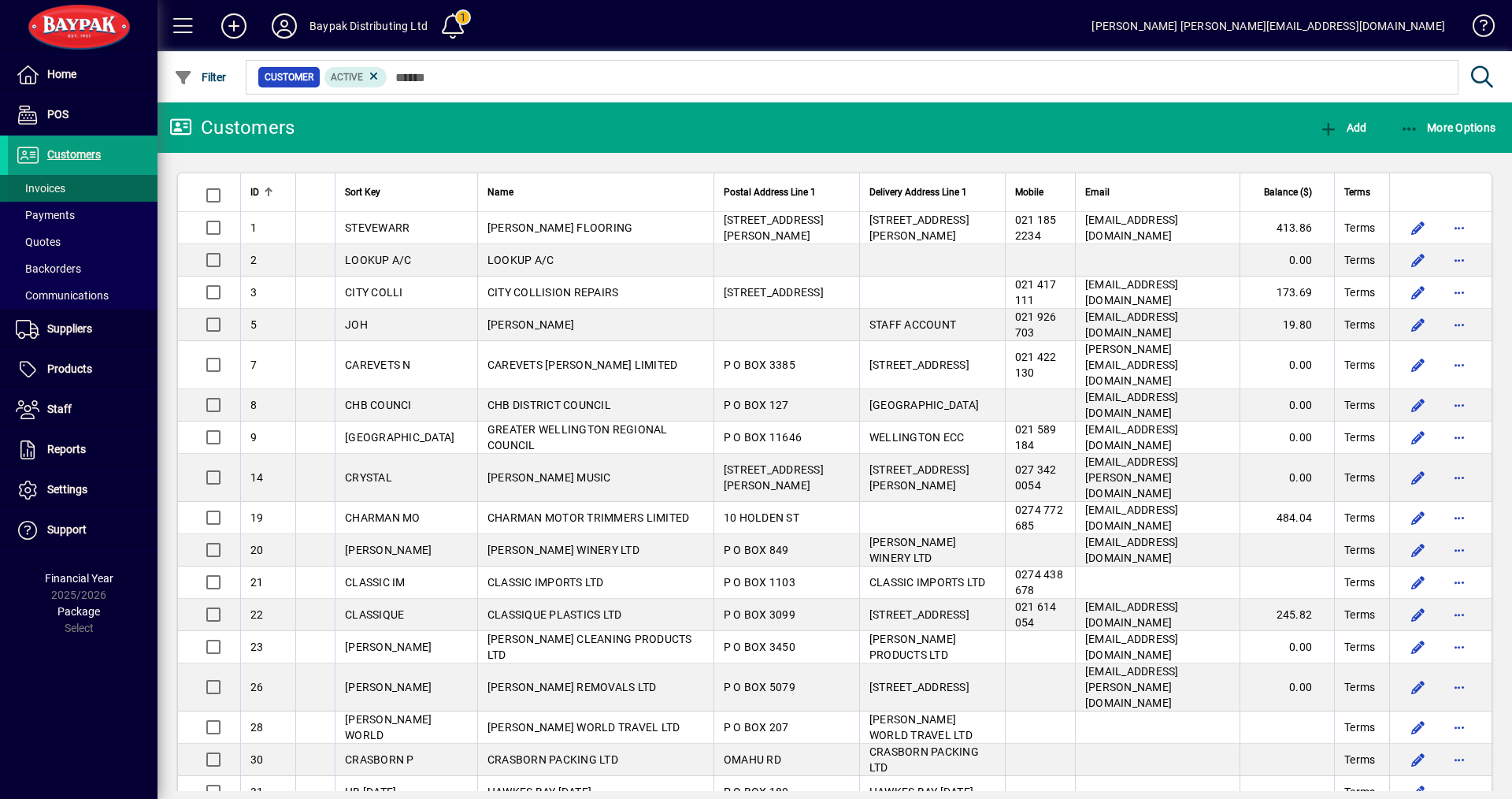
click at [46, 185] on span "Invoices" at bounding box center [41, 189] width 49 height 12
